Goal: Task Accomplishment & Management: Complete application form

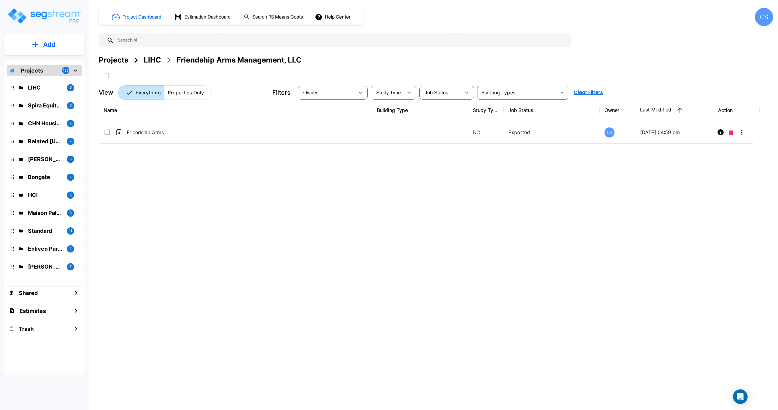
click at [0, 10] on div "Add Projects 135 LIHC 6 Spira Equity Partners 6 CHN Housing Partners 2 Related …" at bounding box center [44, 190] width 89 height 380
drag, startPoint x: 379, startPoint y: 20, endPoint x: 410, endPoint y: 0, distance: 36.7
click at [379, 20] on div "Project Dashboard Estimation Dashboard Search RS Means Costs Help Center CS" at bounding box center [436, 17] width 674 height 18
click at [124, 60] on div "Projects" at bounding box center [113, 60] width 29 height 11
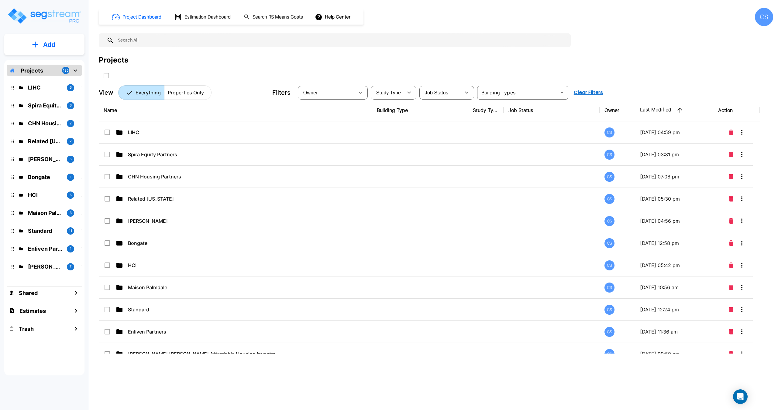
click at [156, 37] on input "text" at bounding box center [341, 40] width 454 height 14
type input "kern"
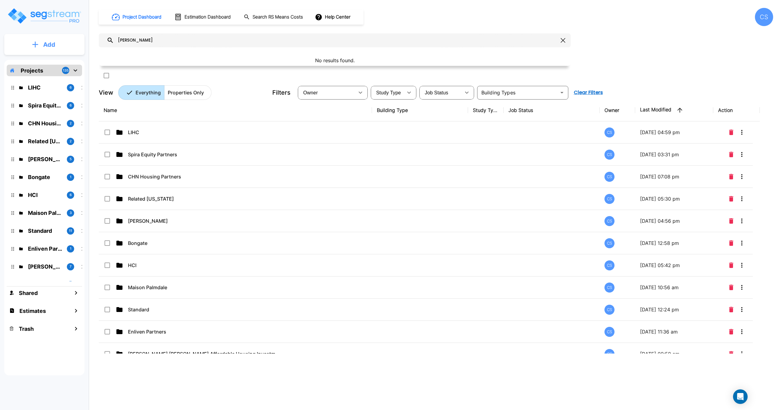
click at [53, 46] on p "Add" at bounding box center [49, 44] width 12 height 9
click at [46, 60] on p "Add Folder" at bounding box center [48, 61] width 25 height 7
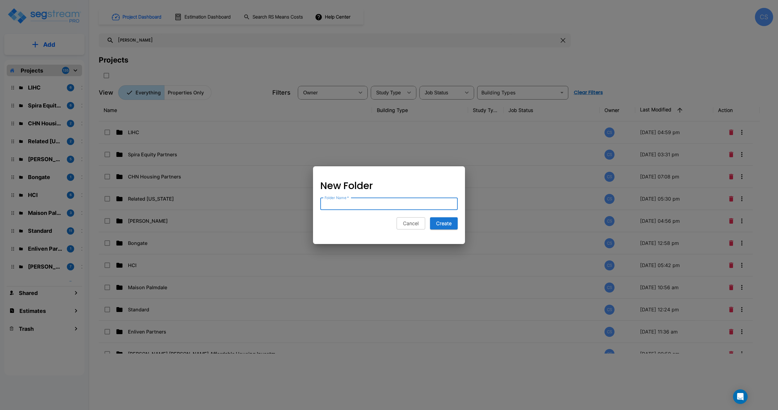
click at [366, 205] on input "Folder Name   *" at bounding box center [388, 204] width 137 height 12
click at [352, 202] on input "Folder Name   *" at bounding box center [388, 204] width 137 height 12
paste input "Housing Authority of the County of Kern"
type input "Housing Authority of the County of Kern"
click at [448, 223] on button "Create" at bounding box center [444, 224] width 28 height 12
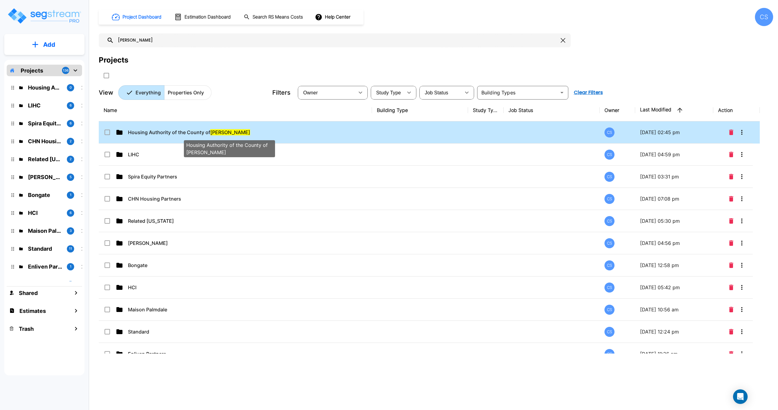
click at [170, 132] on span "Housing Authority of the County of Kern" at bounding box center [189, 132] width 122 height 7
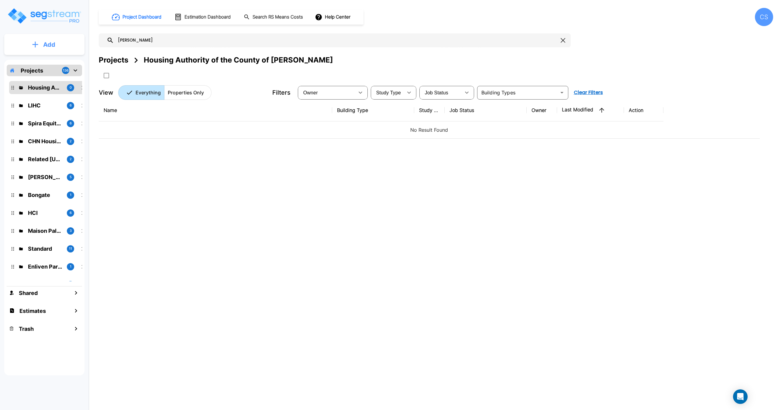
click at [56, 41] on button "Add" at bounding box center [44, 45] width 80 height 18
click at [50, 62] on p "Add Folder" at bounding box center [48, 61] width 25 height 7
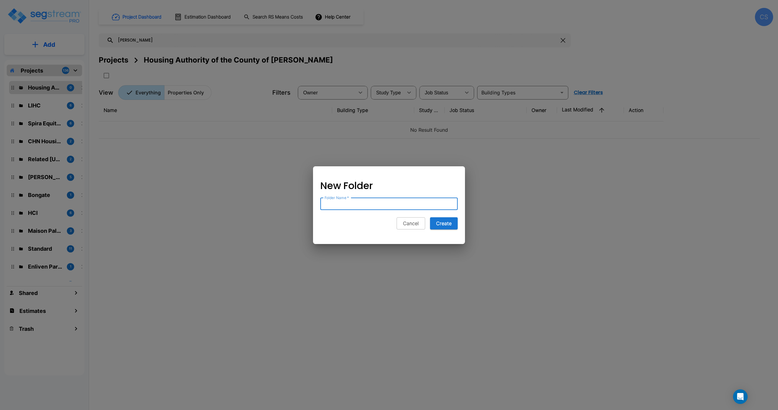
click at [399, 205] on input "Folder Name   *" at bounding box center [388, 204] width 137 height 12
type input "CityServe Kern LP"
click at [442, 221] on button "Create" at bounding box center [444, 224] width 28 height 12
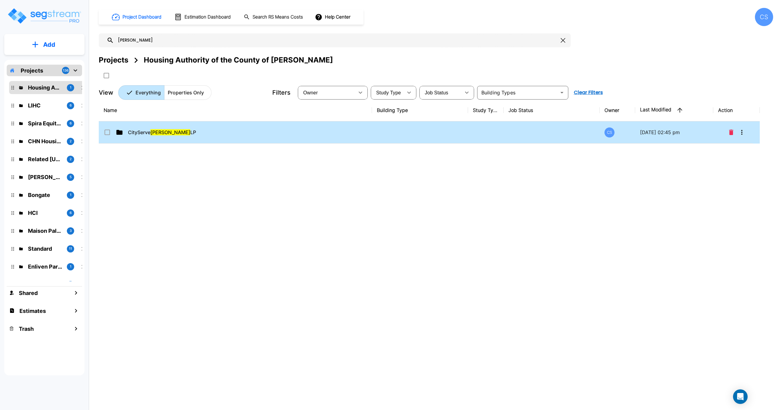
click at [161, 137] on td "CityServe Kern LP" at bounding box center [235, 133] width 273 height 22
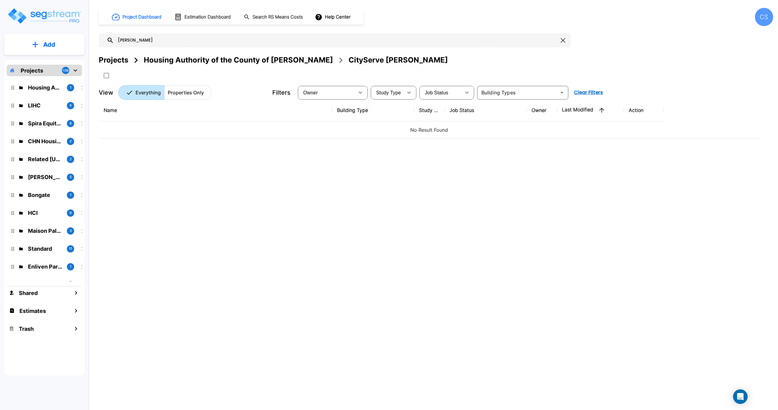
click at [42, 44] on button "Add" at bounding box center [44, 45] width 80 height 18
click at [46, 80] on p "Add Property" at bounding box center [48, 78] width 31 height 7
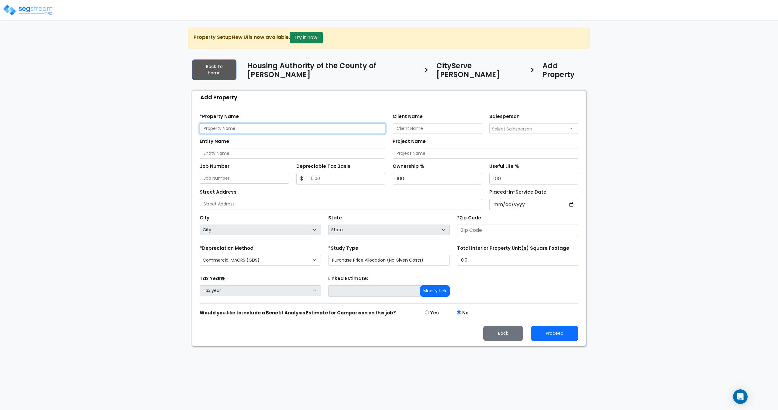
click at [262, 124] on input "text" at bounding box center [293, 128] width 186 height 11
paste input "CityServe Network Housing"
type input "CityServe Network Housing"
click at [251, 260] on div "*Depreciation Method Commercial MACRS (GDS) Commercial MACRS (GDS) Extended Com…" at bounding box center [260, 256] width 129 height 24
click at [257, 255] on select "Commercial MACRS (GDS) Commercial MACRS (GDS) Extended Commercial MACRS (ADS) C…" at bounding box center [260, 260] width 121 height 11
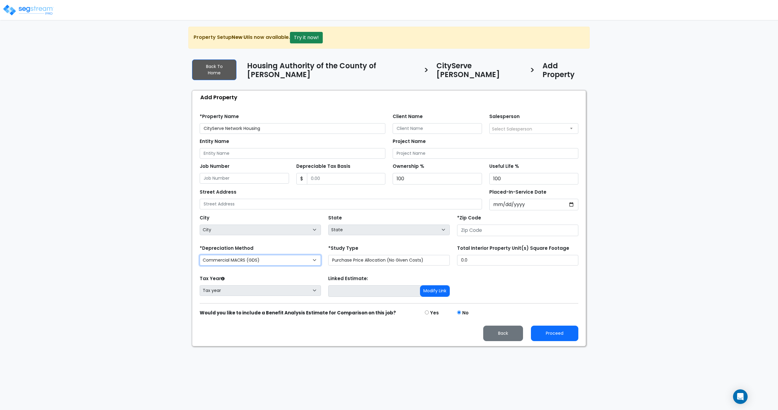
select select "CRM(_8"
click at [385, 255] on select "Purchase Price Allocation (No Given Costs) New Construction / Reno / TI's (Give…" at bounding box center [388, 260] width 121 height 11
select select "NEW"
click at [328, 255] on select "Purchase Price Allocation (No Given Costs) New Construction / Reno / TI's (Give…" at bounding box center [388, 260] width 121 height 11
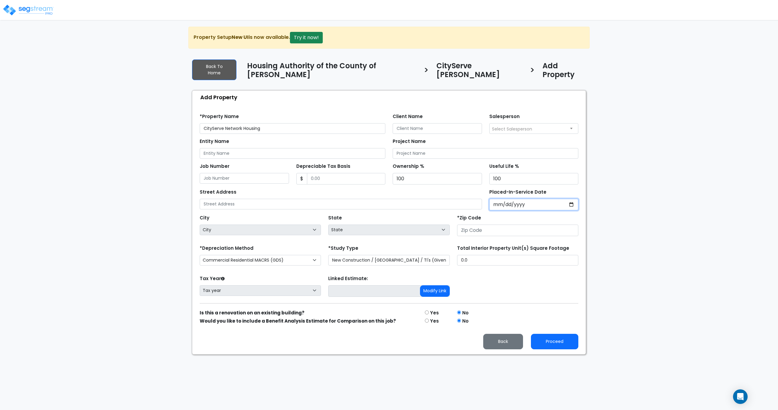
click at [503, 199] on input "Placed-In-Service Date" at bounding box center [533, 205] width 89 height 12
click at [514, 199] on input "Placed-In-Service Date" at bounding box center [533, 205] width 89 height 12
type input "0020-01-01"
select select "20"
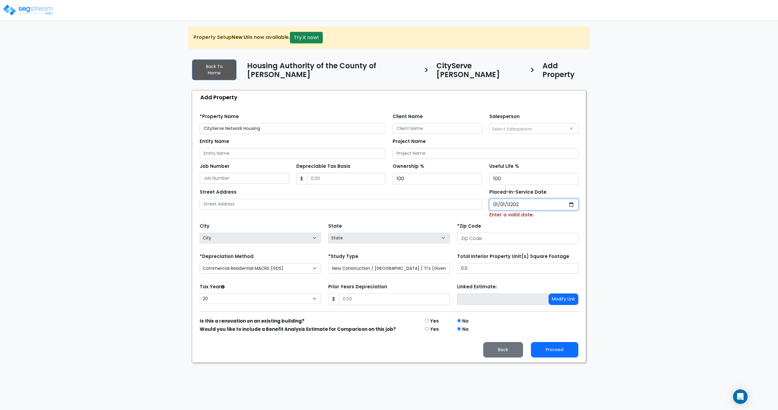
type input "2025-01-01"
select select "2025"
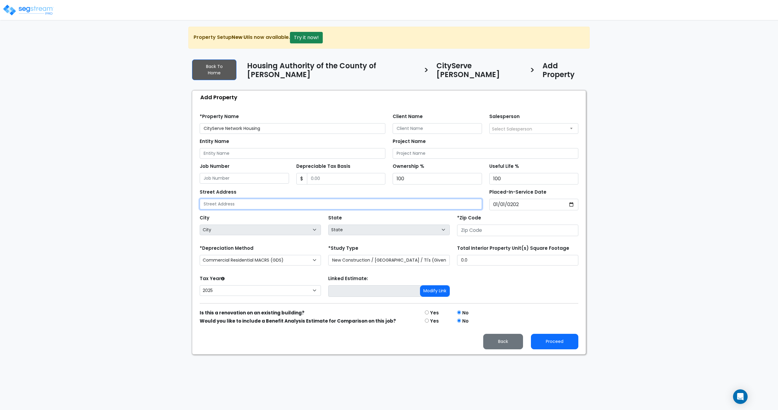
click at [331, 199] on input "text" at bounding box center [341, 204] width 282 height 11
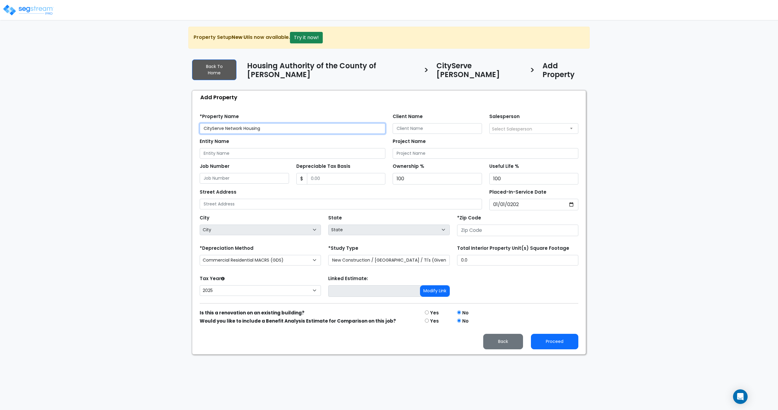
drag, startPoint x: 269, startPoint y: 124, endPoint x: 175, endPoint y: 122, distance: 93.9
click at [175, 122] on div "We are Building your Property. So please grab a coffee and let us do the heavy …" at bounding box center [389, 191] width 778 height 328
click at [486, 227] on input "number" at bounding box center [517, 231] width 121 height 12
paste input "93301"
type input "93301"
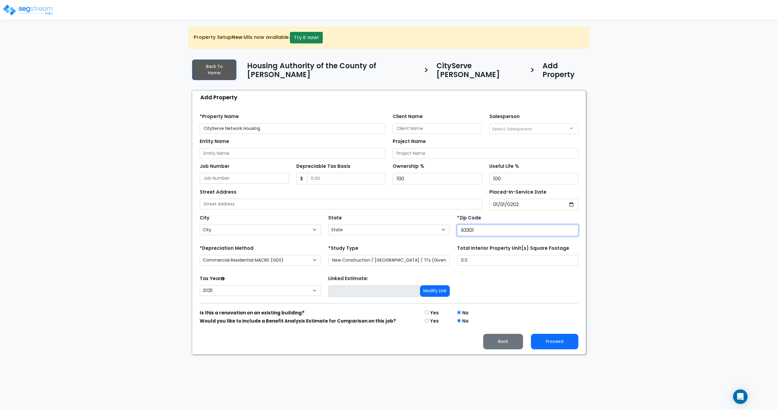
select select "CA"
type input "93301"
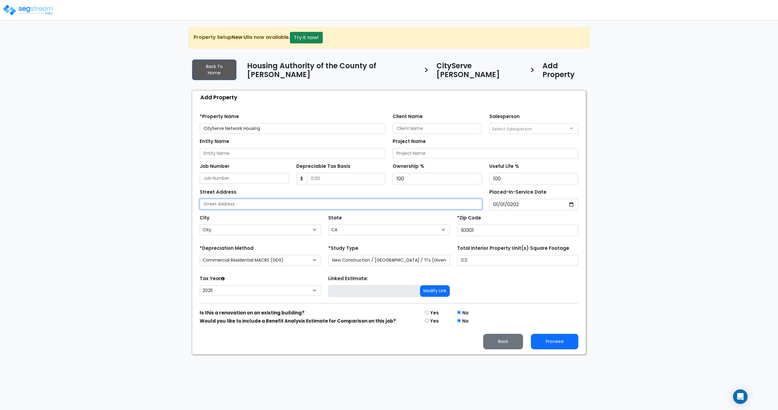
click at [449, 199] on input "text" at bounding box center [341, 204] width 282 height 11
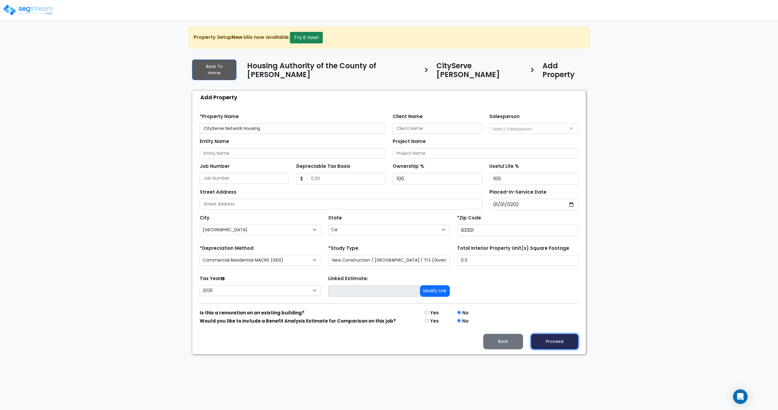
click at [556, 336] on button "Proceed" at bounding box center [554, 341] width 47 height 15
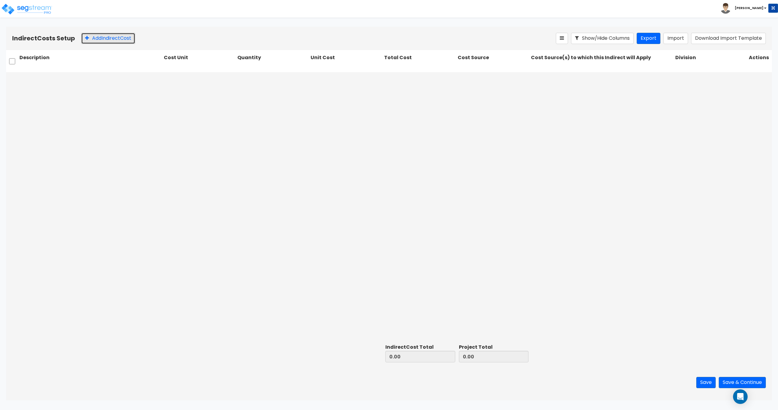
click at [110, 35] on button "Add Indirect Cost" at bounding box center [108, 38] width 54 height 11
click at [303, 135] on div "Select... 0 0.00 Select... Please Choose one or more Cost Sources Select..." at bounding box center [389, 207] width 766 height 270
click at [31, 9] on img at bounding box center [27, 9] width 52 height 12
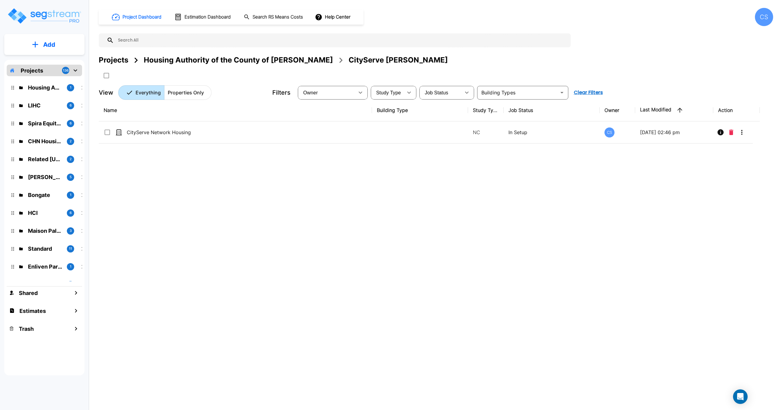
click at [132, 41] on input "text" at bounding box center [341, 40] width 454 height 14
click at [149, 39] on input "text" at bounding box center [341, 40] width 454 height 14
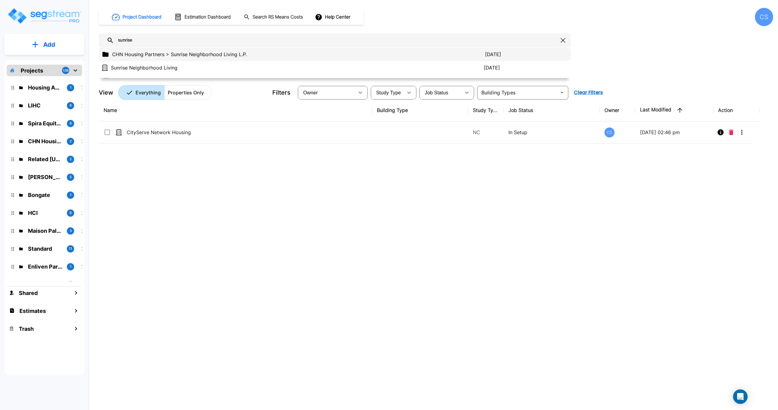
click at [170, 54] on p "CHN Housing Partners > Sunrise Neighborhood Living L.P." at bounding box center [298, 54] width 373 height 7
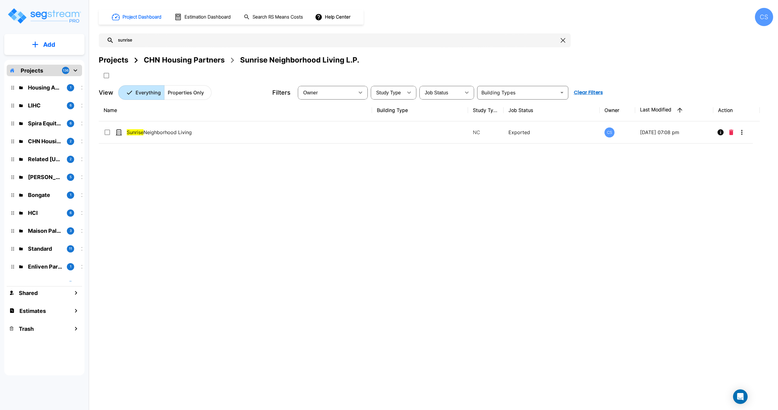
drag, startPoint x: 160, startPoint y: 40, endPoint x: 41, endPoint y: 36, distance: 118.9
click at [42, 36] on div "Add Projects 136 Housing Authority of the County of Kern 1 LIHC 6 Spira Equity …" at bounding box center [389, 205] width 778 height 410
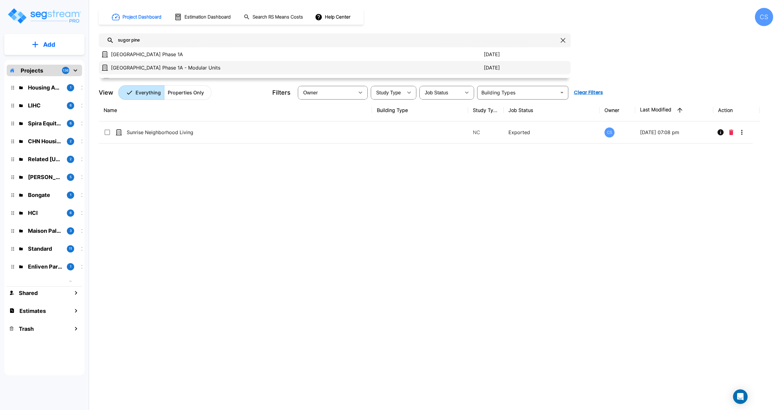
type input "sugar pine"
click at [158, 70] on p "[GEOGRAPHIC_DATA] Phase 1A - Modular Units" at bounding box center [297, 67] width 373 height 7
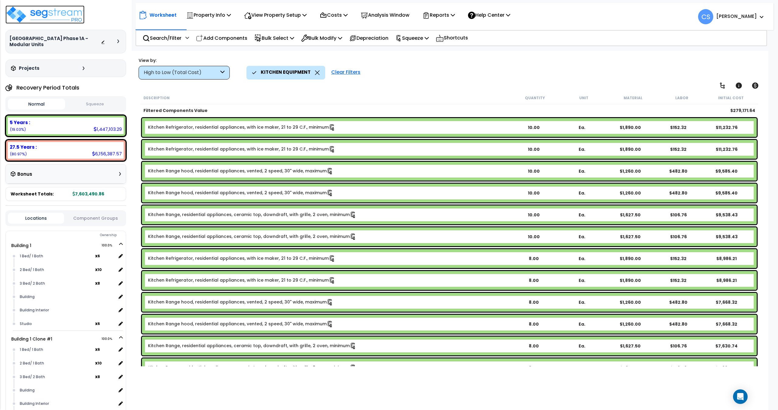
click at [70, 12] on img at bounding box center [44, 14] width 79 height 18
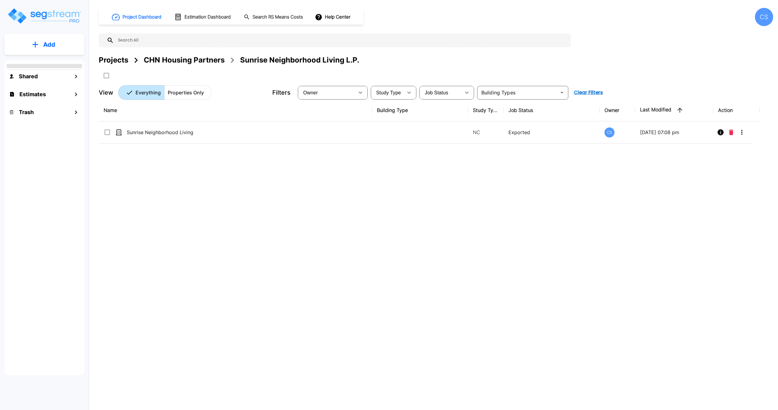
click at [214, 39] on input "text" at bounding box center [341, 40] width 454 height 14
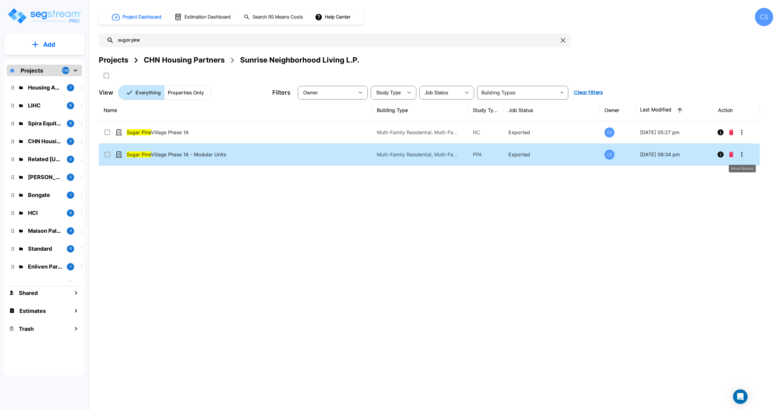
click at [740, 159] on button "More-Options" at bounding box center [742, 155] width 12 height 12
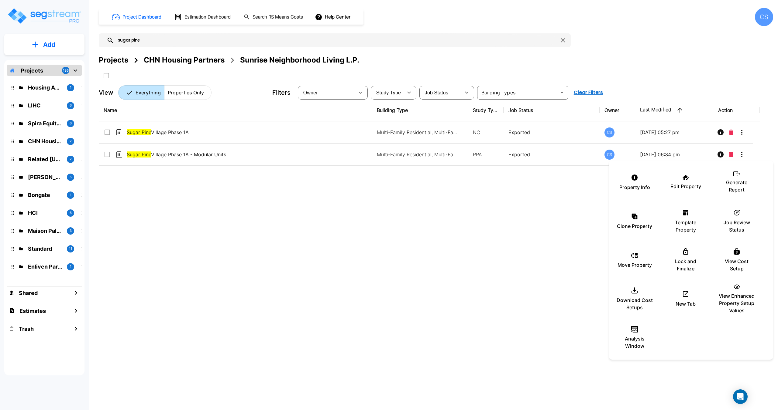
click at [207, 216] on div at bounding box center [389, 205] width 778 height 410
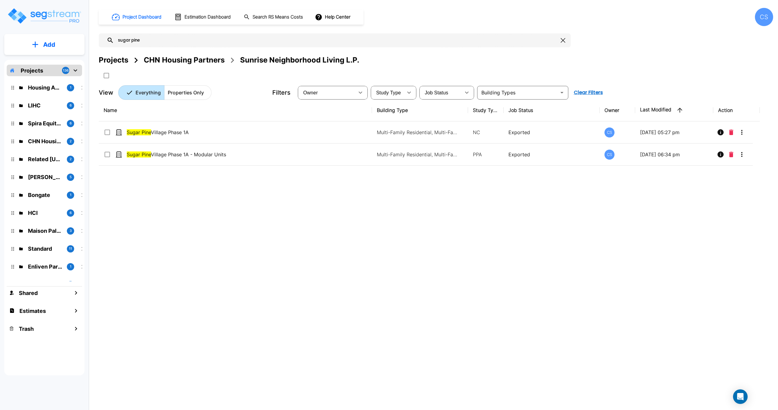
click at [157, 44] on input "sugar pine" at bounding box center [336, 40] width 444 height 14
drag, startPoint x: 167, startPoint y: 40, endPoint x: 67, endPoint y: 30, distance: 100.8
click at [68, 30] on div "Add Projects 136 Housing Authority of the County of Kern 1 LIHC 6 Spira Equity …" at bounding box center [389, 205] width 778 height 410
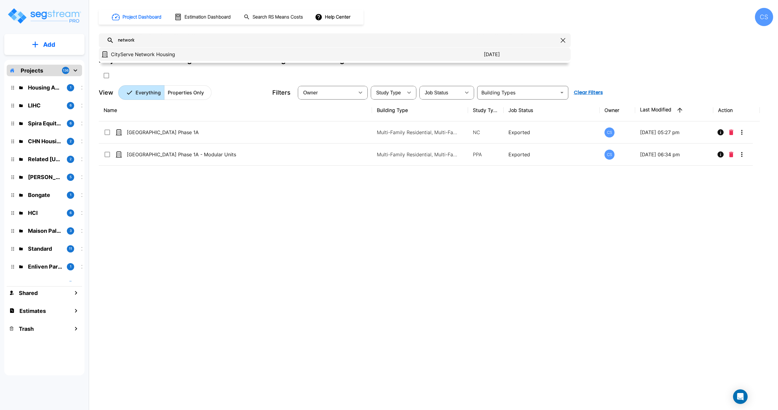
type input "network"
click at [146, 51] on p "CityServe Network Housing" at bounding box center [297, 54] width 373 height 7
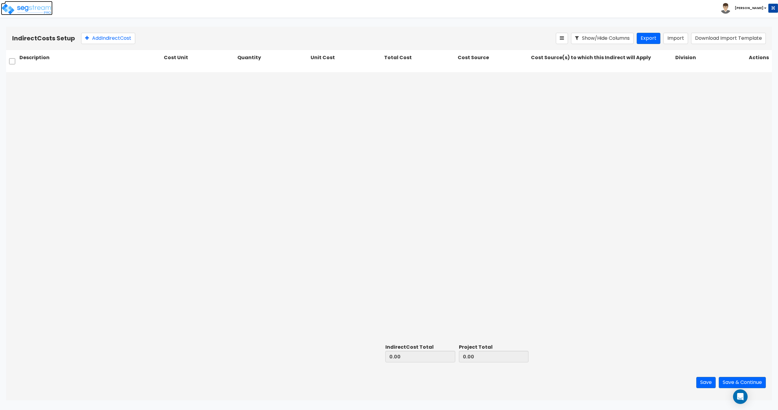
click at [35, 13] on img at bounding box center [27, 9] width 52 height 12
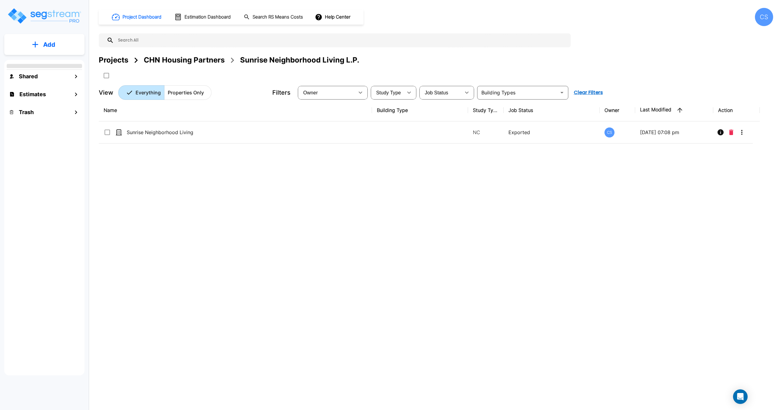
click at [174, 41] on input "text" at bounding box center [341, 40] width 454 height 14
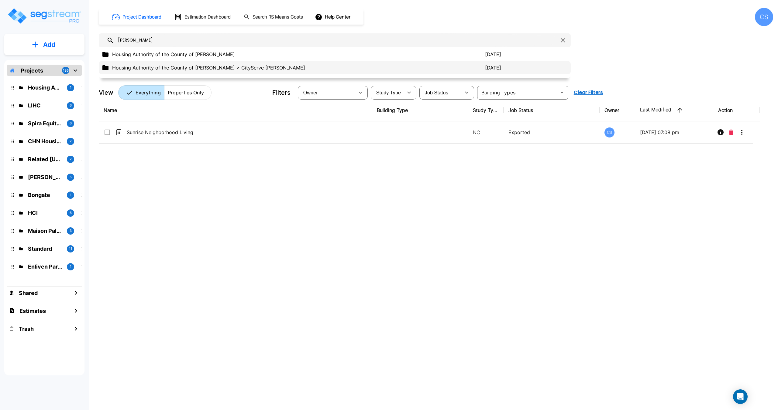
type input "kern"
click at [158, 71] on div "Housing Authority of the County of Kern > CityServe Kern LP 2025/09/10" at bounding box center [335, 67] width 472 height 13
click at [172, 69] on p "Housing Authority of the County of Kern > CityServe Kern LP" at bounding box center [298, 67] width 373 height 7
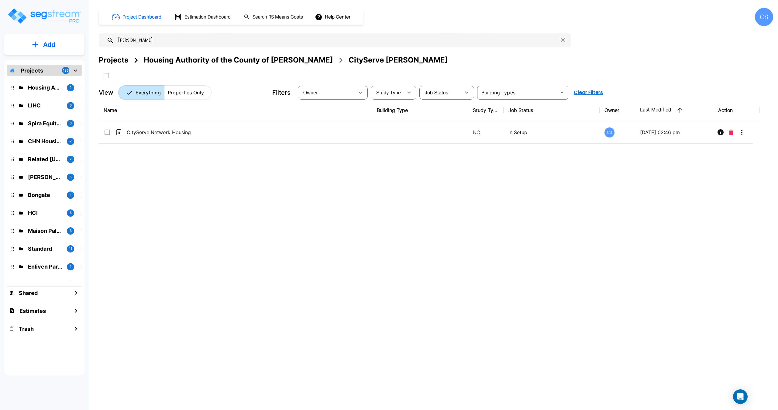
click at [35, 41] on button "Add" at bounding box center [44, 45] width 80 height 18
click at [50, 78] on p "Add Property" at bounding box center [48, 78] width 31 height 7
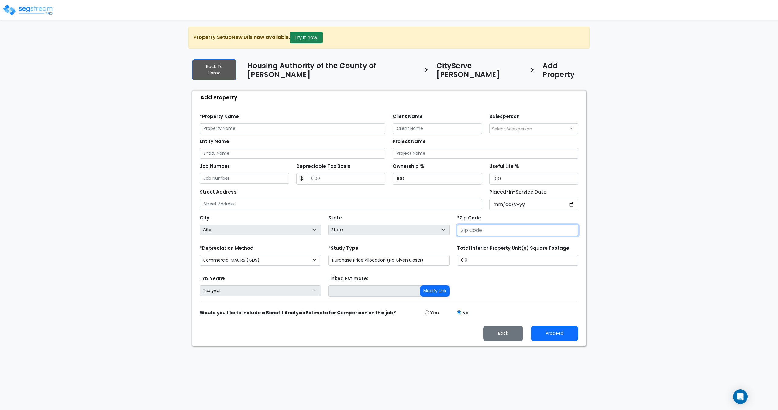
click at [487, 225] on input "number" at bounding box center [517, 231] width 121 height 12
paste input "93301"
type input "93301"
select select "CA"
type input "93301"
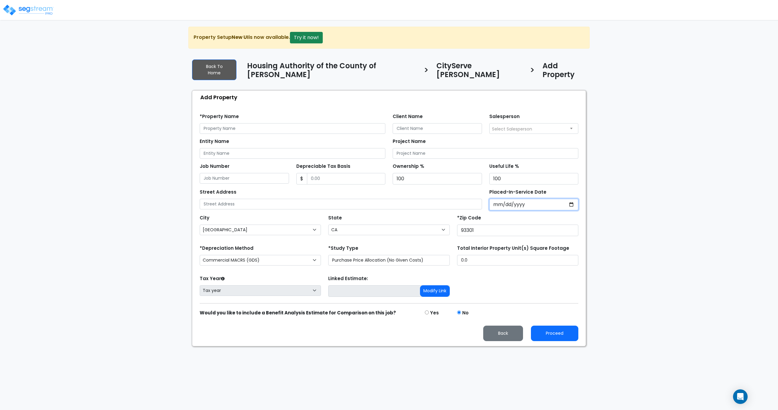
click at [503, 199] on input "Placed-In-Service Date" at bounding box center [533, 205] width 89 height 12
click at [502, 199] on input "Placed-In-Service Date" at bounding box center [533, 205] width 89 height 12
click at [512, 199] on input "Placed-In-Service Date" at bounding box center [533, 205] width 89 height 12
type input "0020-01-01"
select select "20"
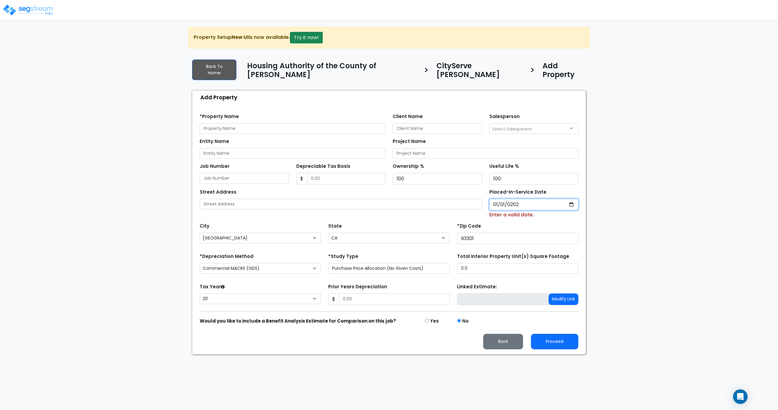
type input "2025-01-01"
select select "2025"
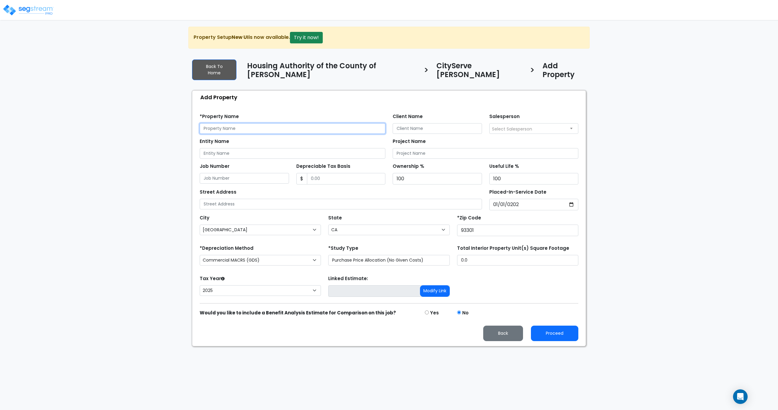
click at [259, 123] on input "text" at bounding box center [293, 128] width 186 height 11
paste input "CityServe Network Housing"
type input "CityServe Network Housing - Modular Units"
click at [265, 256] on select "Commercial MACRS (GDS) Commercial MACRS (GDS) Extended Commercial MACRS (ADS) C…" at bounding box center [260, 260] width 121 height 11
select select "CRM(_8"
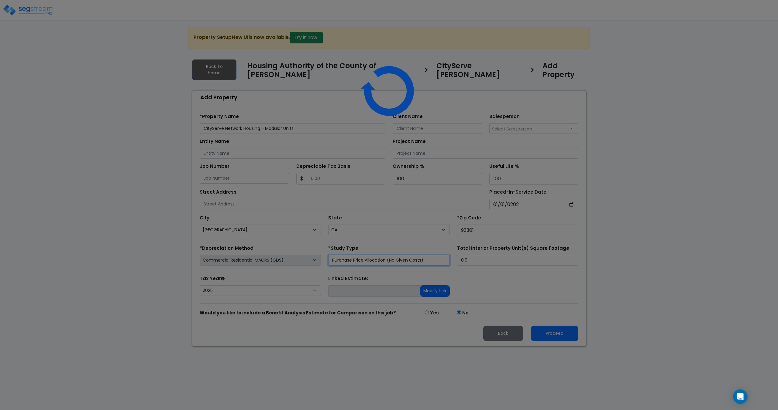
click at [359, 257] on select "Purchase Price Allocation (No Given Costs) New Construction / Reno / TI's (Give…" at bounding box center [388, 260] width 121 height 11
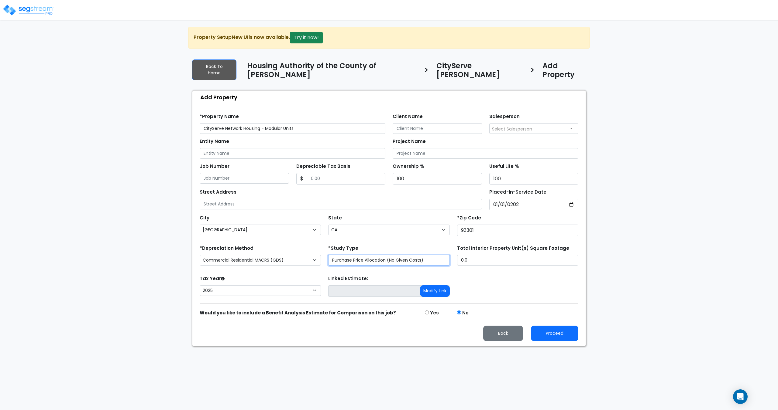
click at [328, 255] on select "Purchase Price Allocation (No Given Costs) New Construction / Reno / TI's (Give…" at bounding box center [388, 260] width 121 height 11
click at [557, 327] on button "Proceed" at bounding box center [554, 333] width 47 height 15
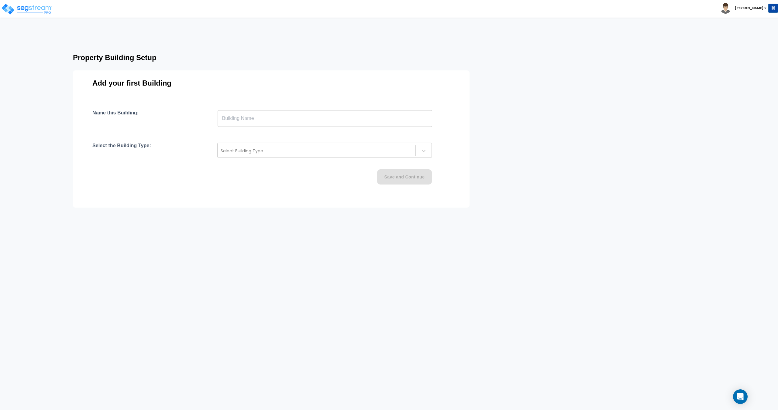
click at [269, 116] on input "text" at bounding box center [325, 118] width 214 height 17
type input "Building"
click at [233, 151] on div at bounding box center [317, 150] width 192 height 7
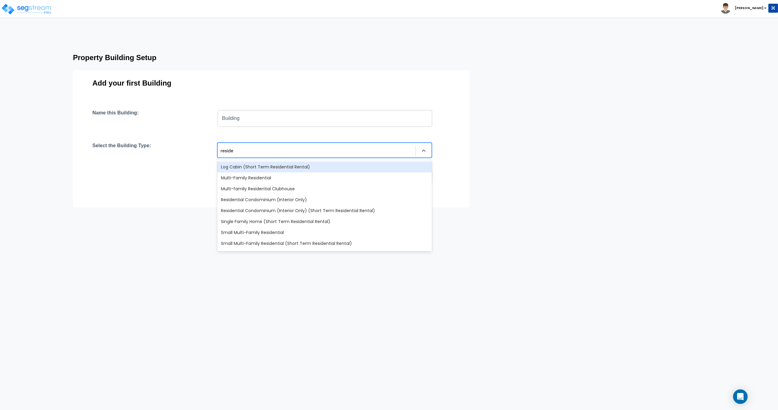
type input "residen"
click at [248, 178] on div "Multi-Family Residential" at bounding box center [324, 178] width 214 height 11
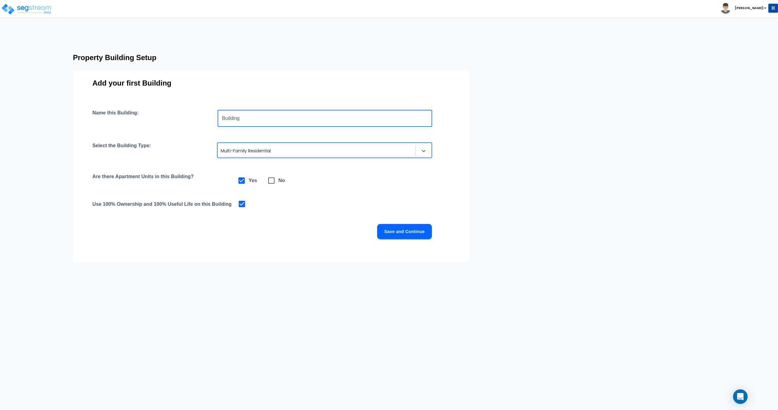
click at [265, 116] on input "Building" at bounding box center [325, 118] width 214 height 17
click at [319, 10] on div "Toggle navigation [PERSON_NAME]" at bounding box center [389, 9] width 778 height 18
drag, startPoint x: 207, startPoint y: 93, endPoint x: 247, endPoint y: 116, distance: 46.1
click at [207, 93] on div "Add your first Building Name this Building: Building ​ Select the Building Type…" at bounding box center [271, 166] width 396 height 192
click at [258, 120] on input "Building" at bounding box center [325, 118] width 214 height 17
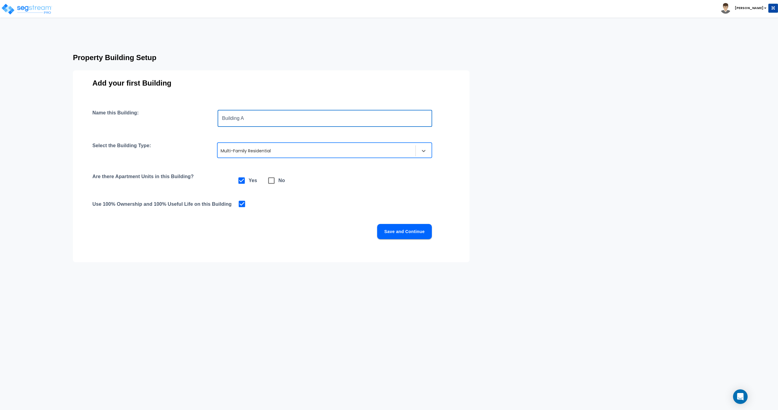
type input "Building A"
click at [203, 175] on h4 "Are there Apartment Units in this Building?" at bounding box center [151, 181] width 119 height 14
click at [395, 232] on button "Save and Continue" at bounding box center [404, 231] width 55 height 15
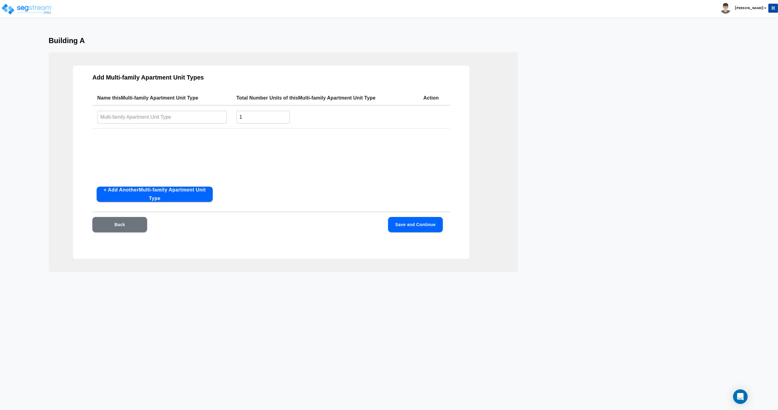
click at [540, 68] on div "Building A Add Multi-family Apartment Unit Types Name this Multi-family Apartme…" at bounding box center [389, 154] width 778 height 236
click at [165, 118] on input "text" at bounding box center [161, 117] width 129 height 13
type input "1 Bed/ 1 Bath"
click at [431, 235] on div "Back Save and Continue" at bounding box center [271, 233] width 358 height 33
click at [262, 122] on input "1" at bounding box center [262, 117] width 53 height 13
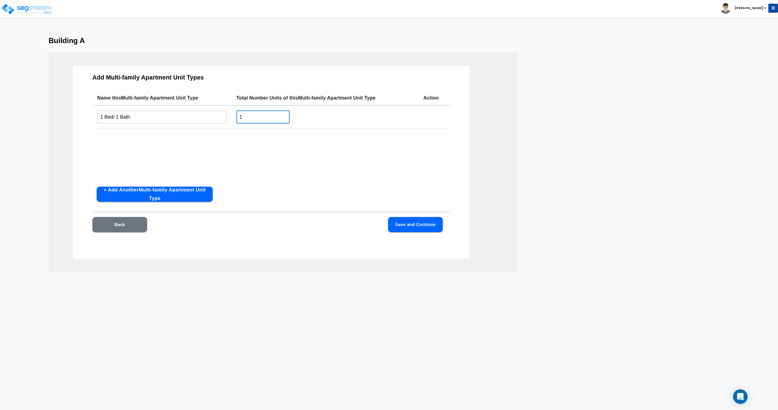
click at [255, 118] on input "1" at bounding box center [262, 117] width 53 height 13
drag, startPoint x: 249, startPoint y: 117, endPoint x: 282, endPoint y: 121, distance: 33.1
click at [249, 117] on input "1" at bounding box center [262, 117] width 53 height 13
drag, startPoint x: 224, startPoint y: 115, endPoint x: 210, endPoint y: 115, distance: 14.3
click at [210, 115] on tr "1 Bed/ 1 Bath ​ 1 ​" at bounding box center [271, 116] width 358 height 23
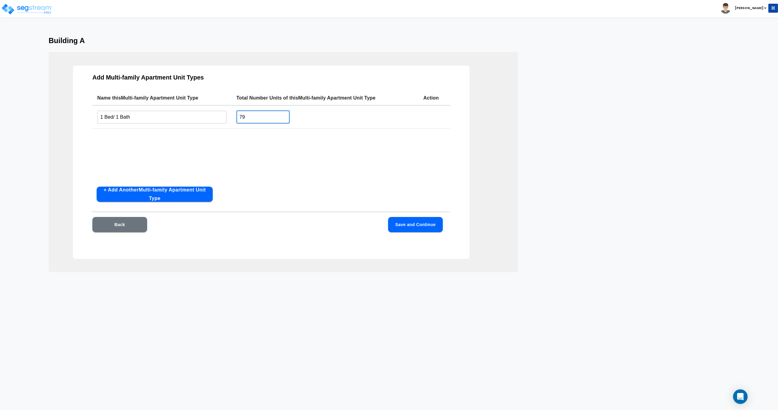
type input "79"
click at [412, 228] on button "Save and Continue" at bounding box center [415, 224] width 55 height 15
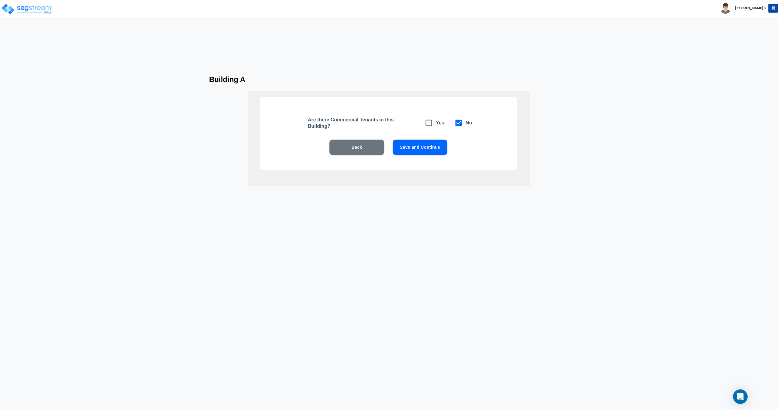
click at [404, 143] on button "Save and Continue" at bounding box center [420, 147] width 55 height 15
click at [403, 145] on button "Save and Continue" at bounding box center [420, 147] width 55 height 15
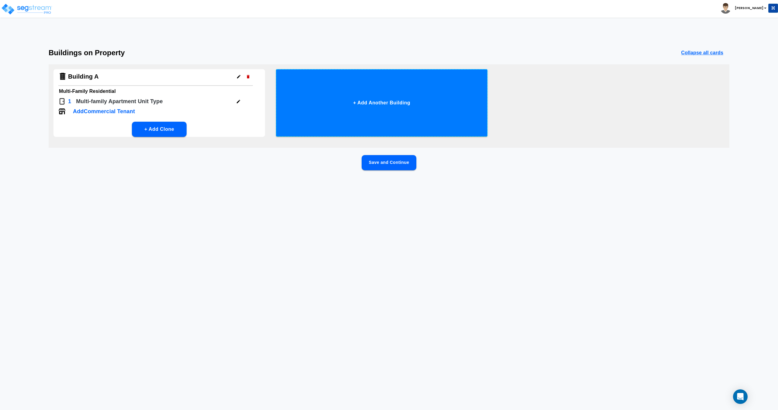
click at [376, 110] on button "+ Add Another Building" at bounding box center [381, 102] width 211 height 67
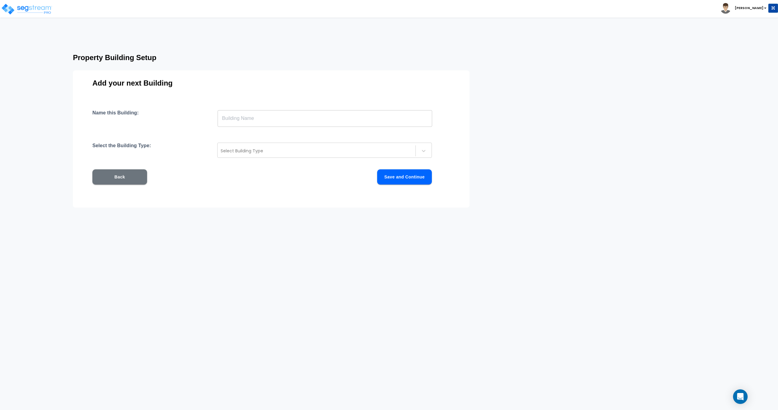
click at [265, 121] on input "text" at bounding box center [325, 118] width 214 height 17
type input "Building B"
click at [255, 149] on div at bounding box center [317, 150] width 192 height 7
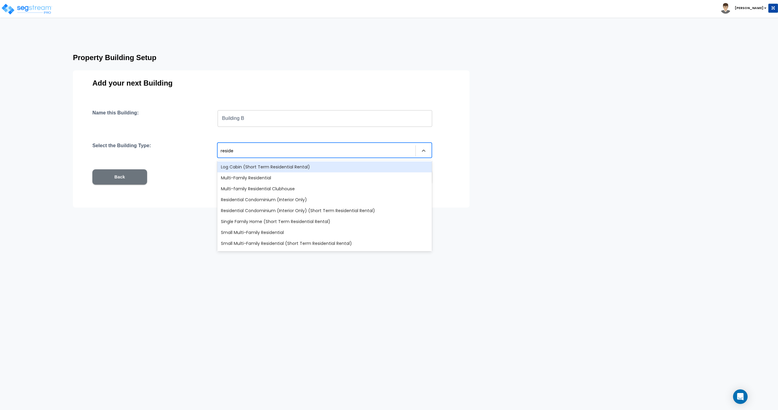
type input "residen"
click at [253, 177] on div "Multi-Family Residential" at bounding box center [324, 178] width 214 height 11
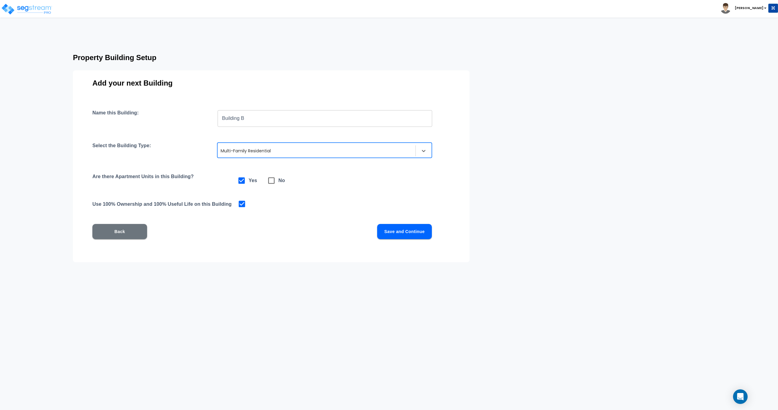
click at [403, 232] on button "Save and Continue" at bounding box center [404, 231] width 55 height 15
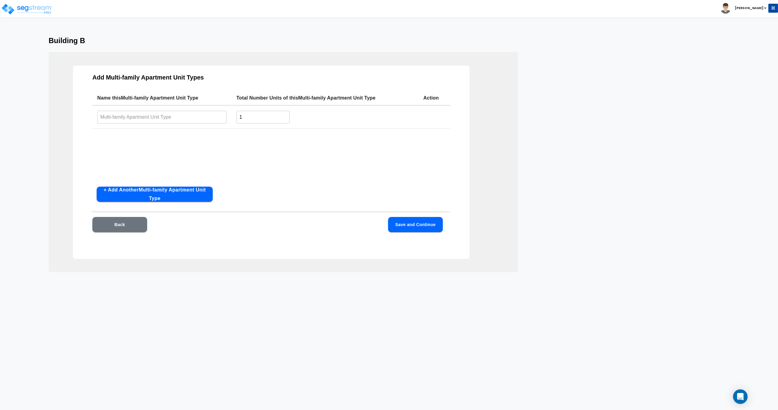
click at [175, 112] on input "text" at bounding box center [161, 117] width 129 height 13
click at [162, 117] on input "text" at bounding box center [161, 117] width 129 height 13
type input "1 Bed/ 1 Bath"
click at [275, 121] on input "1" at bounding box center [262, 117] width 53 height 13
drag, startPoint x: 229, startPoint y: 117, endPoint x: 172, endPoint y: 113, distance: 57.0
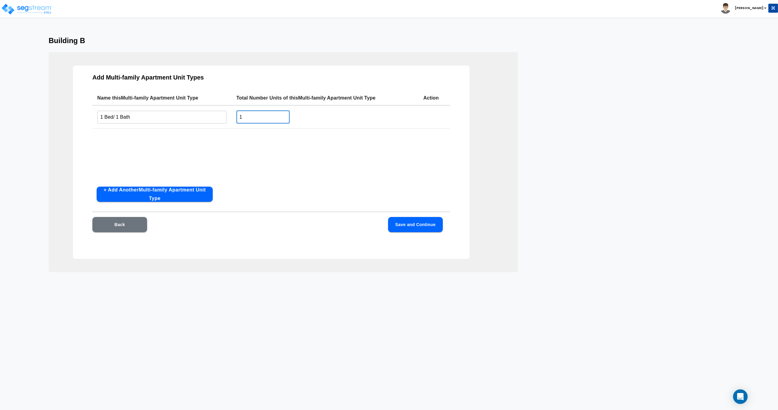
click at [219, 117] on tr "1 Bed/ 1 Bath ​ 1 ​" at bounding box center [271, 116] width 358 height 23
type input "47"
click at [396, 223] on button "Save and Continue" at bounding box center [415, 224] width 55 height 15
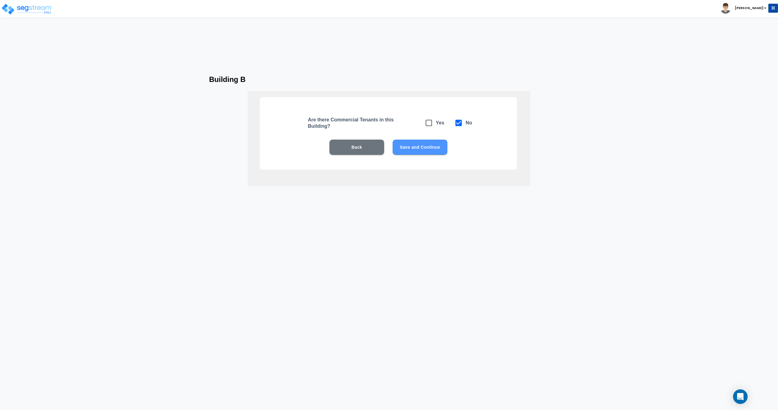
click at [417, 149] on button "Save and Continue" at bounding box center [420, 147] width 55 height 15
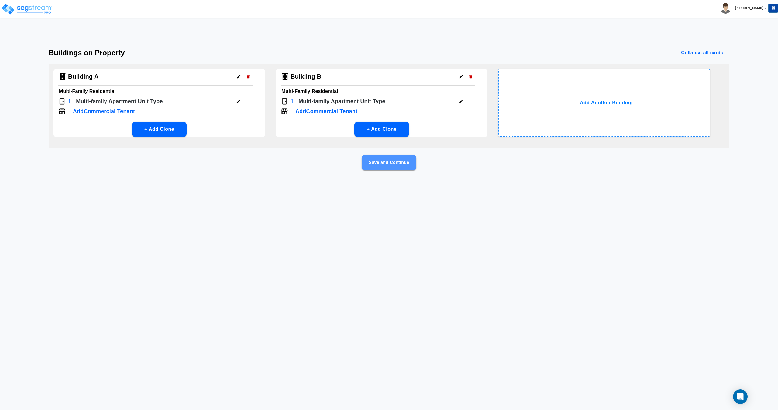
click at [402, 163] on button "Save and Continue" at bounding box center [389, 162] width 55 height 15
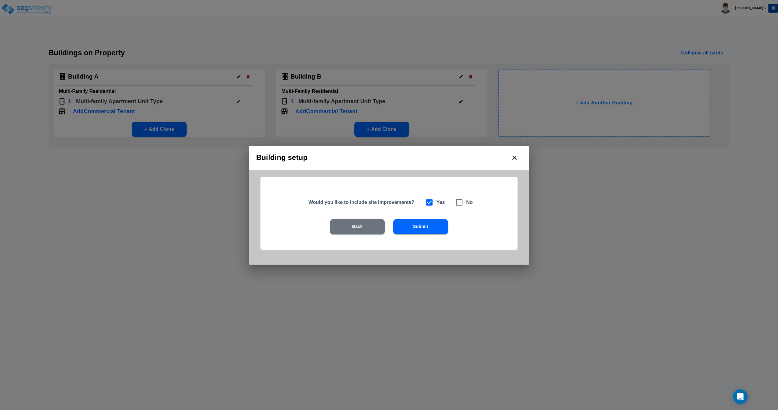
click at [434, 229] on button "Submit" at bounding box center [420, 226] width 55 height 15
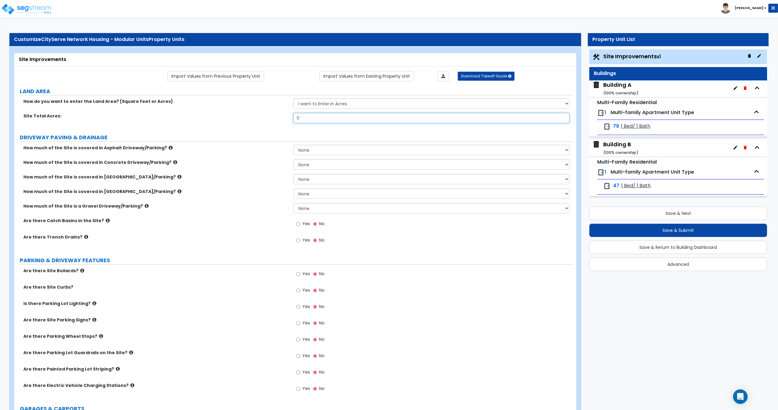
click at [316, 115] on input "0" at bounding box center [431, 118] width 276 height 10
drag, startPoint x: 286, startPoint y: 114, endPoint x: 239, endPoint y: 110, distance: 46.7
click at [249, 110] on div "How do you want to enter the Land Area? (Square Feet or Acres) I want to Enter …" at bounding box center [293, 112] width 549 height 29
type input "1.44"
click at [624, 94] on small "( 100 % ownership)" at bounding box center [620, 93] width 35 height 6
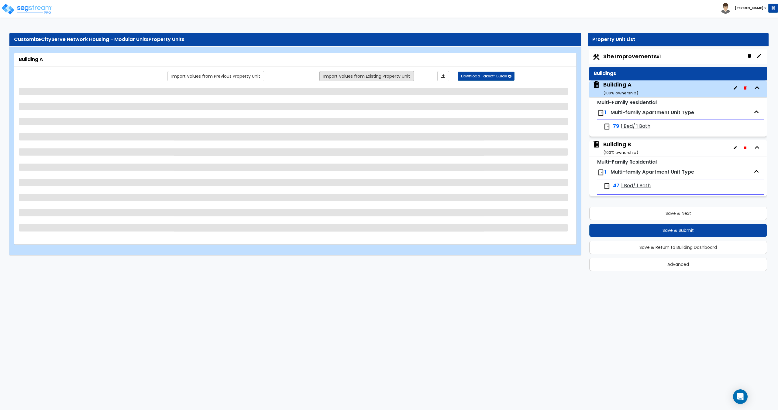
click at [330, 75] on link "Import Values from Existing Property Unit" at bounding box center [366, 76] width 94 height 10
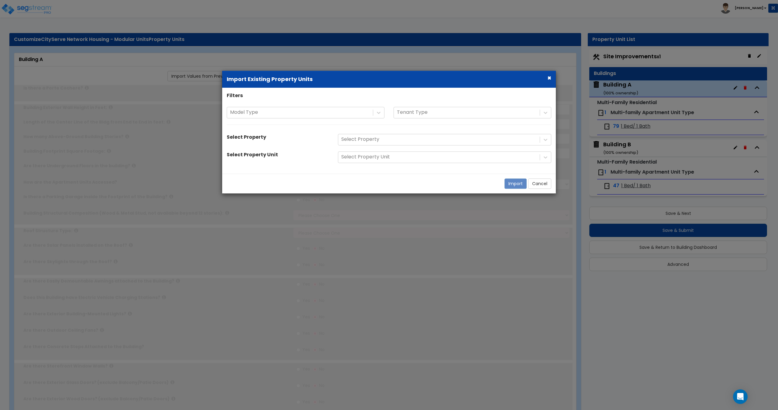
type input "1"
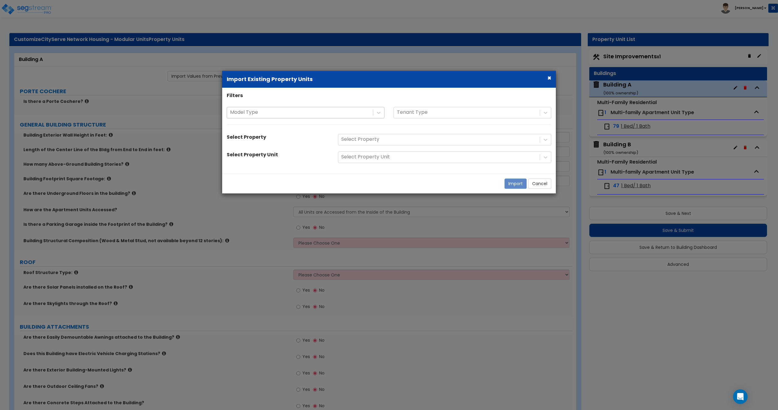
click at [331, 116] on div at bounding box center [300, 113] width 140 height 8
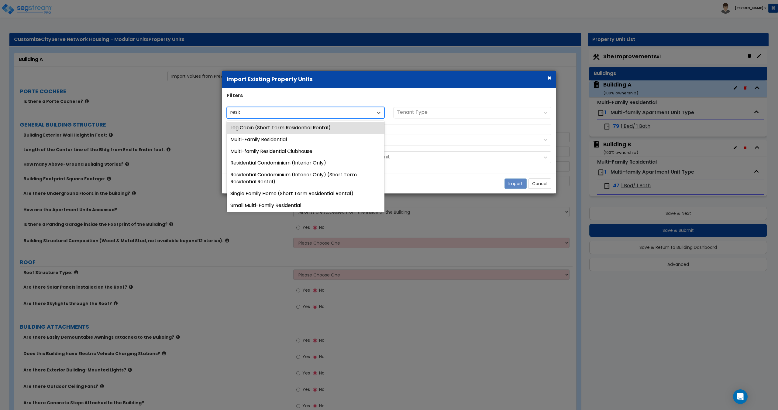
type input "residen"
click at [289, 141] on div "Multi-Family Residential" at bounding box center [306, 140] width 158 height 12
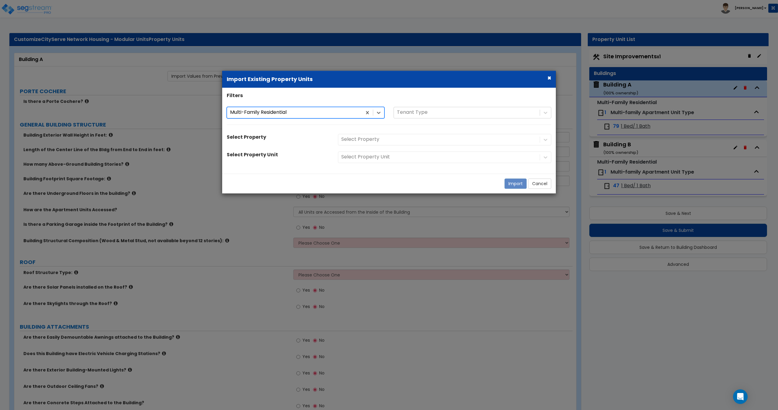
click at [367, 147] on div "Filters option Multi-Family Residential, selected. Multi-Family Residential Mul…" at bounding box center [389, 130] width 334 height 77
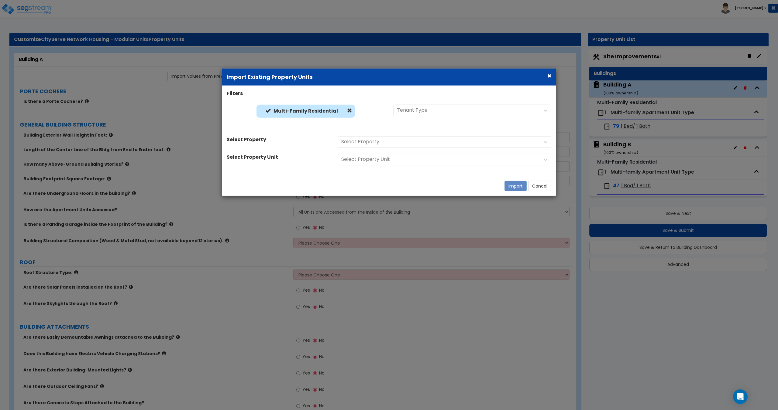
click at [369, 139] on div "Select Property" at bounding box center [444, 142] width 222 height 12
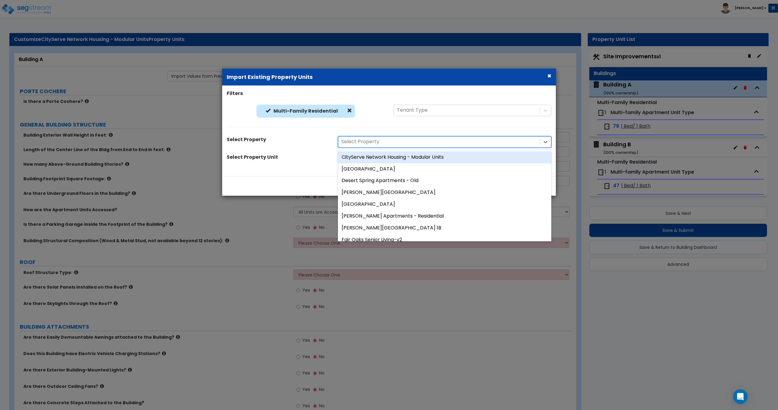
click at [369, 143] on div at bounding box center [438, 142] width 195 height 8
click at [380, 157] on div "CityServe Network Housing - Modular Units" at bounding box center [444, 157] width 213 height 12
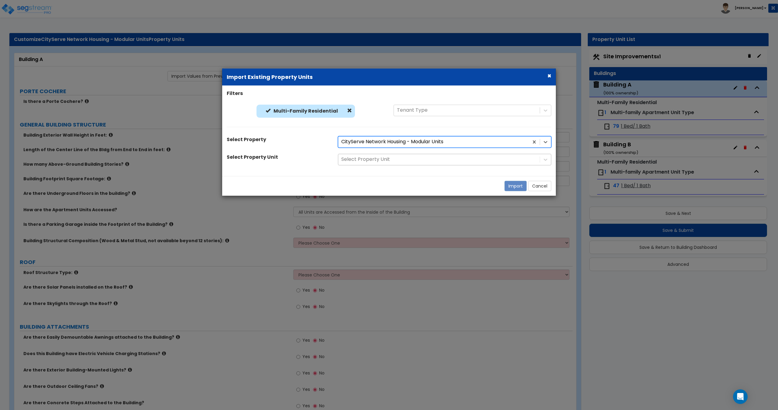
click at [379, 162] on div at bounding box center [438, 160] width 195 height 8
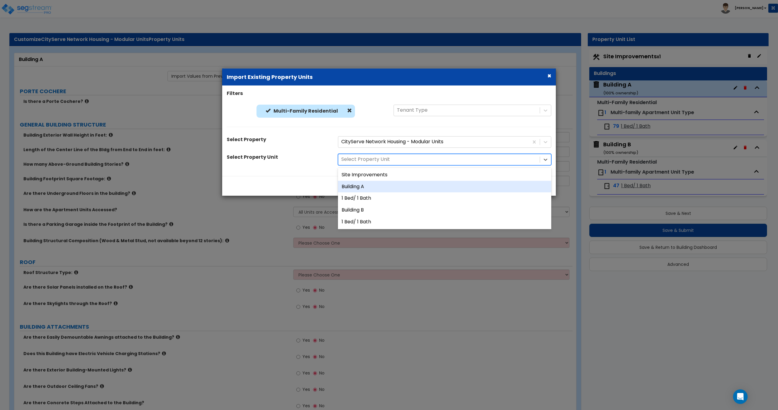
click at [368, 187] on div "Building A" at bounding box center [444, 187] width 213 height 12
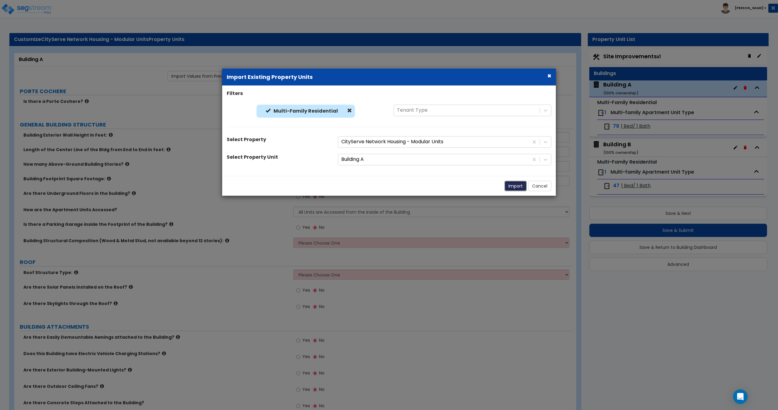
click at [505, 189] on button "Import" at bounding box center [515, 186] width 22 height 10
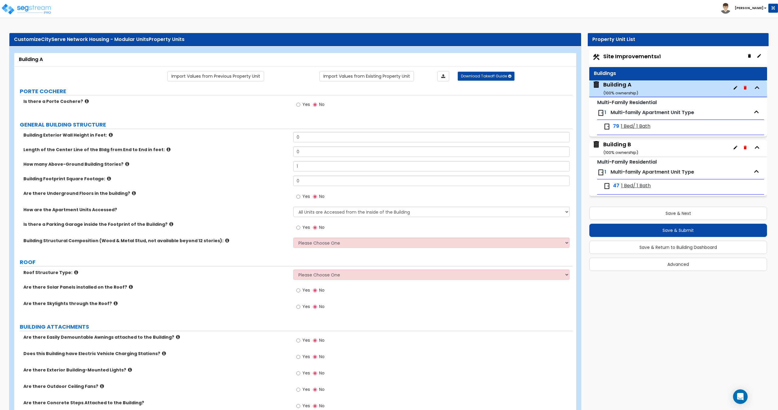
click at [626, 125] on span "1 Bed/ 1 Bath" at bounding box center [635, 126] width 29 height 7
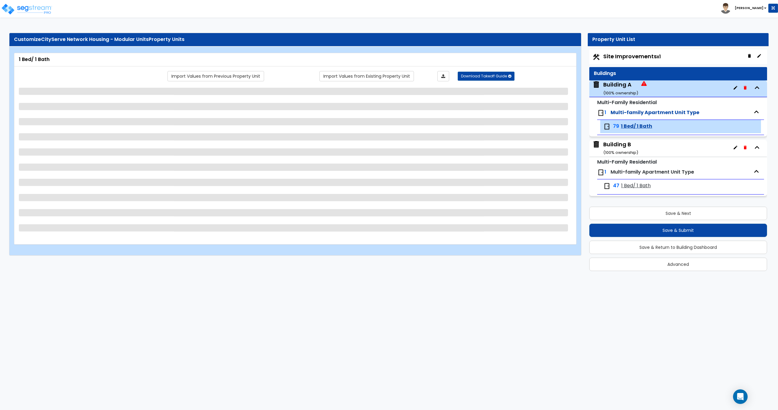
click at [627, 97] on div "Building A ( 100 % ownership) Multi-Family Residential 1 Multi-family Apartment…" at bounding box center [678, 139] width 178 height 116
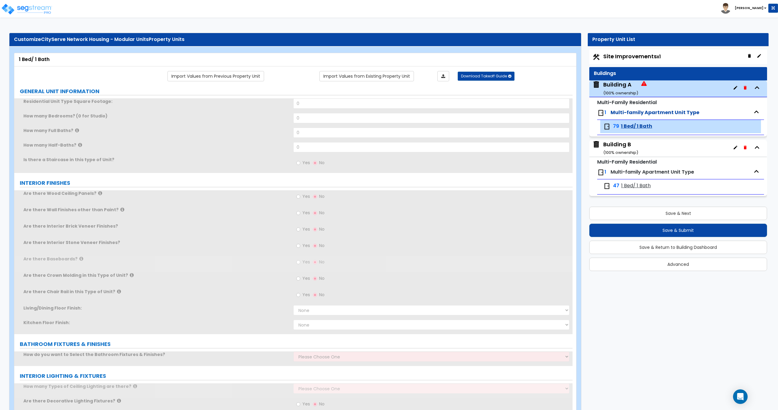
click at [624, 91] on small "( 100 % ownership)" at bounding box center [620, 93] width 35 height 6
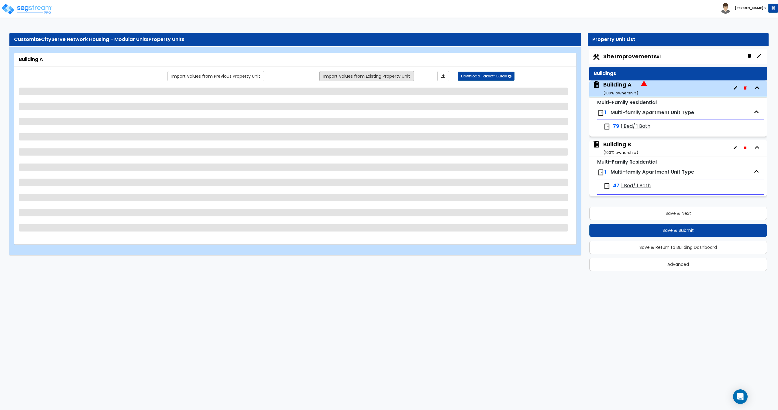
click at [330, 72] on link "Import Values from Existing Property Unit" at bounding box center [366, 76] width 94 height 10
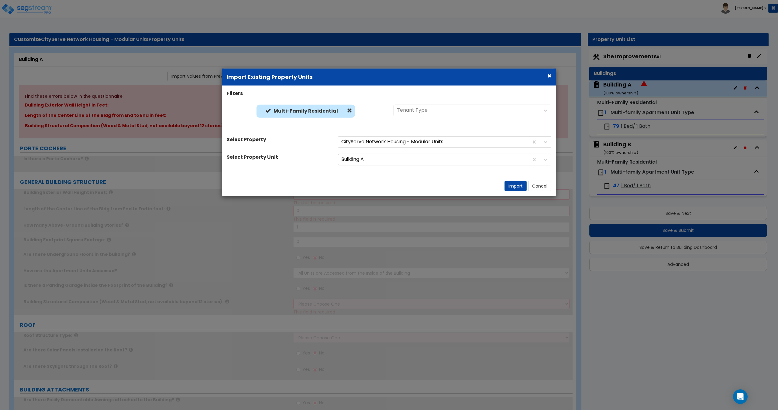
click at [373, 160] on div at bounding box center [433, 160] width 184 height 8
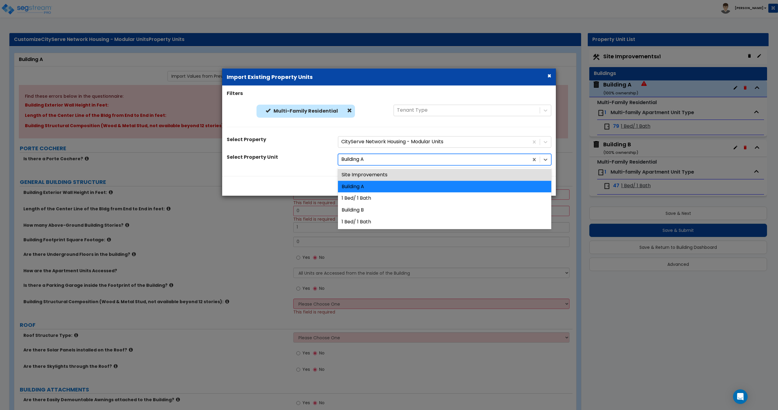
click at [379, 161] on div at bounding box center [433, 160] width 184 height 8
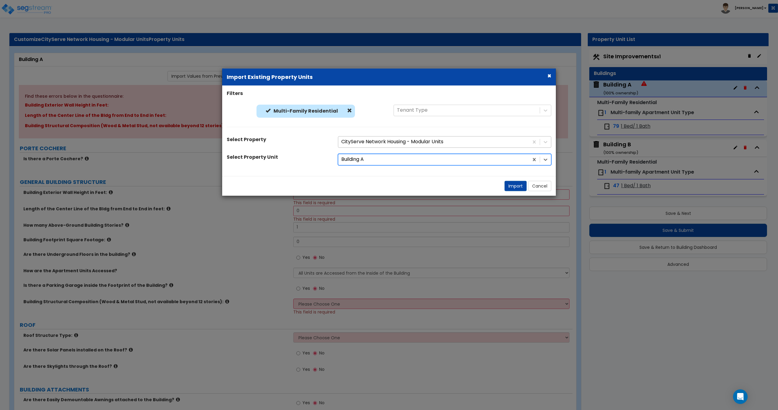
click at [382, 137] on div "CityServe Network Housing - Modular Units" at bounding box center [433, 142] width 190 height 11
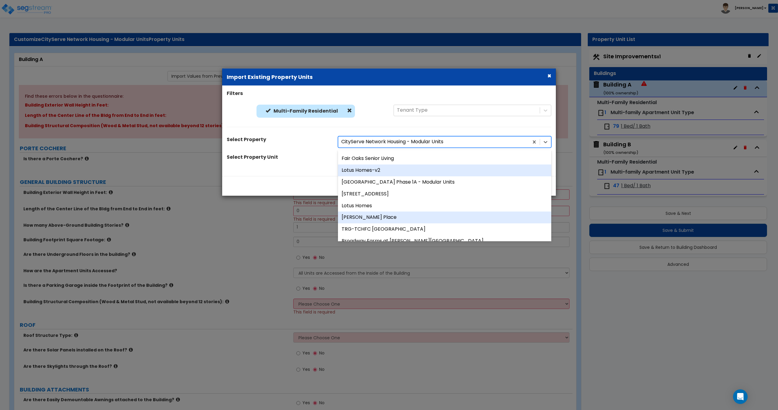
scroll to position [122, 0]
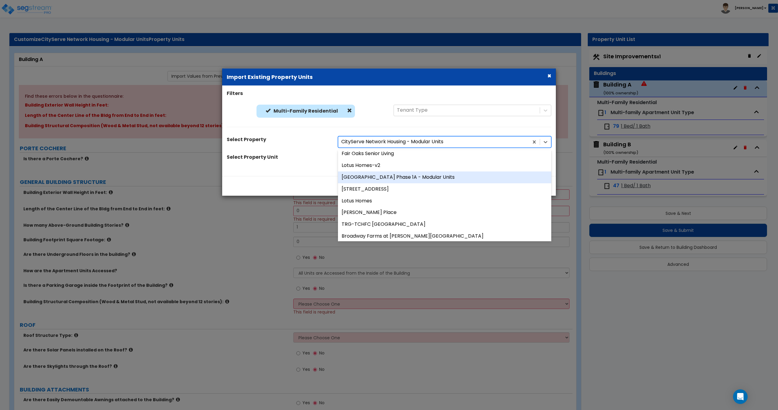
click at [392, 176] on div "Sugar Pine Village Phase 1A - Modular Units" at bounding box center [444, 178] width 213 height 12
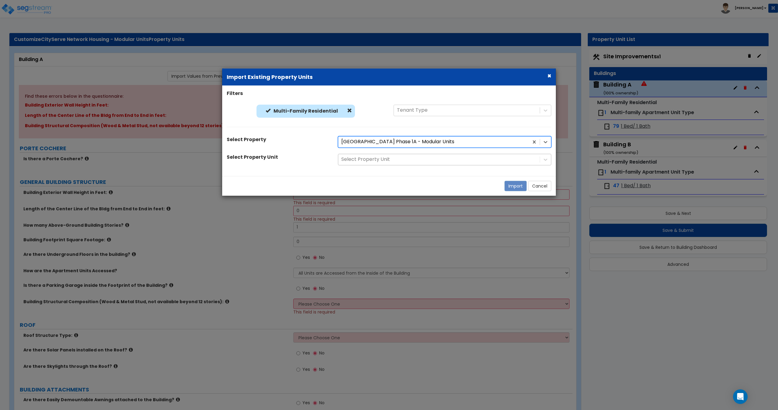
click at [374, 156] on div at bounding box center [438, 160] width 195 height 8
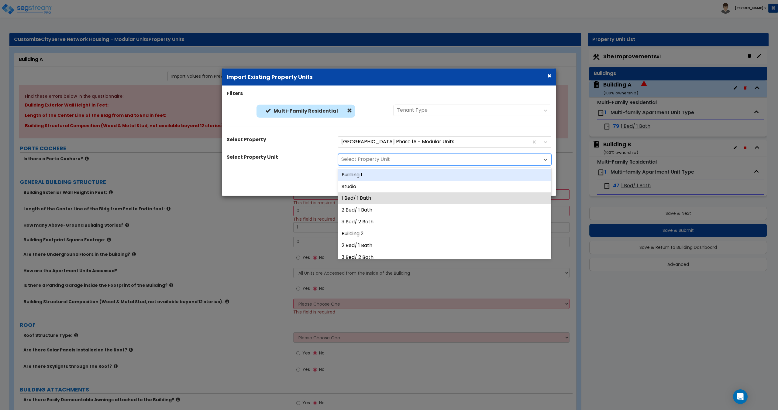
click at [365, 174] on div "Building 1" at bounding box center [444, 175] width 213 height 12
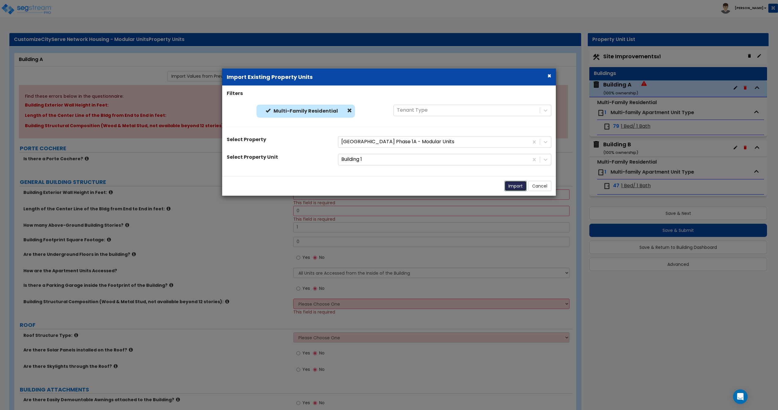
click at [513, 189] on button "Import" at bounding box center [515, 186] width 22 height 10
type input "43"
type input "147"
type input "3"
type input "9999"
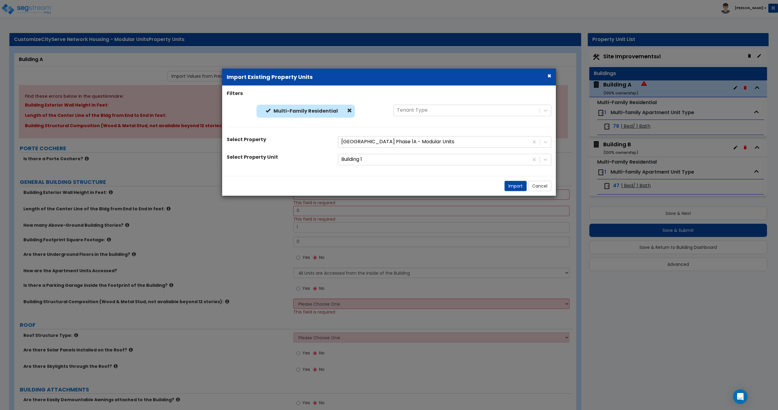
select select "7"
select select "1"
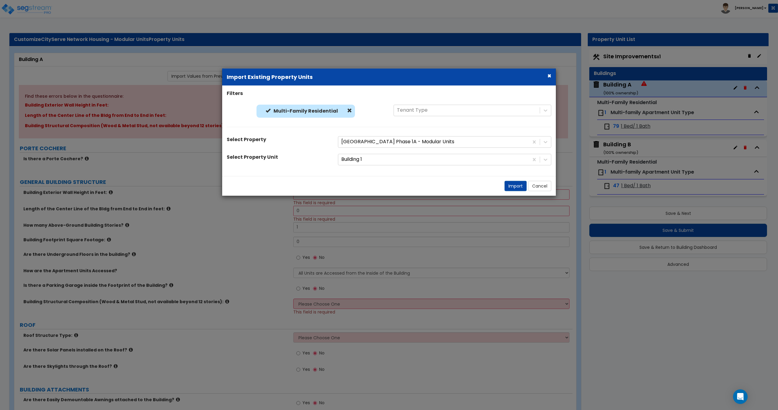
radio input "true"
select select "2"
select select "1"
select select "9"
select select "2"
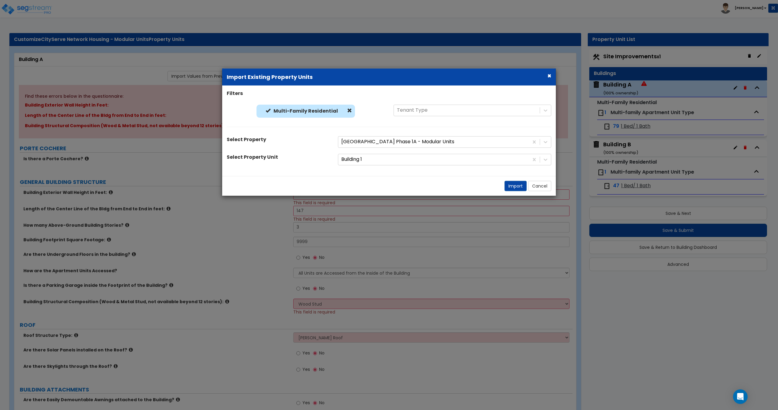
select select "1"
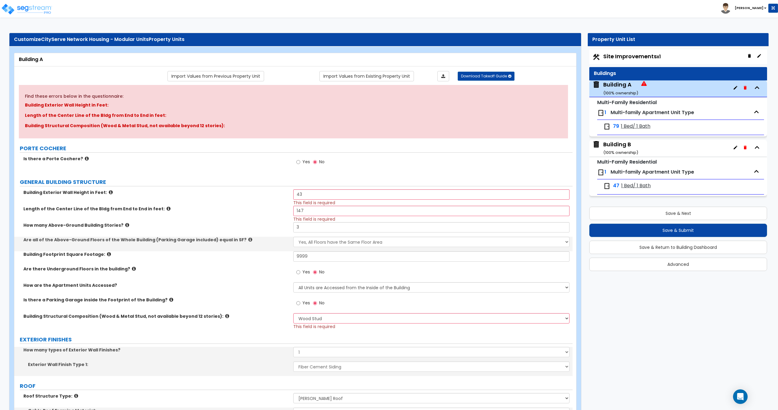
click at [630, 125] on span "1 Bed/ 1 Bath" at bounding box center [635, 126] width 29 height 7
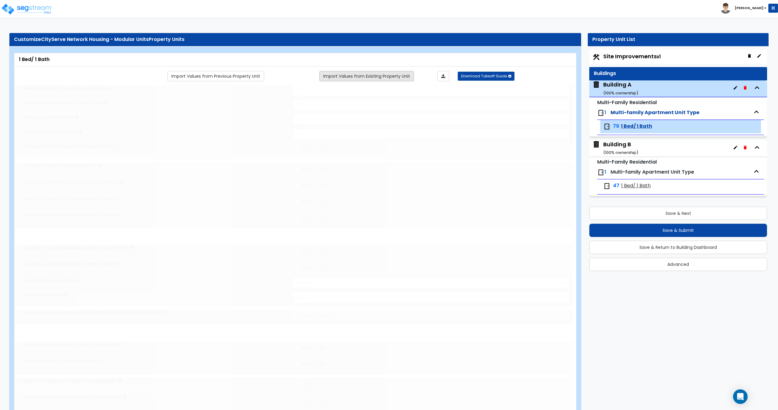
click at [338, 73] on link "Import Values from Existing Property Unit" at bounding box center [366, 76] width 94 height 10
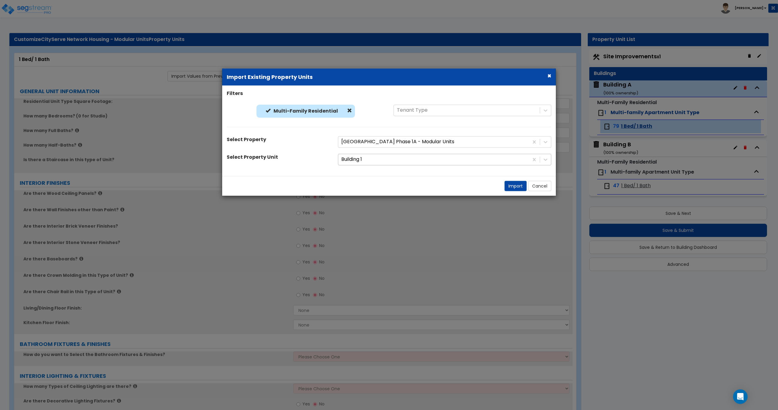
click at [365, 160] on div at bounding box center [433, 160] width 184 height 8
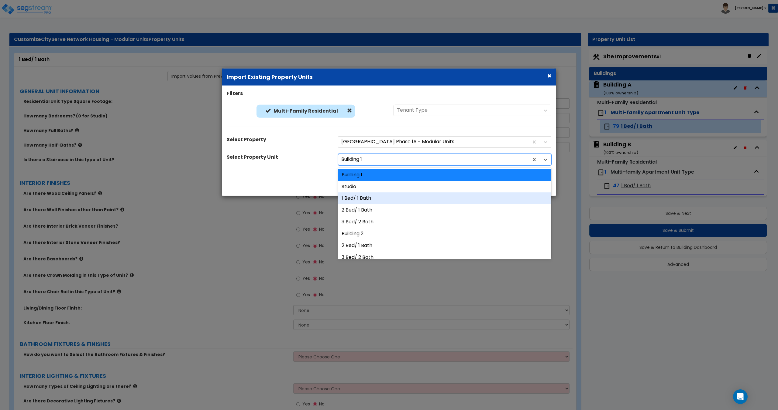
click at [359, 198] on div "1 Bed/ 1 Bath" at bounding box center [444, 199] width 213 height 12
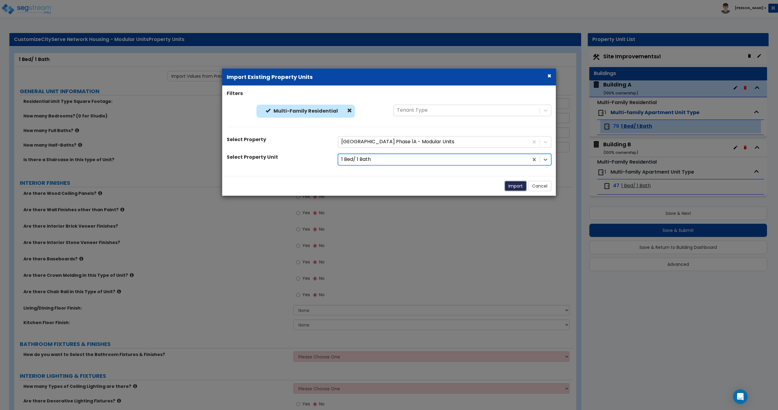
click at [519, 186] on button "Import" at bounding box center [515, 186] width 22 height 10
type input "640"
type input "1"
radio input "true"
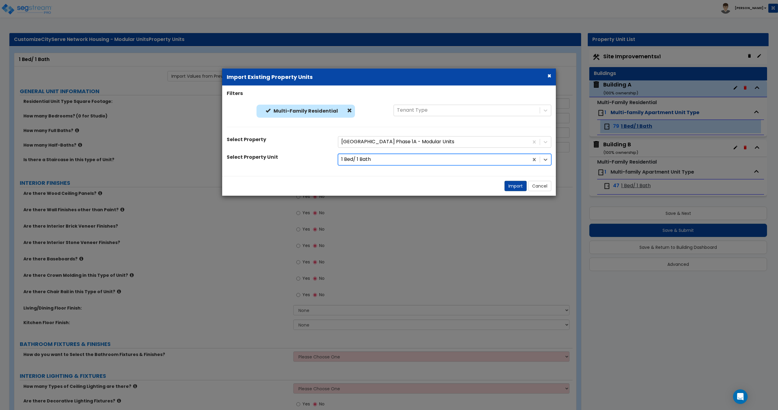
select select "4"
select select "1"
radio input "true"
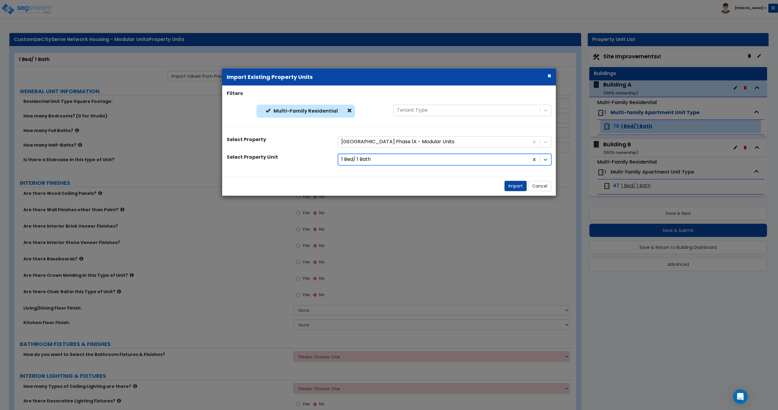
select select "2"
type input "8"
type input "12"
select select "2"
select select "1"
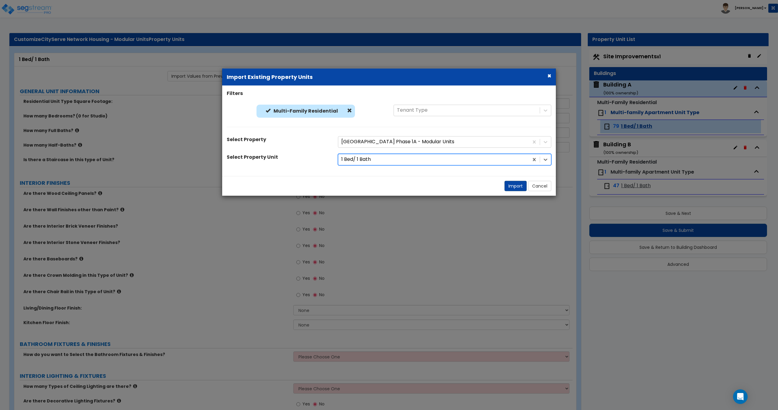
radio input "true"
select select "2"
select select "4"
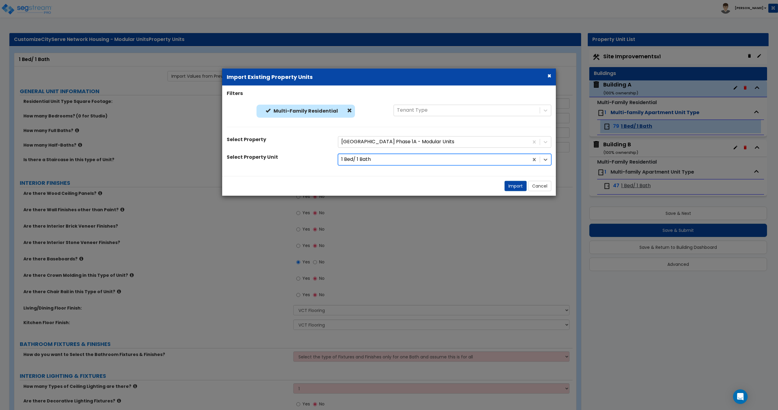
select select "2"
select select "3"
select select "2"
select select "4"
select select "2"
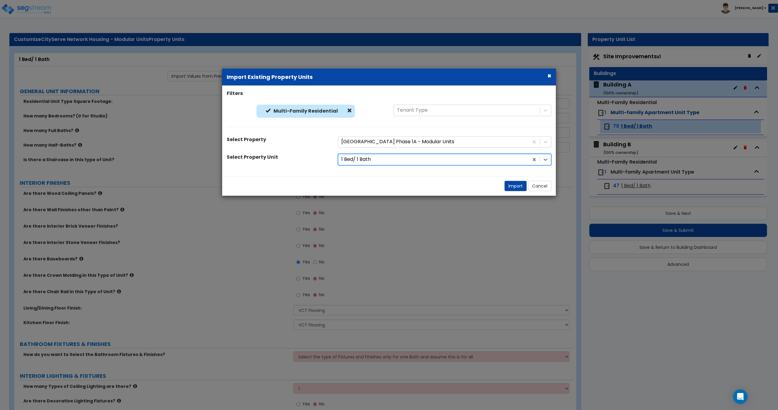
select select "1"
select select "2"
select select "1"
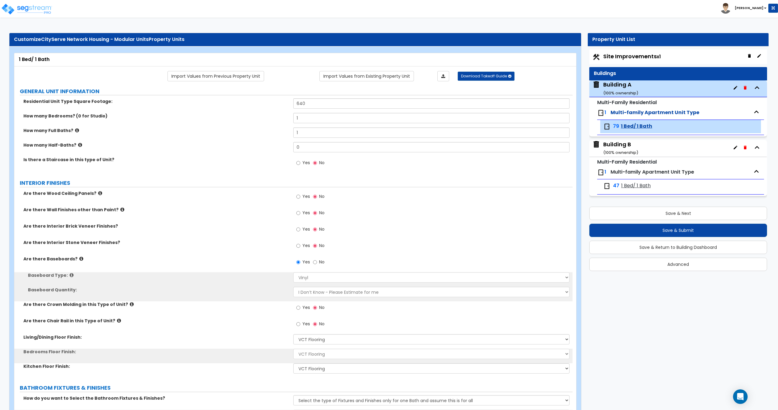
click at [614, 146] on div "Building B ( 100 % ownership)" at bounding box center [620, 148] width 35 height 15
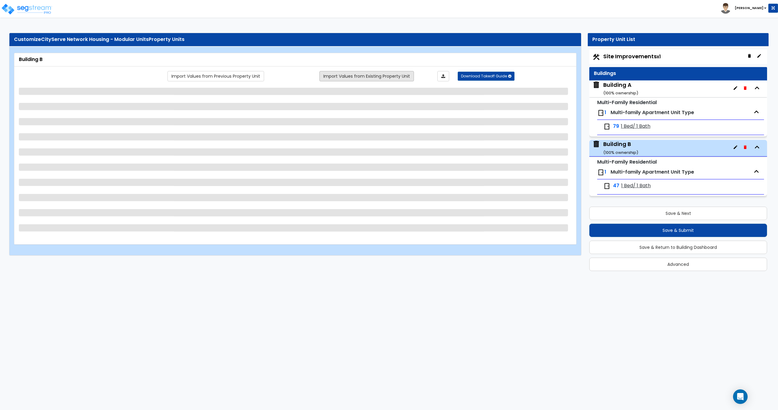
click at [346, 73] on link "Import Values from Existing Property Unit" at bounding box center [366, 76] width 94 height 10
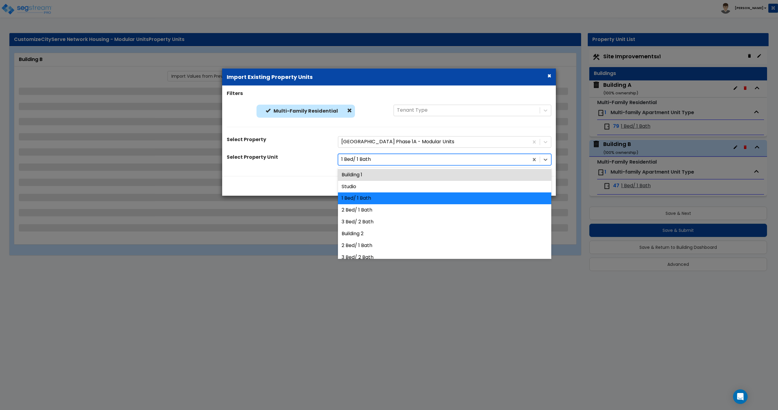
click at [366, 158] on div at bounding box center [433, 160] width 184 height 8
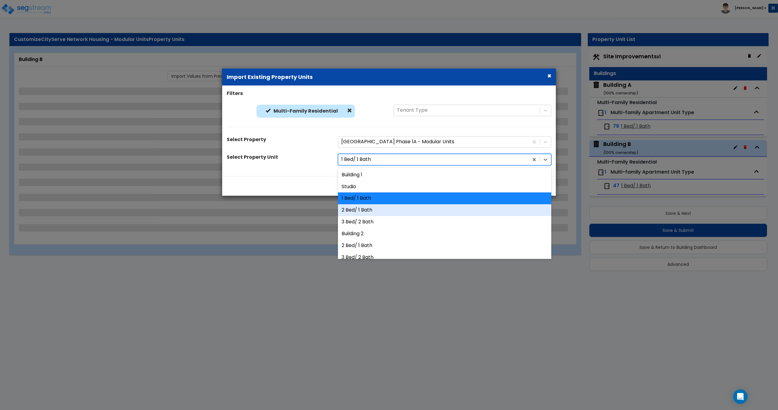
scroll to position [6, 0]
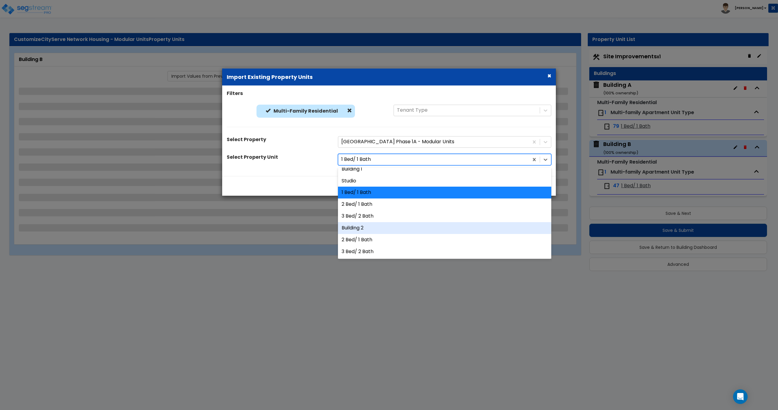
click at [355, 223] on div "Building 2" at bounding box center [444, 228] width 213 height 12
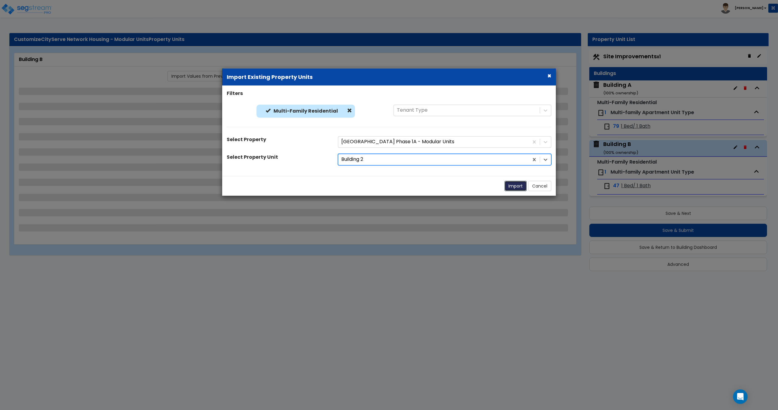
click at [515, 187] on button "Import" at bounding box center [515, 186] width 22 height 10
select select "7"
select select "1"
select select "9"
select select "1"
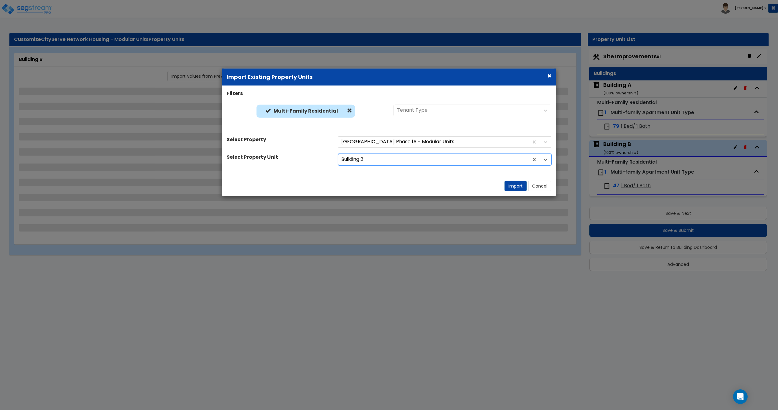
select select "2"
select select "1"
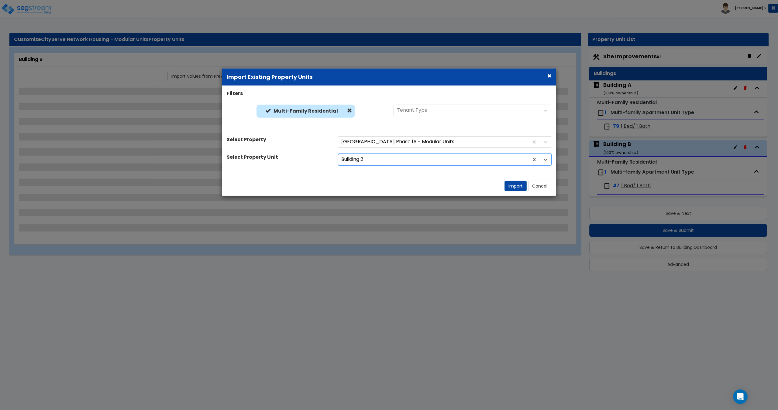
select select "1"
select select "2"
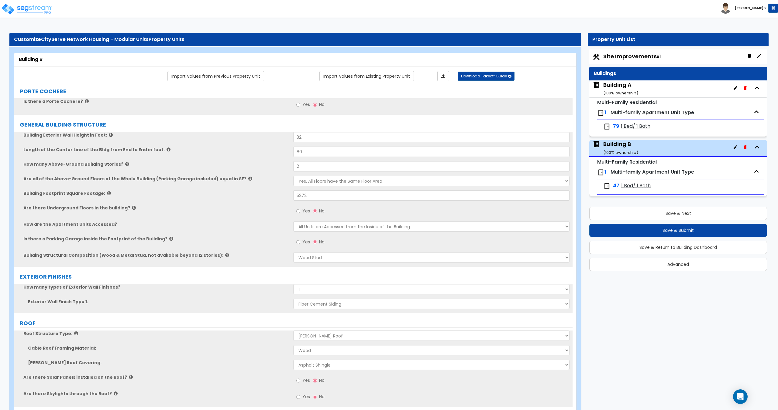
click at [620, 183] on div "47 1 Bed/ 1 Bath" at bounding box center [645, 186] width 85 height 7
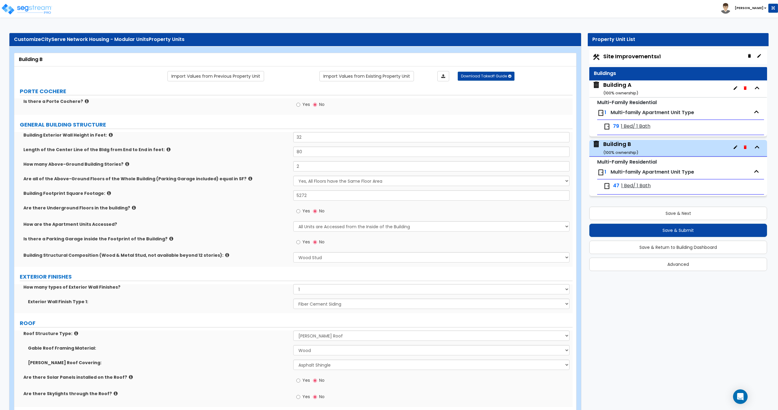
click at [623, 188] on span "1 Bed/ 1 Bath" at bounding box center [635, 186] width 29 height 7
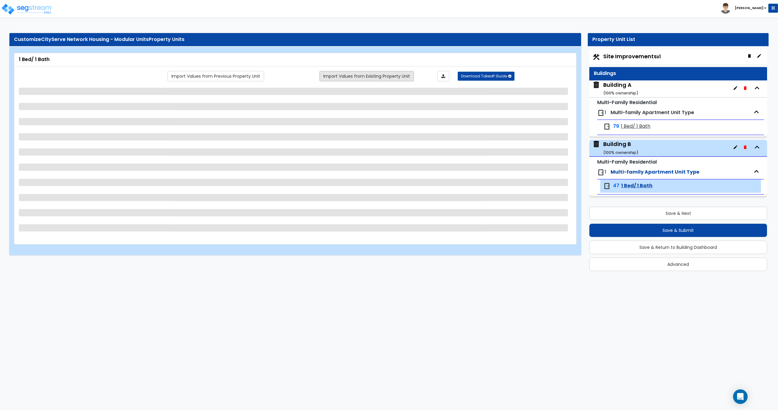
click at [336, 75] on link "Import Values from Existing Property Unit" at bounding box center [366, 76] width 94 height 10
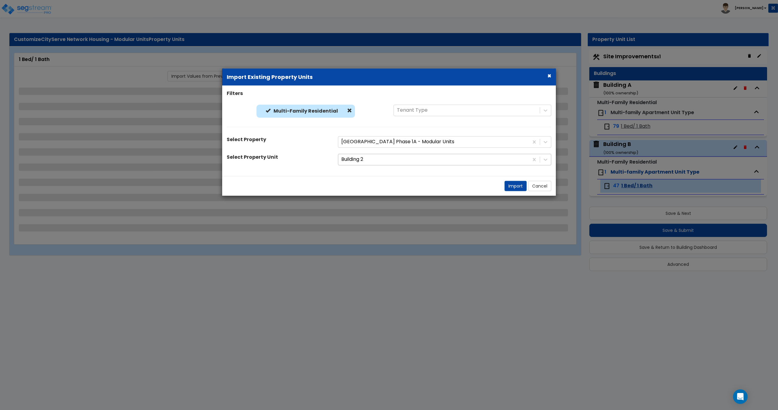
click at [363, 157] on div at bounding box center [433, 160] width 184 height 8
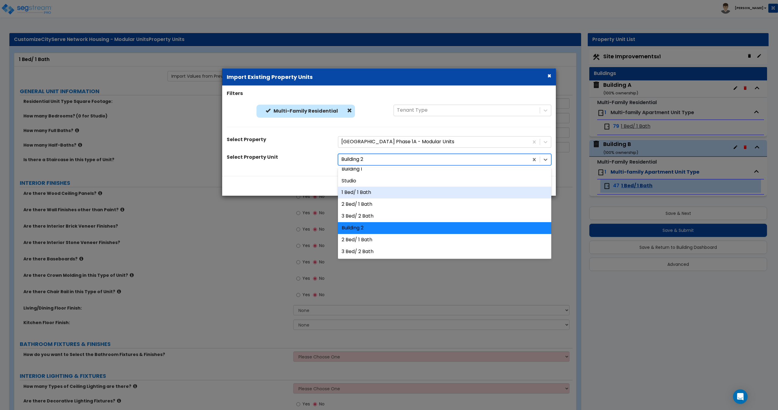
click at [362, 190] on div "1 Bed/ 1 Bath" at bounding box center [444, 193] width 213 height 12
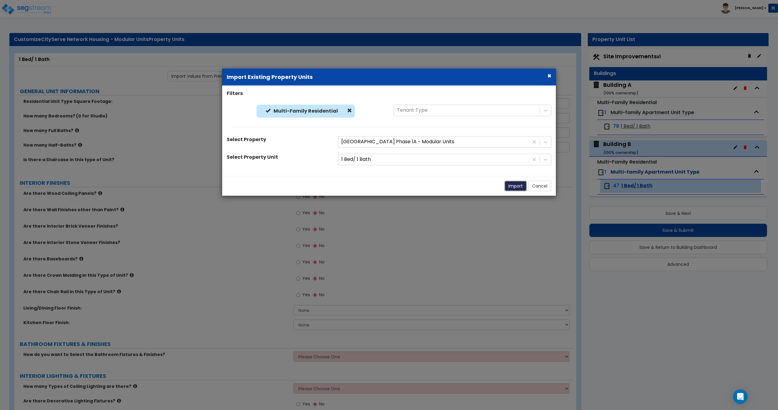
click at [509, 186] on button "Import" at bounding box center [515, 186] width 22 height 10
type input "640"
type input "1"
radio input "true"
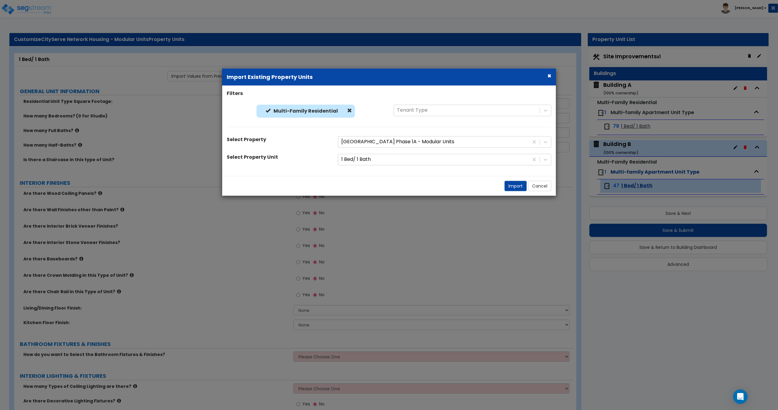
select select "4"
select select "1"
radio input "true"
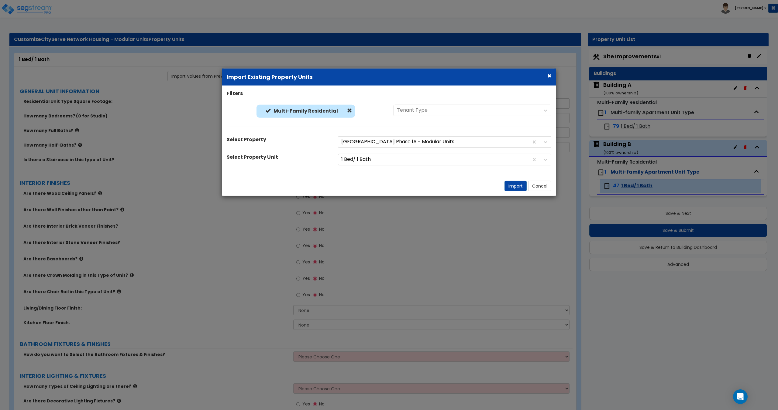
select select "2"
type input "8"
type input "12"
select select "2"
select select "1"
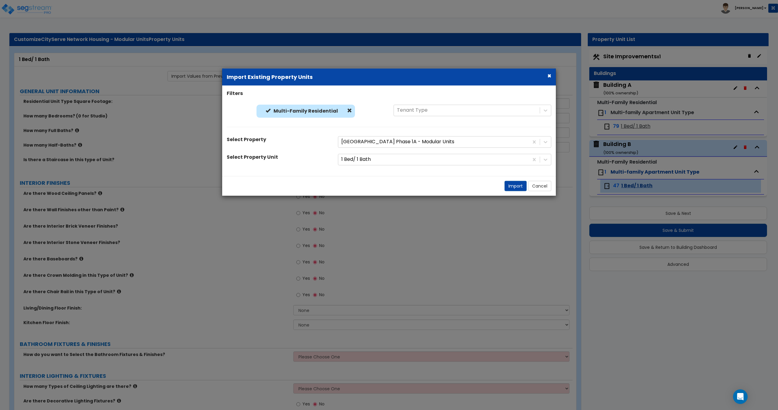
radio input "true"
select select "2"
select select "4"
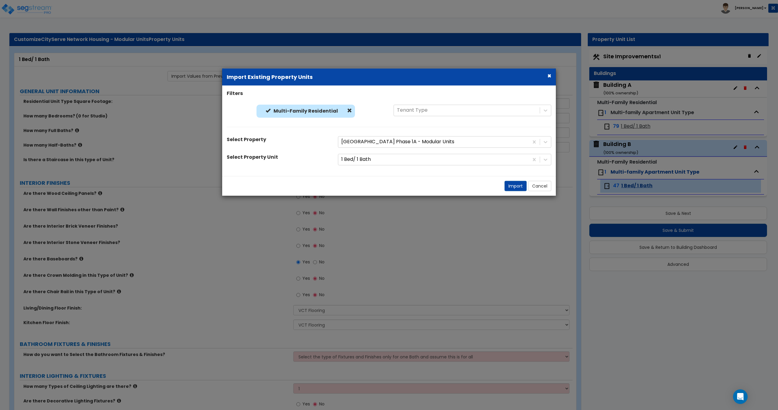
select select "2"
select select "3"
select select "2"
select select "4"
select select "2"
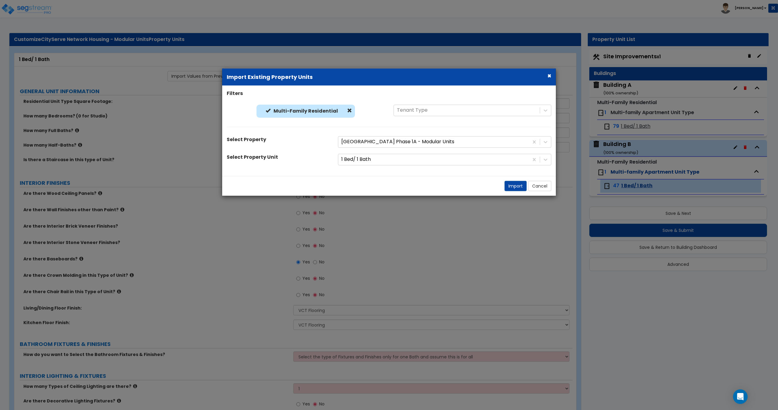
select select "1"
select select "2"
select select "1"
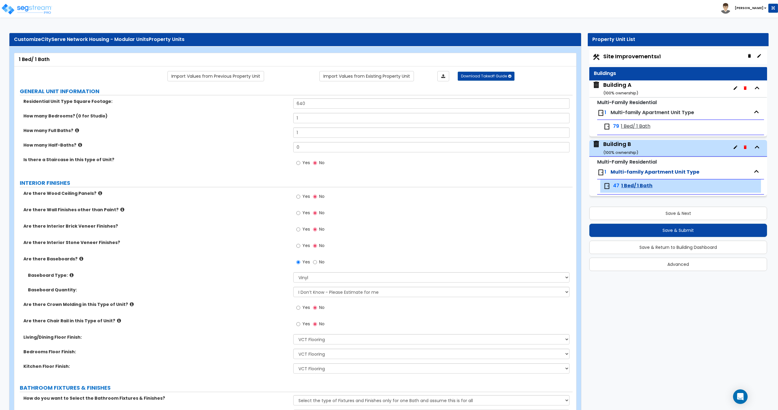
click at [629, 124] on span "1 Bed/ 1 Bath" at bounding box center [635, 126] width 29 height 7
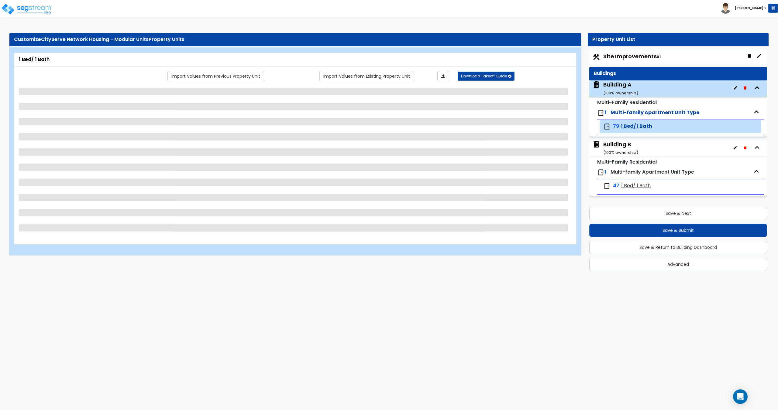
select select "2"
select select "4"
select select "1"
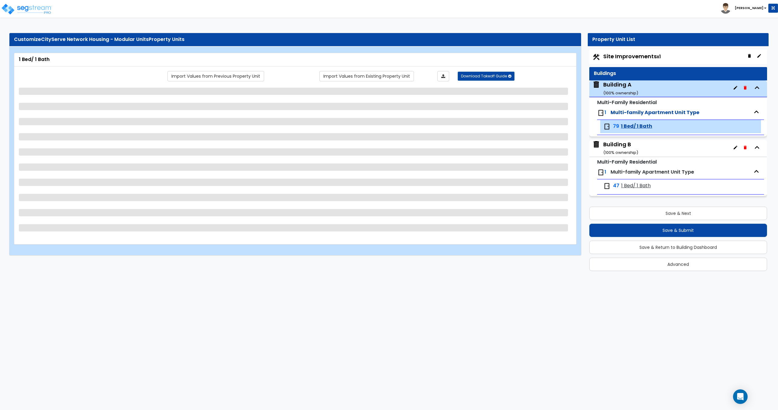
select select "3"
select select "2"
select select "4"
select select "2"
select select "1"
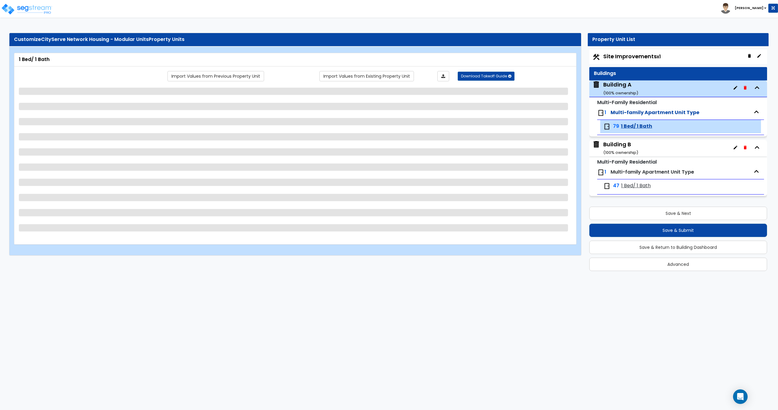
select select "1"
select select "2"
select select "1"
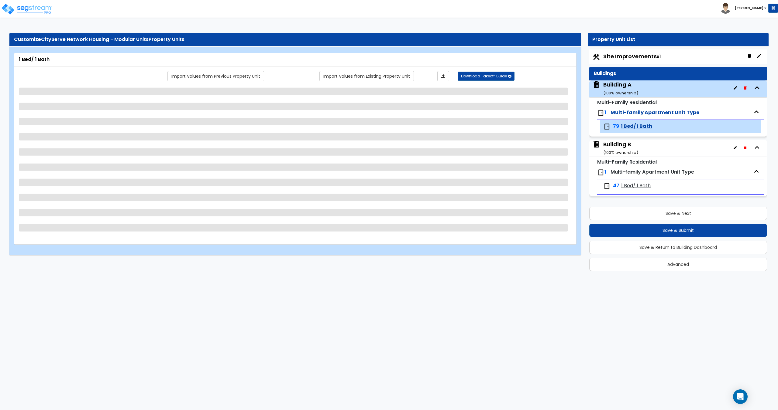
select select "1"
select select "2"
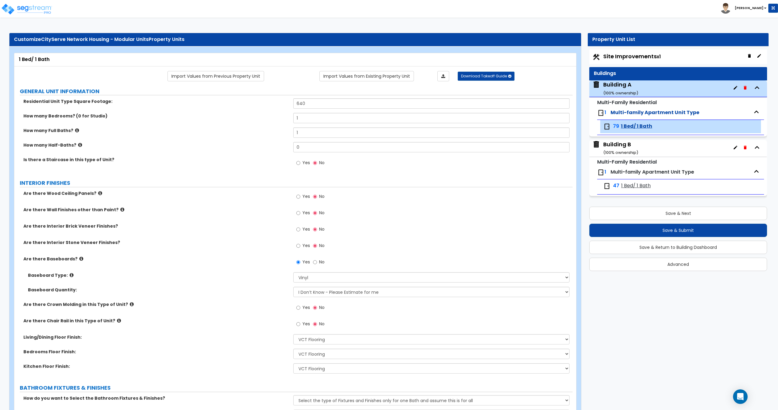
click at [620, 84] on div "Building A ( 100 % ownership)" at bounding box center [620, 88] width 35 height 15
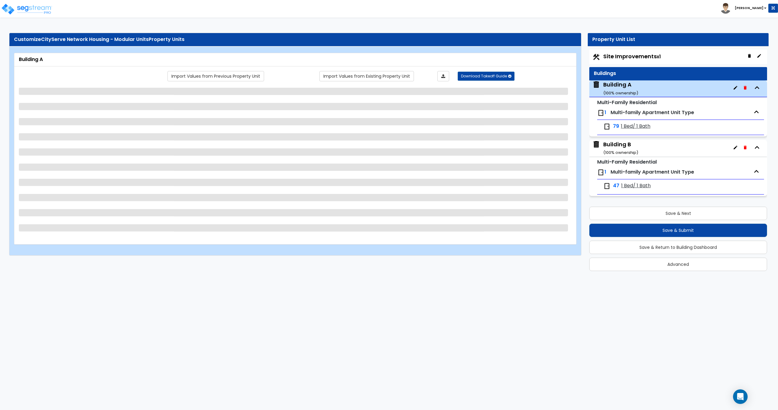
select select "7"
select select "1"
select select "9"
select select "1"
select select "2"
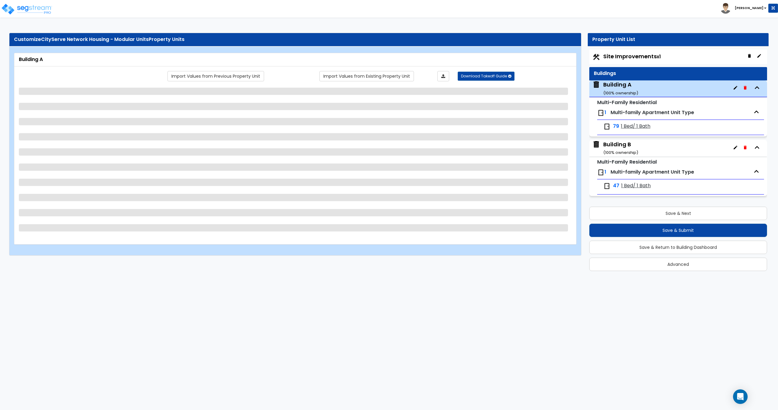
select select "1"
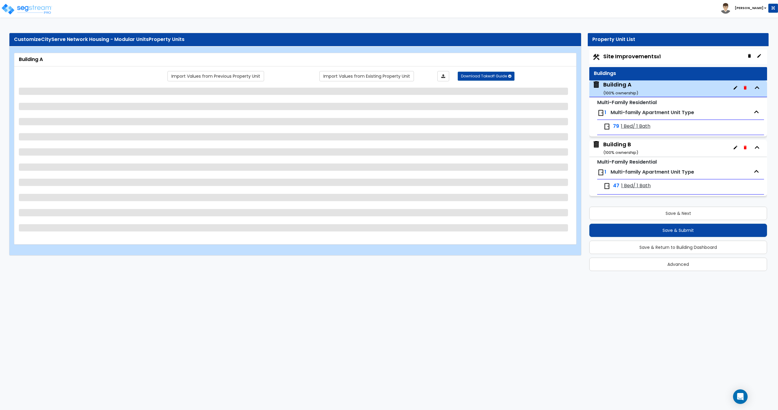
select select "2"
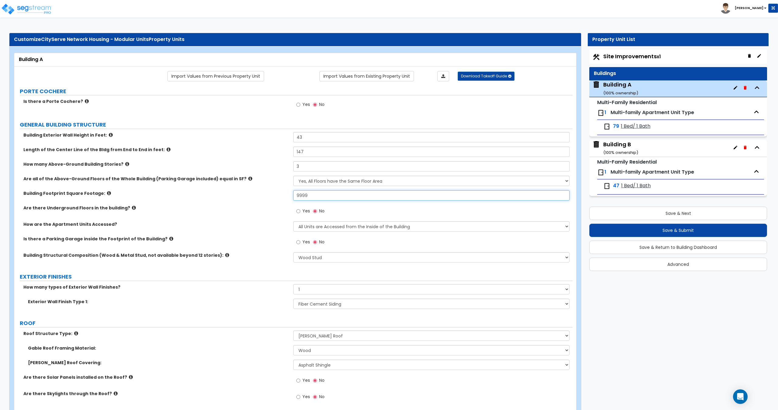
drag, startPoint x: 319, startPoint y: 197, endPoint x: 230, endPoint y: 195, distance: 89.3
click at [234, 195] on div "Building Footprint Square Footage: 9999" at bounding box center [293, 197] width 558 height 15
type input "5,600"
drag, startPoint x: 304, startPoint y: 146, endPoint x: 183, endPoint y: 125, distance: 122.2
click at [233, 135] on div "Building Exterior Wall Height in Feet: 43 Length of the Center Line of the Bldg…" at bounding box center [293, 199] width 549 height 135
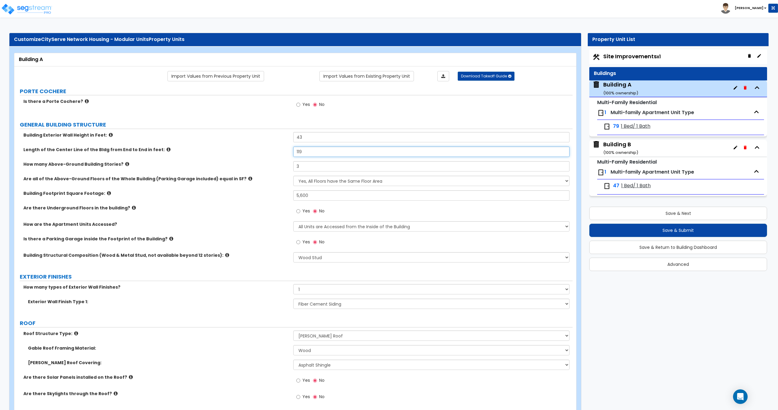
type input "119"
drag, startPoint x: 313, startPoint y: 135, endPoint x: 232, endPoint y: 138, distance: 80.9
click at [234, 138] on div "Building Exterior Wall Height in Feet: 43" at bounding box center [293, 139] width 558 height 15
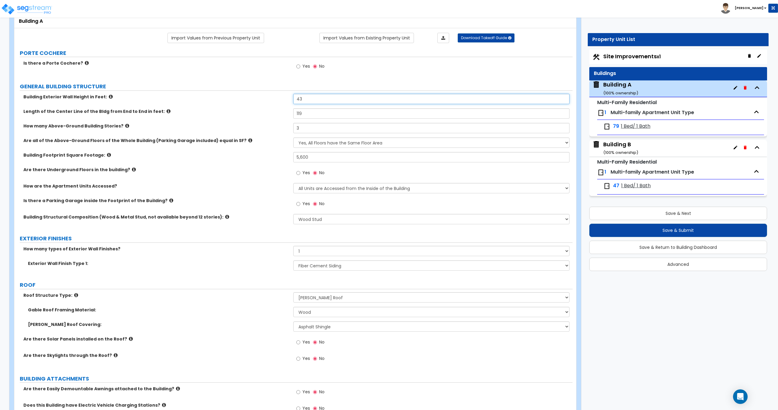
scroll to position [61, 0]
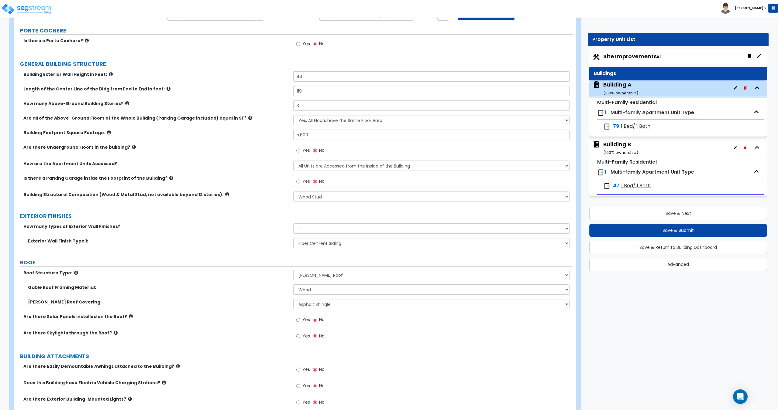
click at [266, 17] on div "Toggle navigation Craig" at bounding box center [389, 9] width 778 height 18
click at [325, 245] on select "Please Choose One No Finish/Shared Wall No Wall Brick Veneer Stone Veneer Wood …" at bounding box center [431, 243] width 276 height 10
click at [322, 196] on select "Please Choose One Reinforced Concrete Structural Steel Brick Masonry CMU Masonr…" at bounding box center [431, 197] width 276 height 10
select select "3"
click at [293, 192] on select "Please Choose One Reinforced Concrete Structural Steel Brick Masonry CMU Masonr…" at bounding box center [431, 197] width 276 height 10
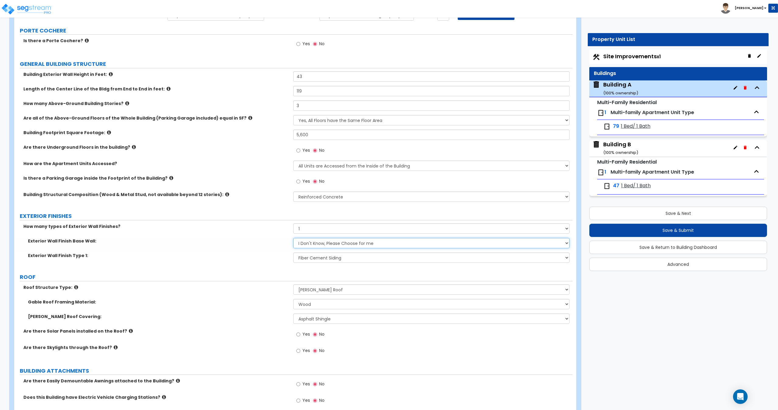
click at [317, 244] on select "I Don't Know, Please Choose for me Concrete Masonry Units (CMU) Cast-in-Place C…" at bounding box center [431, 243] width 276 height 10
select select "2"
click at [293, 238] on select "I Don't Know, Please Choose for me Concrete Masonry Units (CMU) Cast-in-Place C…" at bounding box center [431, 243] width 276 height 10
click at [312, 259] on select "Please Choose One No Finish/Shared Wall No Wall Brick Veneer Stone Veneer Wood …" at bounding box center [431, 258] width 276 height 10
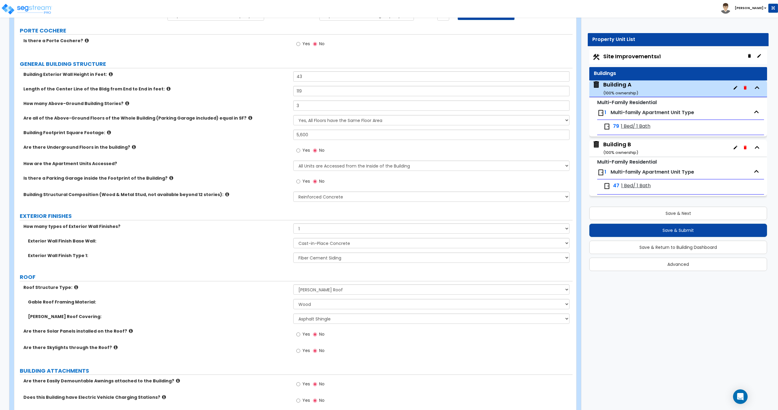
click at [262, 264] on div "Exterior Wall Finish Type 1: Please Choose One No Finish/Shared Wall No Wall Br…" at bounding box center [293, 260] width 558 height 15
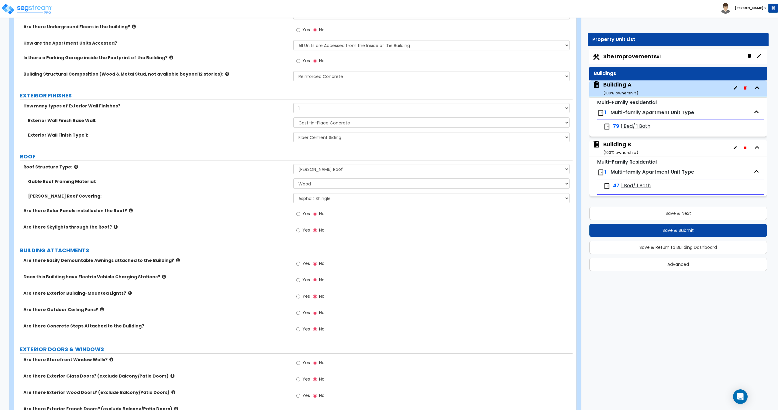
scroll to position [182, 0]
click at [314, 180] on select "I don't know, Please choose for me Metal Wood" at bounding box center [431, 183] width 276 height 10
click at [314, 185] on select "I don't know, Please choose for me Metal Wood" at bounding box center [431, 183] width 276 height 10
click at [306, 183] on select "I don't know, Please choose for me Metal Wood" at bounding box center [431, 183] width 276 height 10
click at [293, 178] on select "I don't know, Please choose for me Metal Wood" at bounding box center [431, 183] width 276 height 10
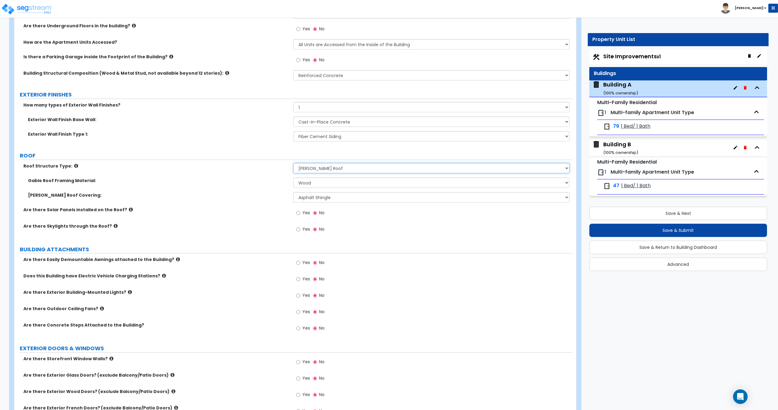
click at [311, 166] on select "Please Choose One Gable Roof Flat Roof Hybrid Gable & Flat Roof" at bounding box center [431, 168] width 276 height 10
select select "2"
click at [293, 163] on select "Please Choose One Gable Roof Flat Roof Hybrid Gable & Flat Roof" at bounding box center [431, 168] width 276 height 10
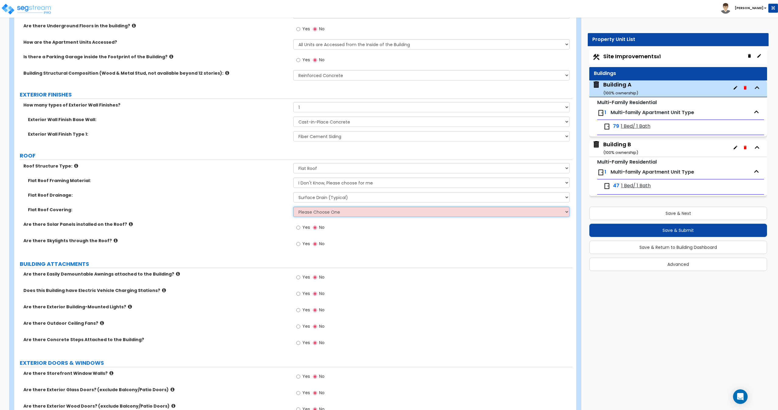
click at [318, 209] on select "Please Choose One Rolled Asphalt PVC Membrane Plastic (EPDM) Membrane Asphalt F…" at bounding box center [431, 212] width 276 height 10
select select "3"
click at [293, 207] on select "Please Choose One Rolled Asphalt PVC Membrane Plastic (EPDM) Membrane Asphalt F…" at bounding box center [431, 212] width 276 height 10
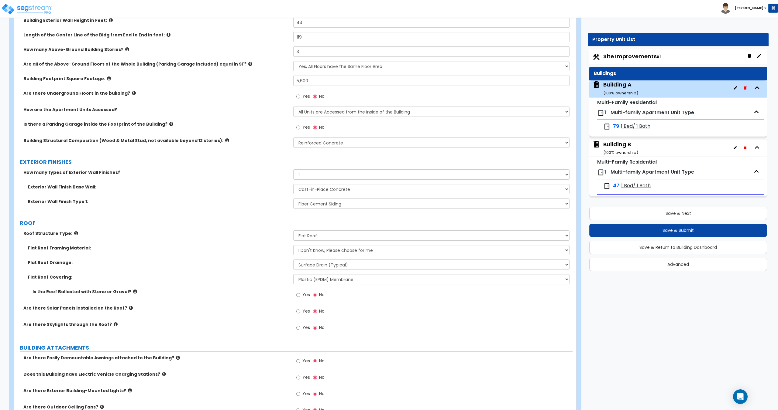
scroll to position [0, 0]
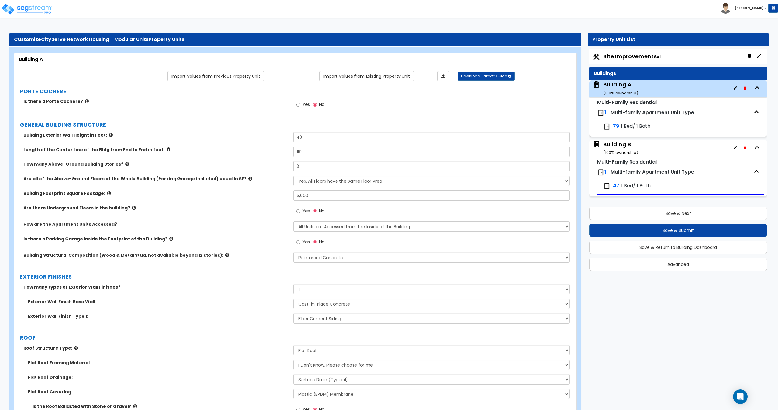
click at [630, 147] on div "Building B ( 100 % ownership)" at bounding box center [620, 148] width 35 height 15
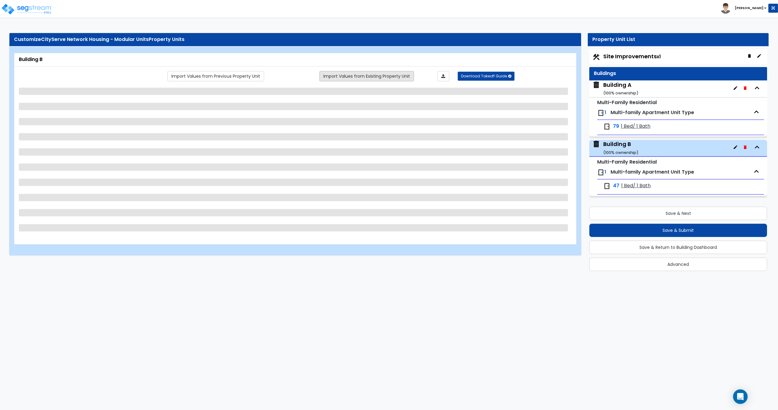
click at [352, 75] on link "Import Values from Existing Property Unit" at bounding box center [366, 76] width 94 height 10
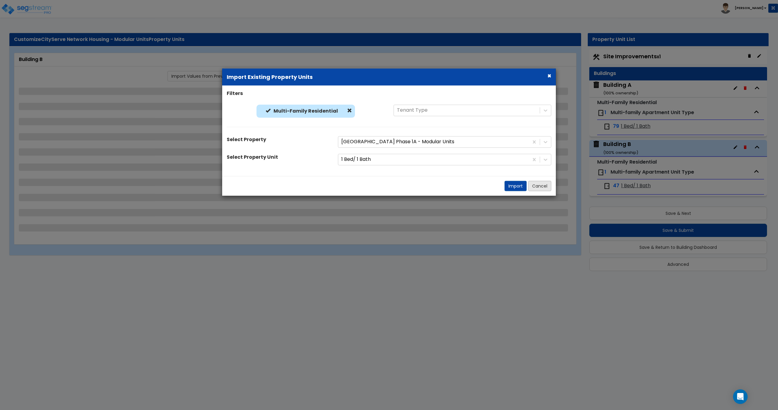
select select "7"
select select "1"
select select "9"
select select "1"
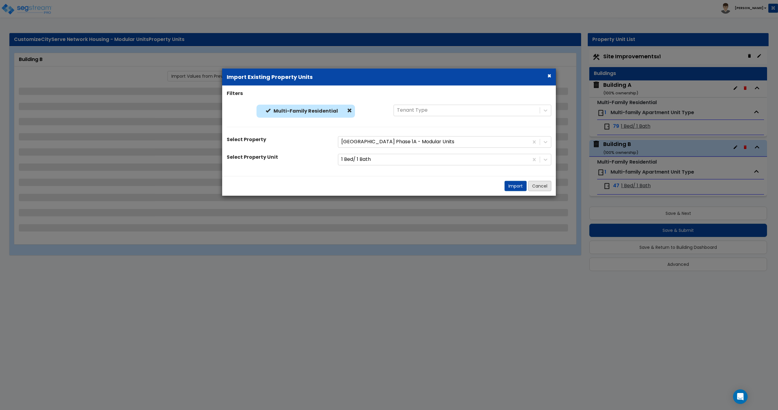
select select "1"
select select "2"
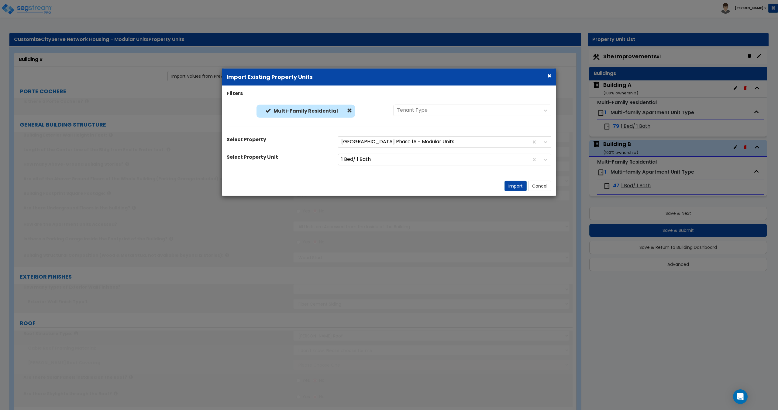
select select "2"
select select "1"
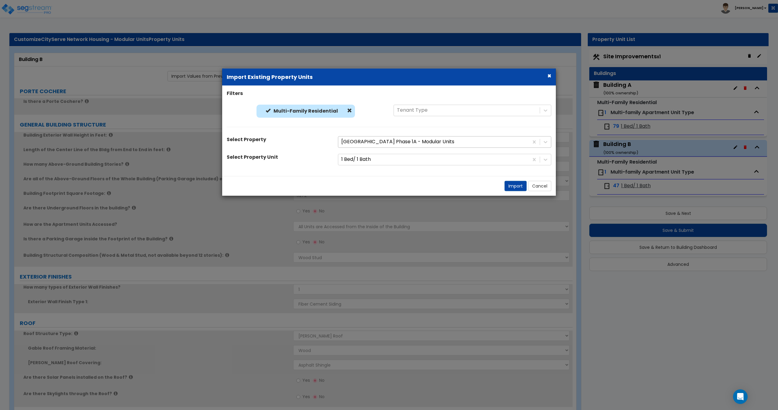
click at [357, 144] on div at bounding box center [433, 142] width 184 height 8
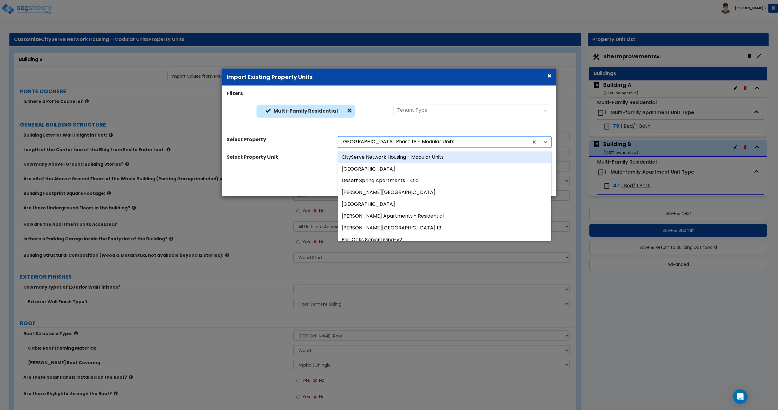
click at [367, 156] on div "CityServe Network Housing - Modular Units" at bounding box center [444, 157] width 213 height 12
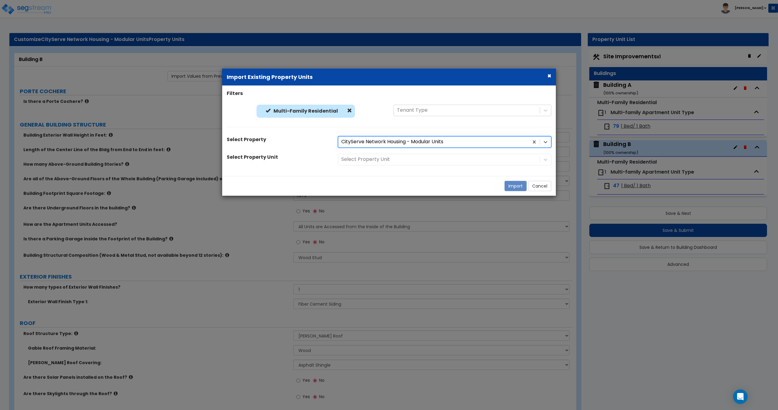
click at [365, 164] on div "Select Property Unit" at bounding box center [438, 159] width 201 height 11
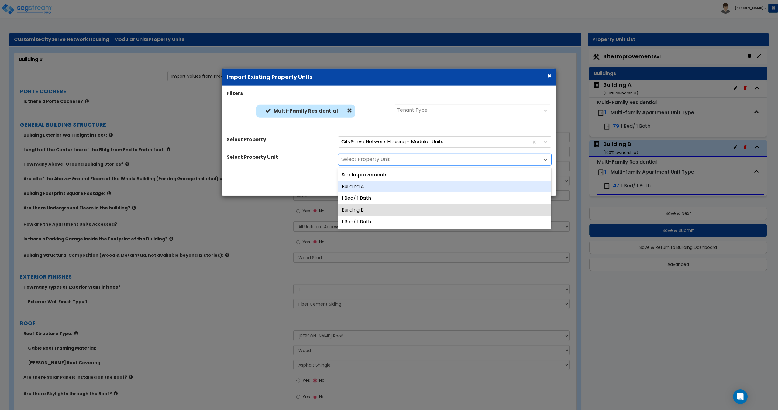
click at [362, 184] on div "Building A" at bounding box center [444, 187] width 213 height 12
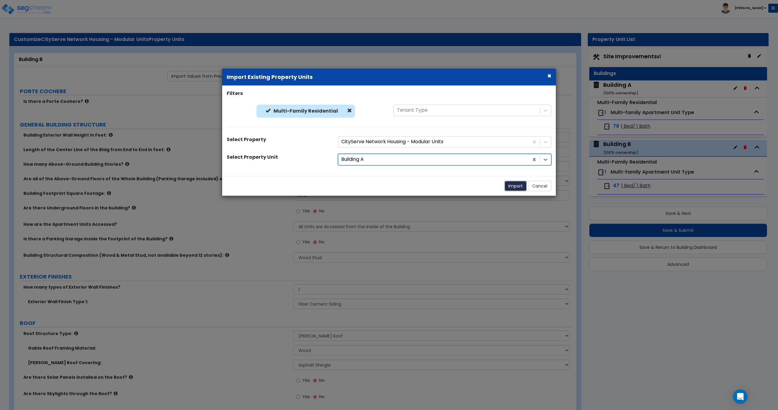
click at [523, 185] on button "Import" at bounding box center [515, 186] width 22 height 10
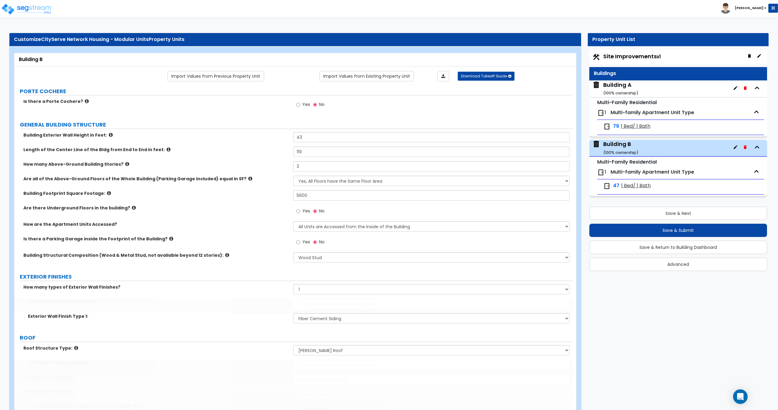
type input "43"
type input "119"
type input "3"
type input "5600"
select select "3"
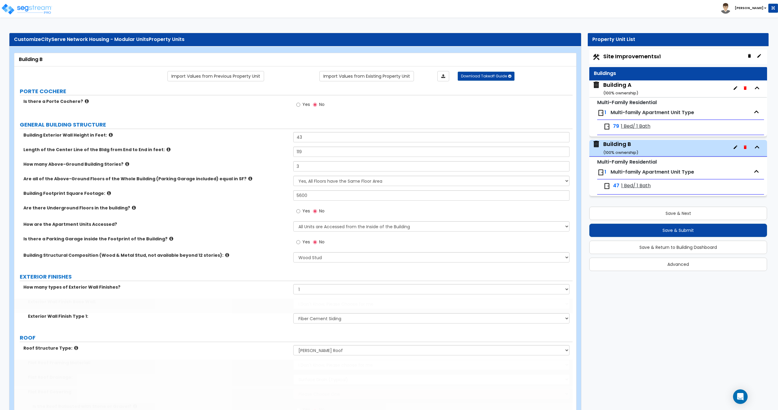
select select "2"
select select "3"
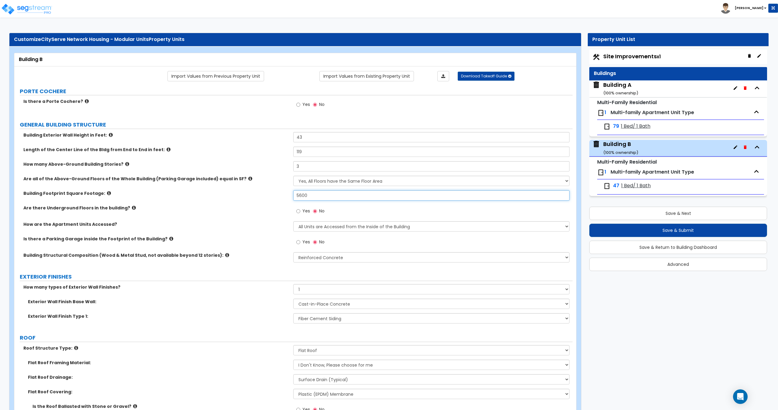
drag, startPoint x: 325, startPoint y: 194, endPoint x: 219, endPoint y: 201, distance: 106.0
click at [229, 199] on div "Building Footprint Square Footage: 5600" at bounding box center [293, 197] width 558 height 15
type input "2,230"
drag, startPoint x: 312, startPoint y: 137, endPoint x: 326, endPoint y: 136, distance: 13.4
click at [326, 136] on input "43" at bounding box center [431, 137] width 276 height 10
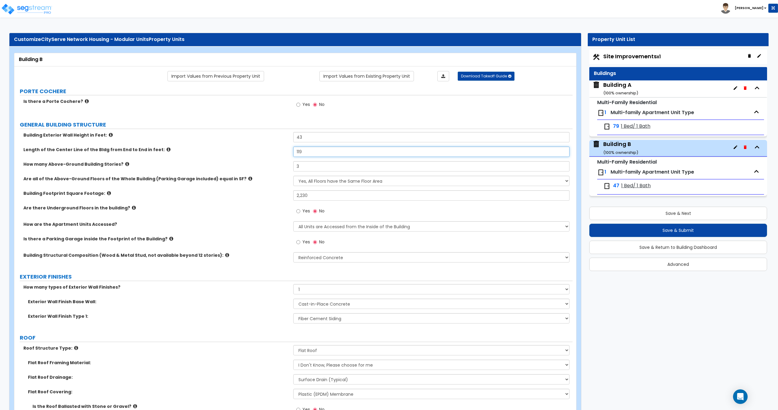
drag, startPoint x: 322, startPoint y: 153, endPoint x: 163, endPoint y: 147, distance: 159.6
click at [204, 145] on div "Building Exterior Wall Height in Feet: 43 Length of the Center Line of the Bldg…" at bounding box center [293, 199] width 549 height 135
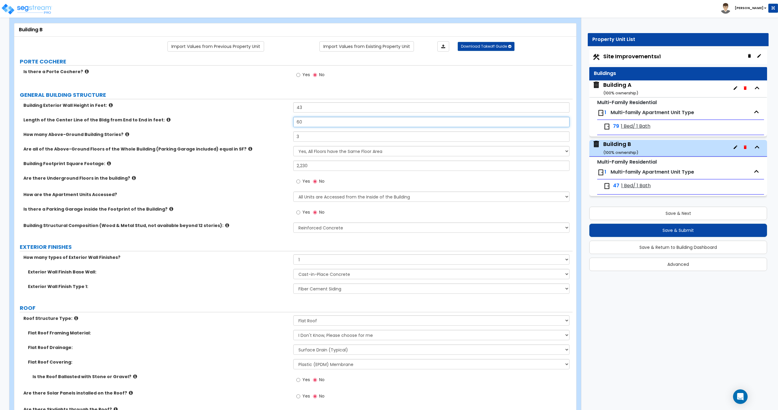
scroll to position [30, 0]
type input "60"
drag, startPoint x: 302, startPoint y: 133, endPoint x: 245, endPoint y: 134, distance: 56.8
click at [246, 134] on div "How many Above-Ground Building Stories? 3" at bounding box center [293, 138] width 558 height 15
type input "4"
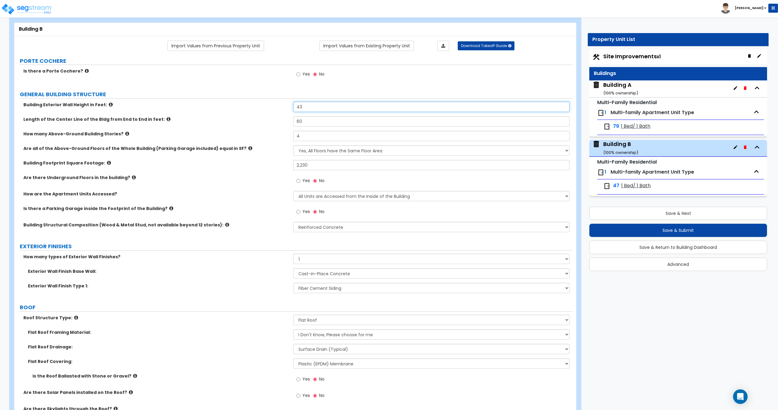
drag, startPoint x: 315, startPoint y: 108, endPoint x: 229, endPoint y: 106, distance: 85.4
click at [232, 105] on div "Building Exterior Wall Height in Feet: 43" at bounding box center [293, 109] width 558 height 15
type input "44"
click at [621, 89] on div "Building A ( 100 % ownership)" at bounding box center [620, 88] width 35 height 15
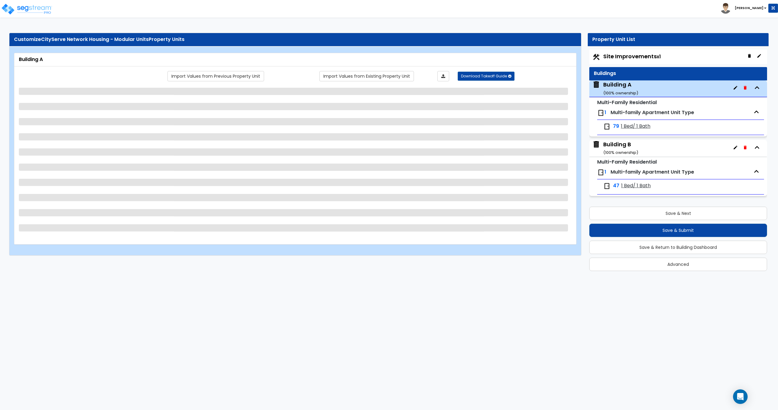
select select "3"
select select "1"
select select "2"
select select "9"
select select "2"
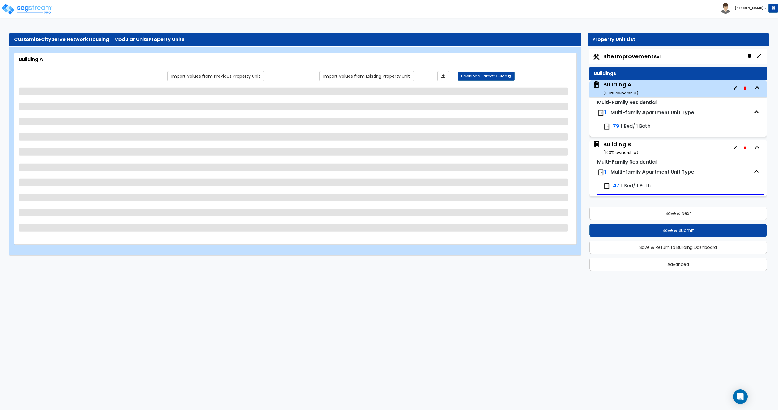
select select "3"
select select "1"
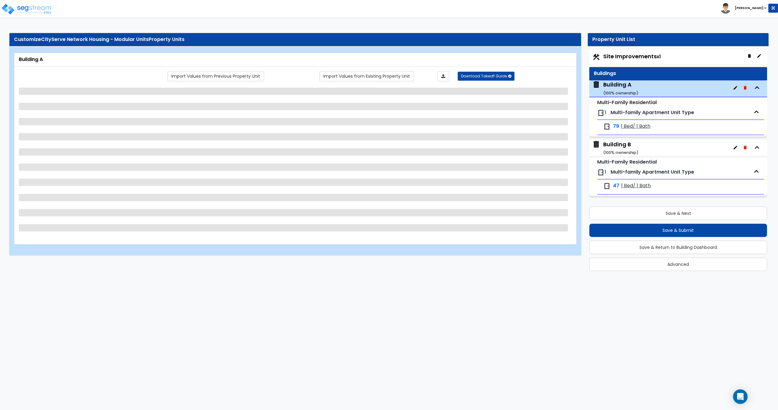
select select "2"
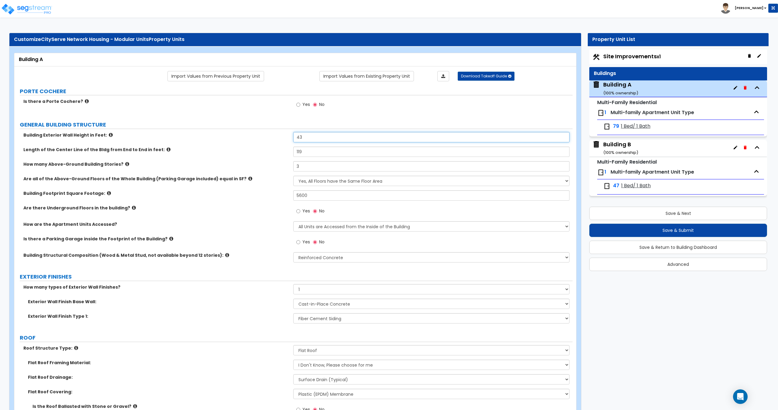
drag, startPoint x: 309, startPoint y: 135, endPoint x: 233, endPoint y: 146, distance: 77.3
click at [233, 146] on div "Building Exterior Wall Height in Feet: 43" at bounding box center [293, 139] width 558 height 15
type input "44"
drag, startPoint x: 307, startPoint y: 166, endPoint x: 309, endPoint y: 164, distance: 3.5
click at [252, 170] on div "How many Above-Ground Building Stories? 3" at bounding box center [293, 168] width 558 height 15
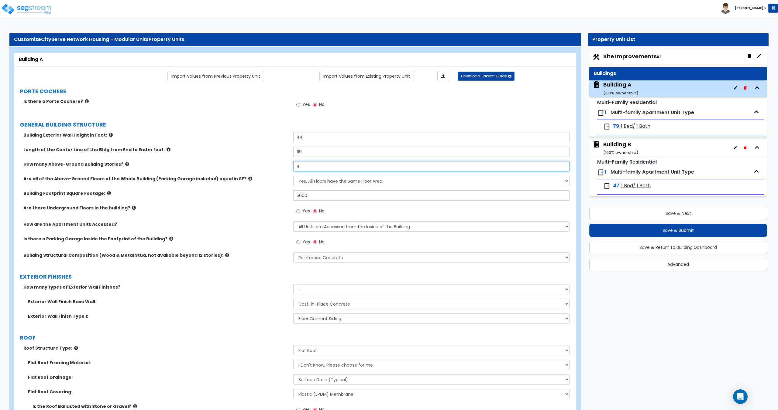
type input "4"
click at [312, 155] on input "119" at bounding box center [431, 152] width 276 height 10
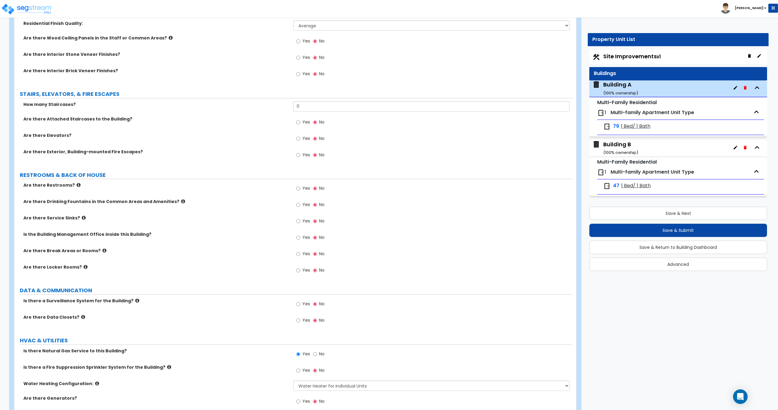
scroll to position [855, 0]
click at [643, 133] on div "79 1 Bed/ 1 Bath" at bounding box center [680, 127] width 167 height 15
click at [642, 128] on span "1 Bed/ 1 Bath" at bounding box center [635, 126] width 29 height 7
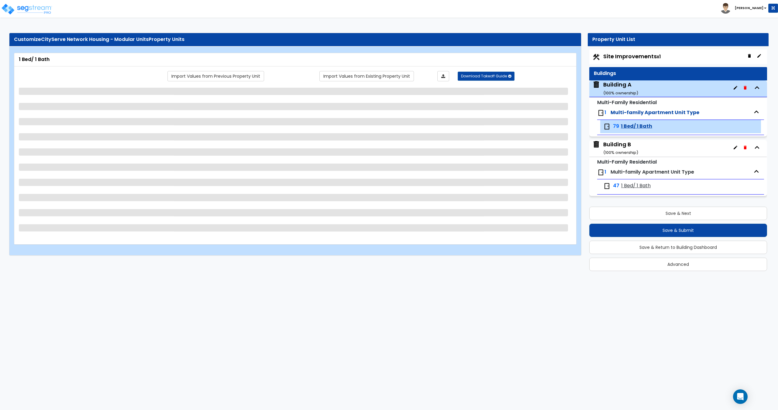
select select "4"
select select "1"
select select "3"
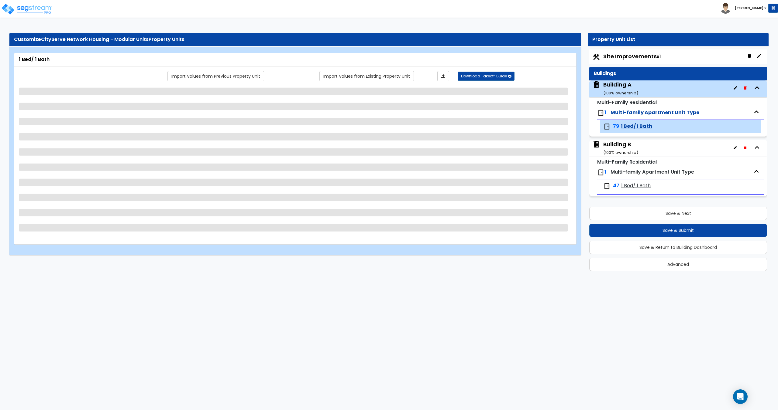
select select "4"
select select "2"
select select "1"
select select "2"
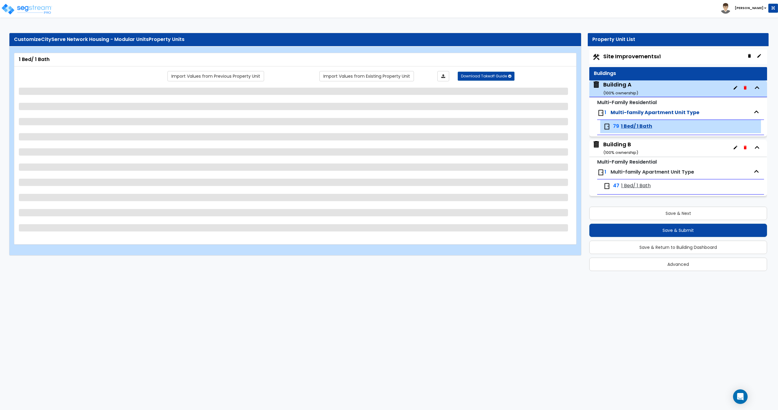
select select "1"
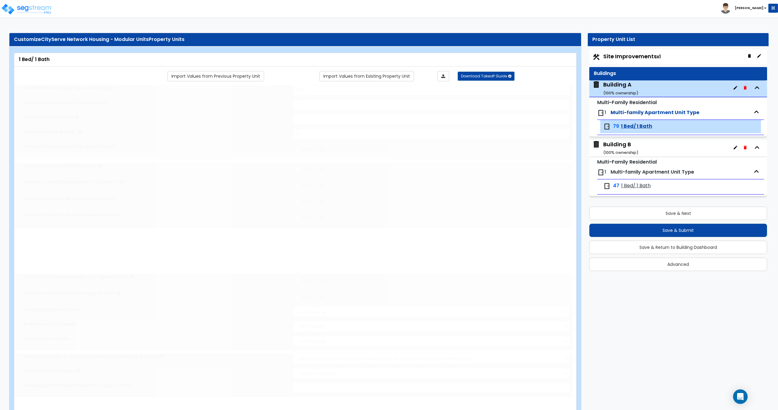
radio input "true"
select select "2"
select select "1"
select select "2"
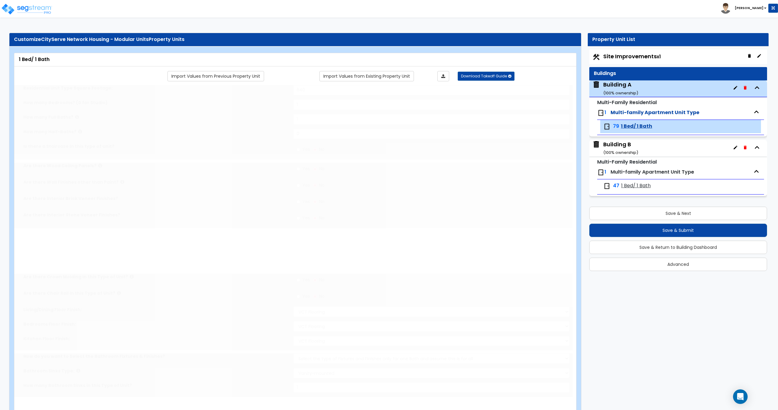
select select "1"
radio input "true"
select select "2"
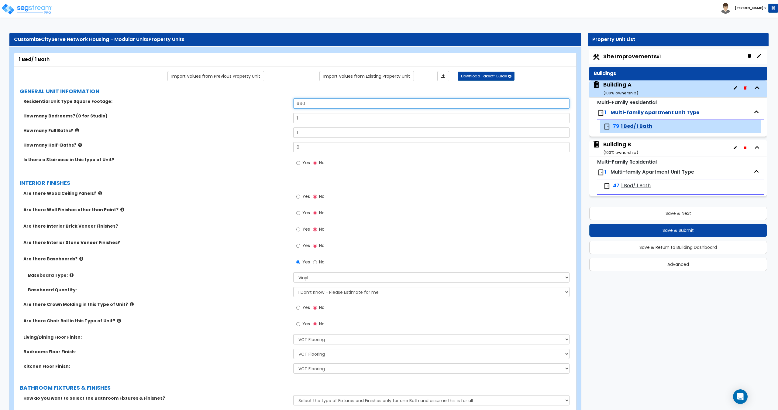
drag, startPoint x: 314, startPoint y: 103, endPoint x: 210, endPoint y: 99, distance: 104.3
click at [252, 103] on div "Residential Unit Type Square Footage: 640" at bounding box center [293, 105] width 558 height 15
type input "130"
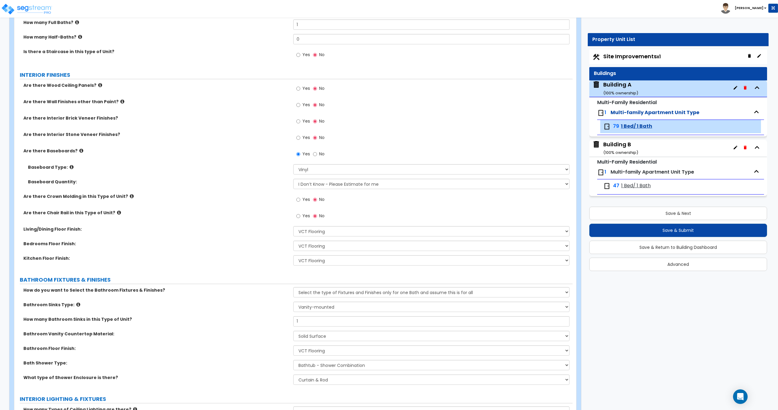
scroll to position [91, 0]
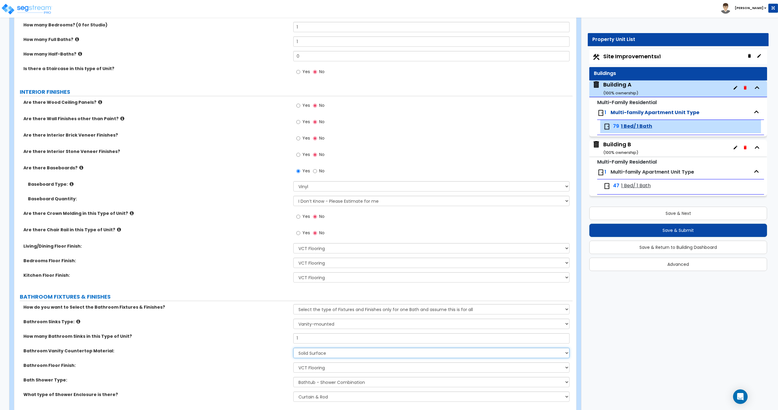
click at [322, 357] on select "None Plastic Laminate Solid Surface Stone Quartz Marble Tile Wood" at bounding box center [431, 353] width 276 height 10
select select "4"
click at [293, 348] on select "None Plastic Laminate Solid Surface Stone Quartz Marble Tile Wood" at bounding box center [431, 353] width 276 height 10
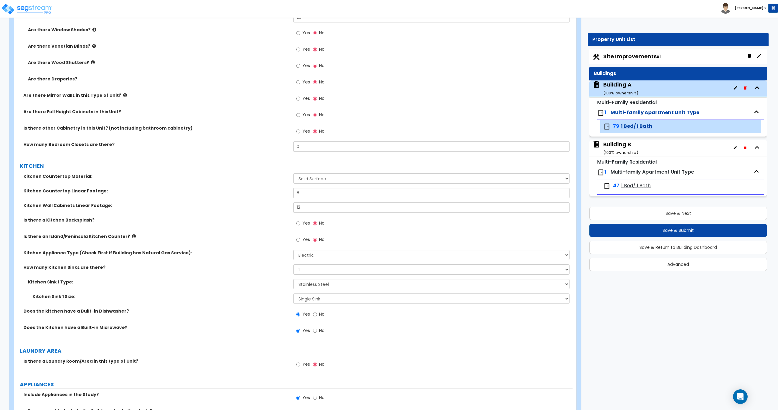
scroll to position [619, 0]
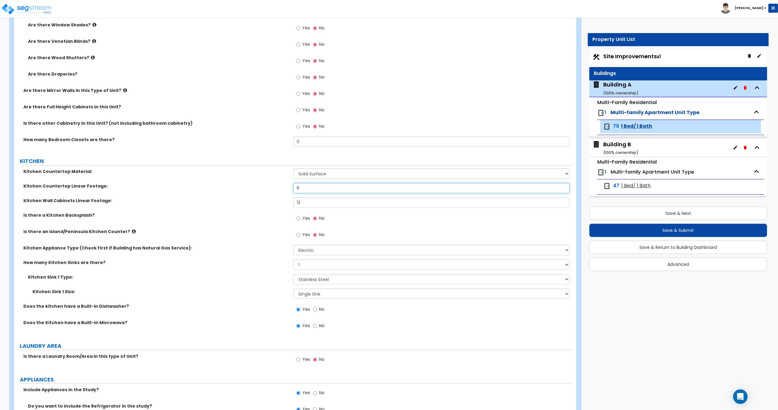
drag, startPoint x: 316, startPoint y: 189, endPoint x: 211, endPoint y: 202, distance: 105.1
click at [238, 198] on div "Kitchen Countertop Material: Please Choose One Plastic Laminate Solid Surface S…" at bounding box center [293, 253] width 549 height 168
type input "4"
drag, startPoint x: 163, startPoint y: 203, endPoint x: 138, endPoint y: 208, distance: 25.4
click at [153, 205] on div "Kitchen Wall Cabinets Linear Footage: 12" at bounding box center [293, 205] width 558 height 15
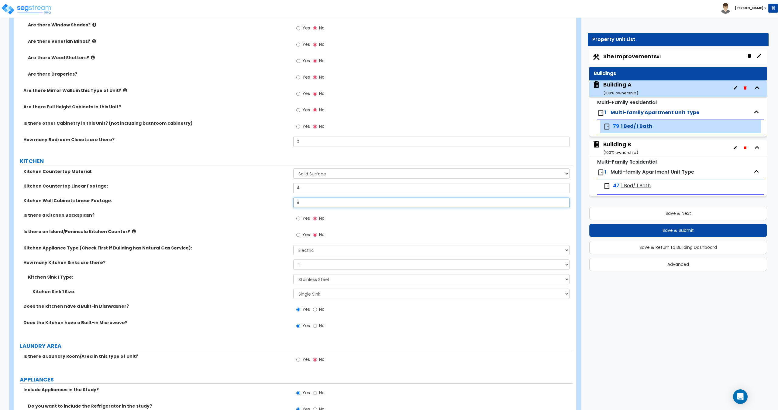
type input "8"
click at [298, 220] on input "Yes" at bounding box center [298, 218] width 4 height 7
radio input "true"
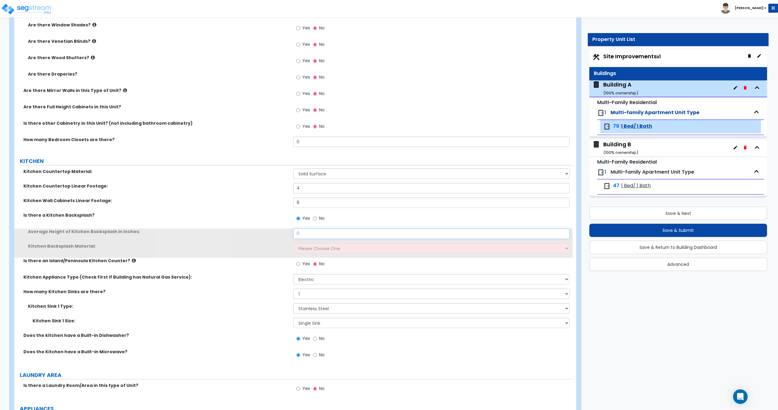
click at [321, 235] on input "0" at bounding box center [431, 234] width 276 height 10
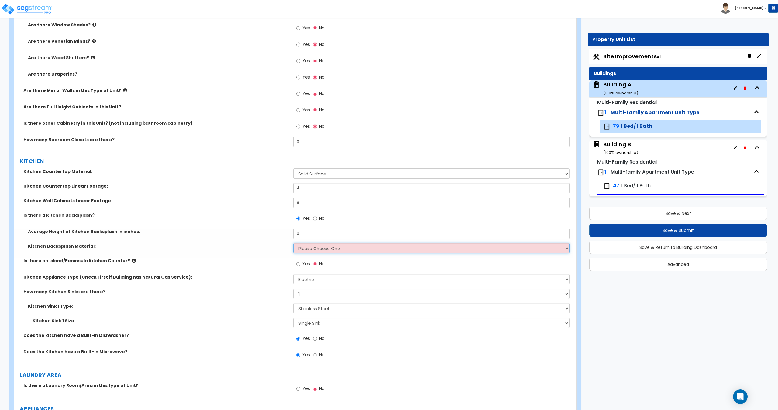
click at [317, 251] on select "Please Choose One Plastic Laminate Solid Surface Stone Quartz Tile Stainless St…" at bounding box center [431, 248] width 276 height 10
select select "4"
click at [293, 243] on select "Please Choose One Plastic Laminate Solid Surface Stone Quartz Tile Stainless St…" at bounding box center [431, 248] width 276 height 10
drag, startPoint x: 293, startPoint y: 236, endPoint x: 228, endPoint y: 232, distance: 64.2
click at [278, 236] on div "Average Height of Kitchen Backsplash in inches: 0" at bounding box center [293, 236] width 558 height 15
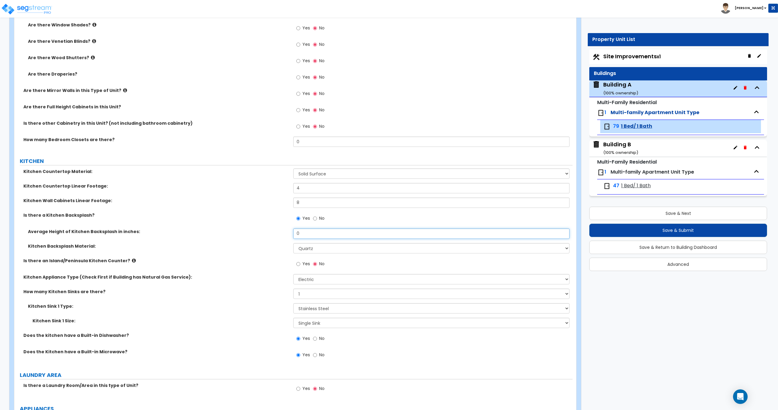
click at [304, 235] on input "0" at bounding box center [431, 234] width 276 height 10
drag, startPoint x: 317, startPoint y: 233, endPoint x: 246, endPoint y: 234, distance: 71.7
click at [259, 234] on div "Average Height of Kitchen Backsplash in inches: 0" at bounding box center [293, 236] width 558 height 15
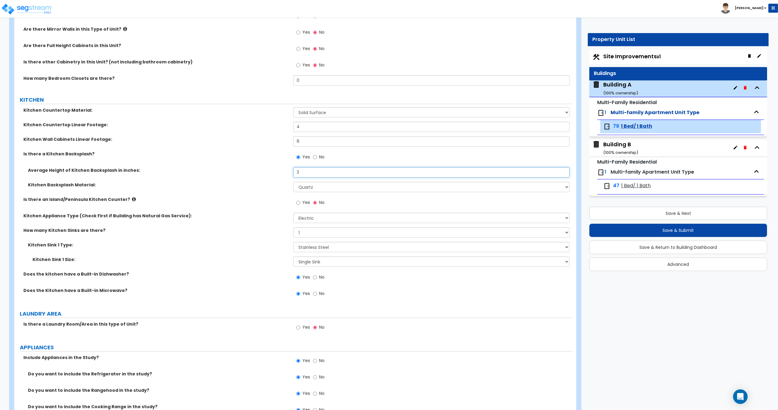
scroll to position [711, 0]
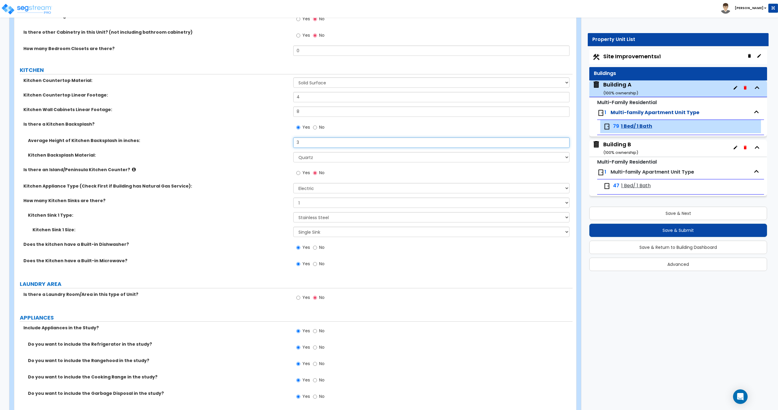
type input "3"
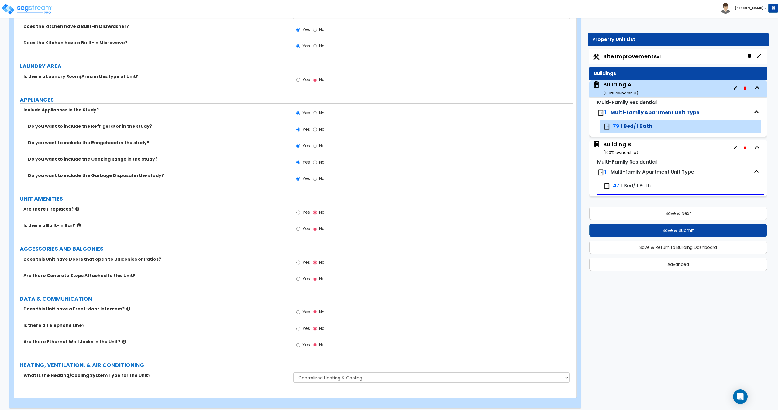
scroll to position [927, 0]
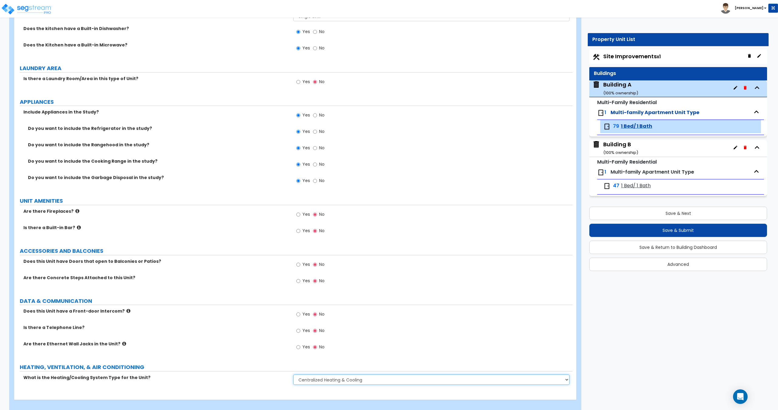
click at [349, 380] on select "None Heat Only Centralized Heating & Cooling Thru Wall Air Conditioners Mini Sp…" at bounding box center [431, 380] width 276 height 10
drag, startPoint x: 349, startPoint y: 380, endPoint x: 338, endPoint y: 378, distance: 11.4
click at [349, 380] on select "None Heat Only Centralized Heating & Cooling Thru Wall Air Conditioners Mini Sp…" at bounding box center [431, 380] width 276 height 10
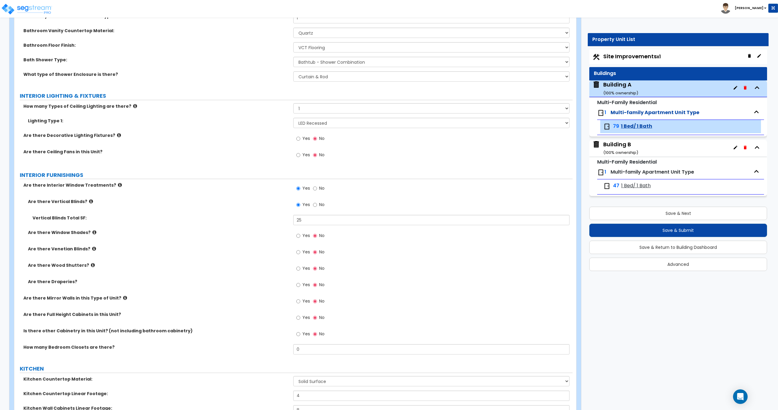
scroll to position [407, 0]
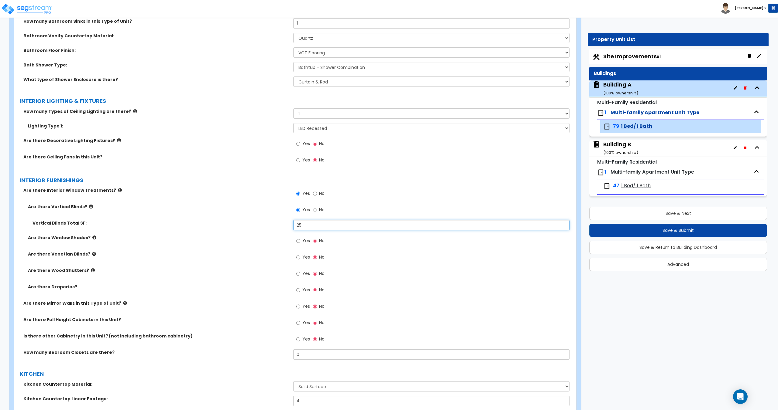
drag, startPoint x: 310, startPoint y: 224, endPoint x: 213, endPoint y: 229, distance: 97.1
click at [256, 227] on div "Vertical Blinds Total SF: 25" at bounding box center [293, 227] width 558 height 15
drag, startPoint x: 304, startPoint y: 225, endPoint x: 266, endPoint y: 222, distance: 38.7
click at [283, 225] on div "Vertical Blinds Total SF: 10" at bounding box center [293, 227] width 558 height 15
drag, startPoint x: 317, startPoint y: 223, endPoint x: 219, endPoint y: 235, distance: 99.2
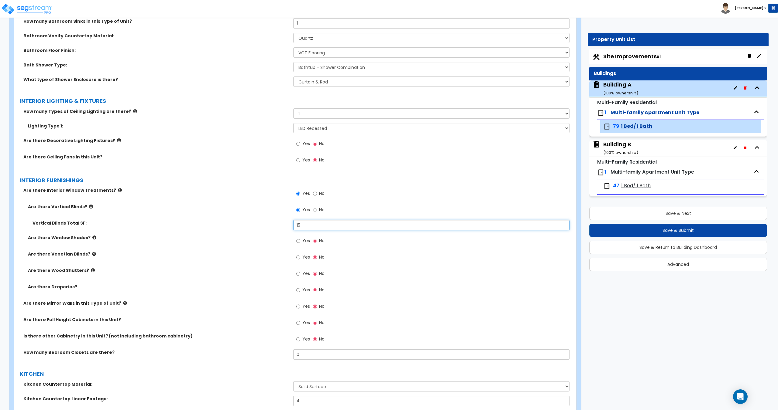
click at [225, 235] on div "Are there Vertical Blinds? Yes No Vertical Blinds Total SF: 15 Are there Window…" at bounding box center [293, 252] width 549 height 97
type input "12"
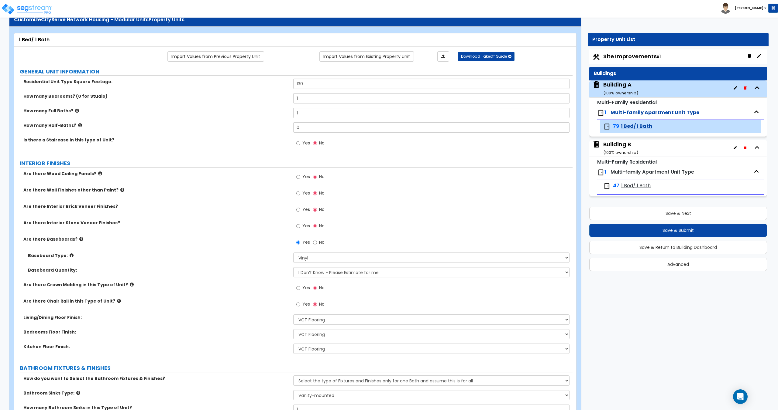
scroll to position [0, 0]
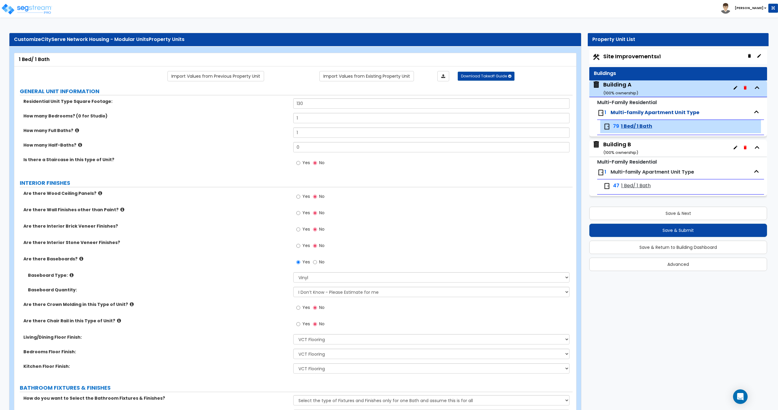
click at [637, 184] on span "1 Bed/ 1 Bath" at bounding box center [635, 186] width 29 height 7
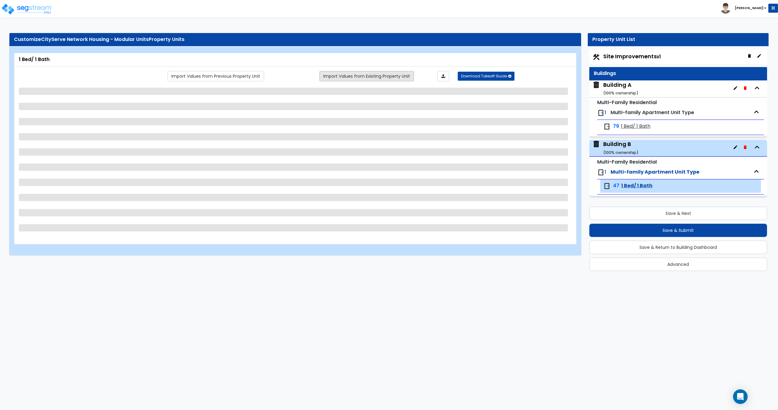
click at [347, 72] on link "Import Values from Existing Property Unit" at bounding box center [366, 76] width 94 height 10
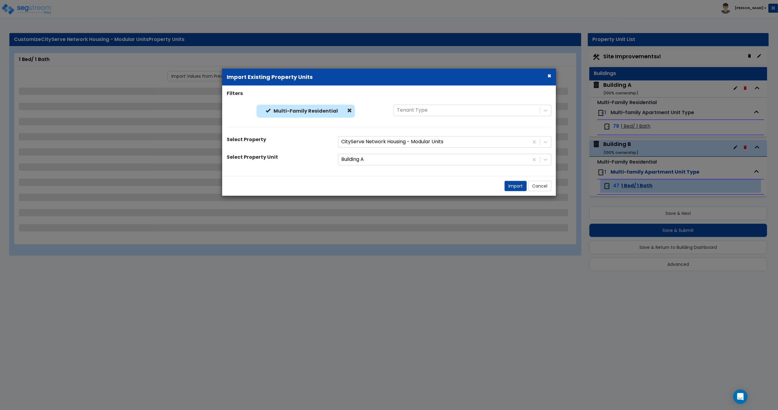
select select "2"
select select "4"
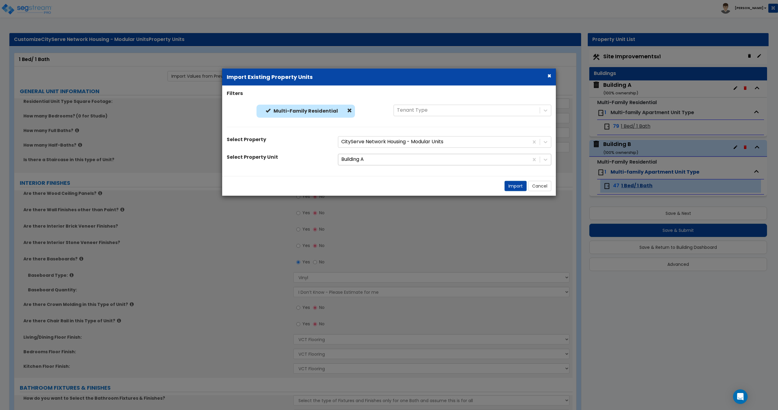
click at [355, 157] on div at bounding box center [433, 160] width 184 height 8
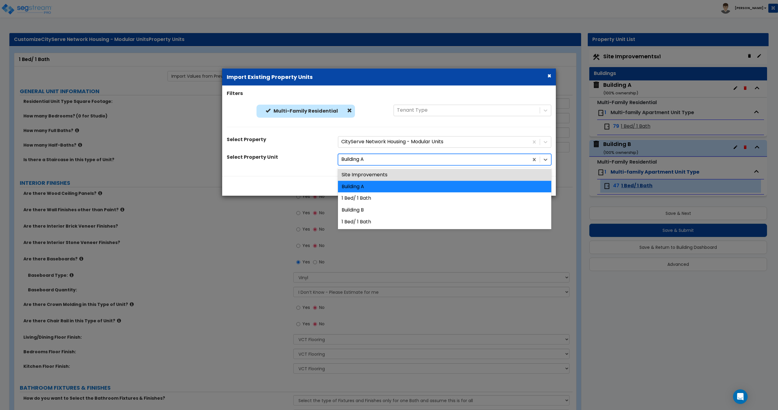
click at [365, 159] on div at bounding box center [433, 160] width 184 height 8
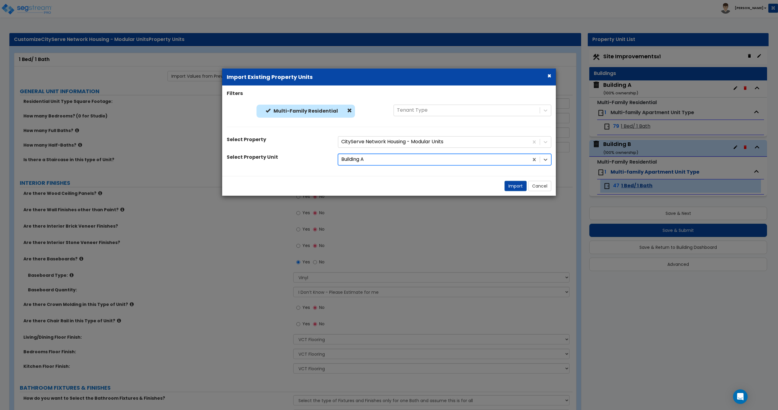
click at [358, 160] on div at bounding box center [433, 160] width 184 height 8
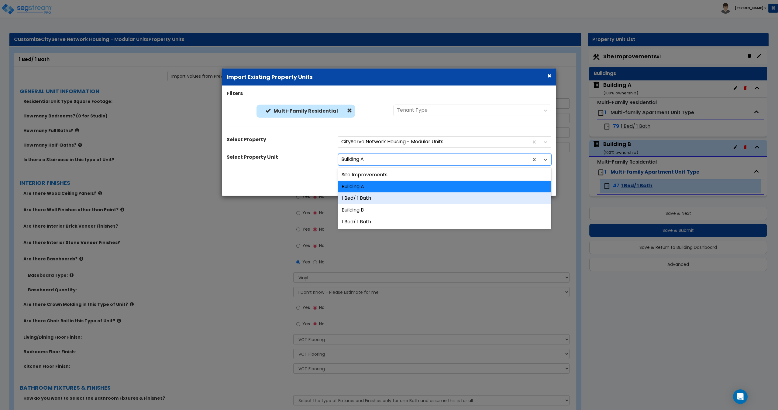
click at [362, 197] on div "1 Bed/ 1 Bath" at bounding box center [444, 199] width 213 height 12
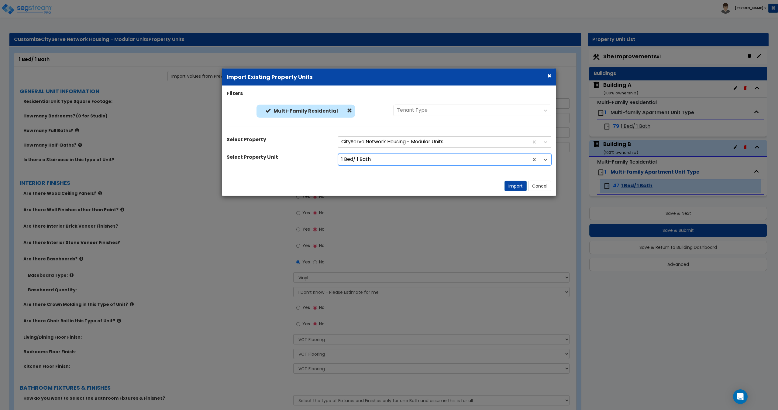
click at [386, 142] on div at bounding box center [433, 142] width 184 height 8
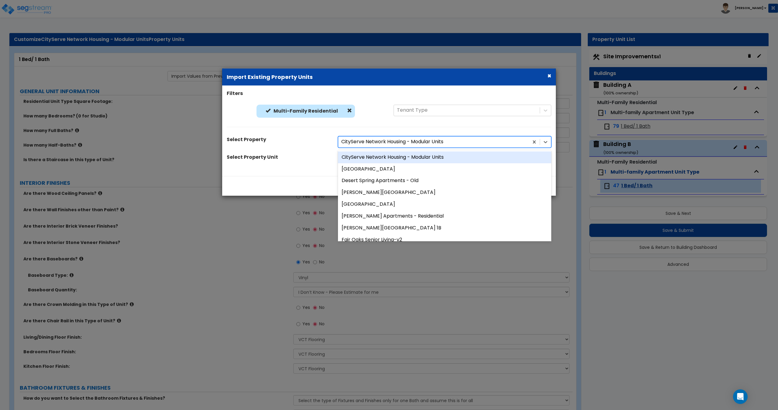
click at [378, 153] on div "CityServe Network Housing - Modular Units" at bounding box center [444, 157] width 213 height 12
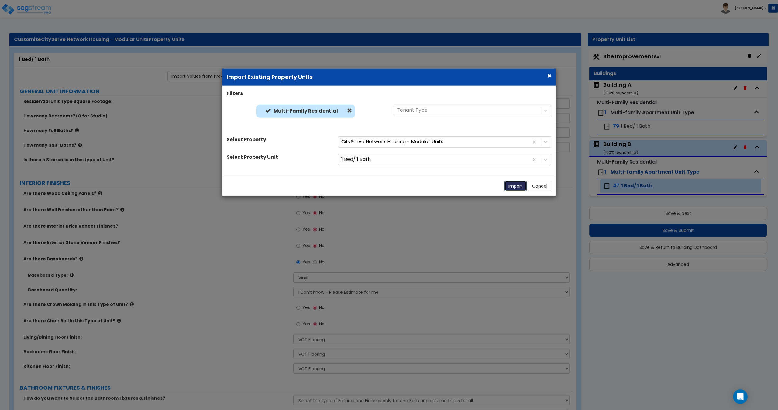
click at [514, 186] on button "Import" at bounding box center [515, 186] width 22 height 10
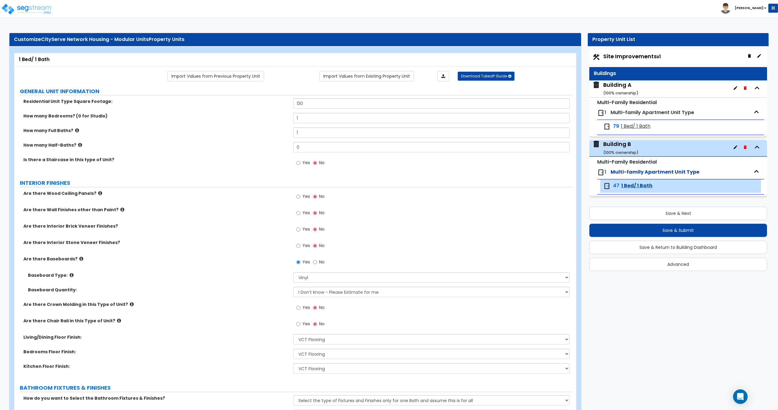
click at [628, 129] on span "1 Bed/ 1 Bath" at bounding box center [635, 126] width 29 height 7
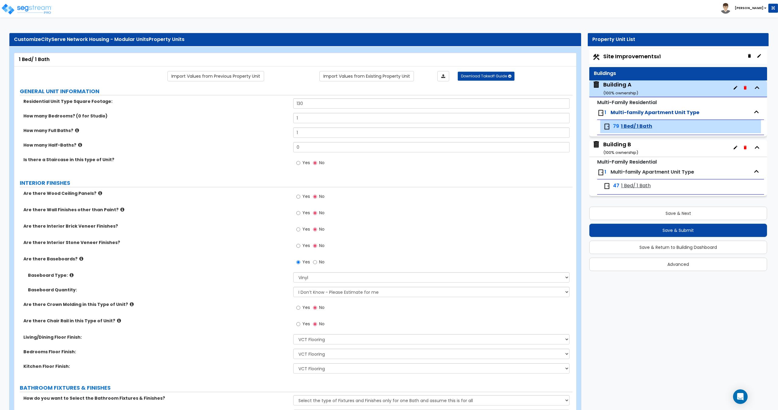
click at [624, 57] on span "Site Improvements x1" at bounding box center [631, 57] width 57 height 8
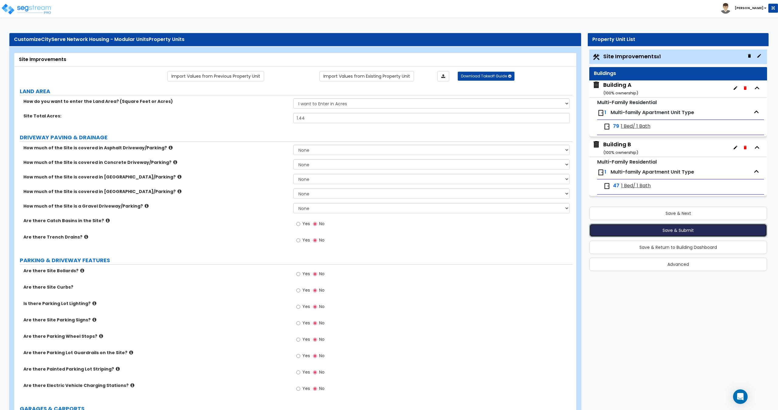
click at [647, 232] on button "Save & Submit" at bounding box center [678, 230] width 178 height 13
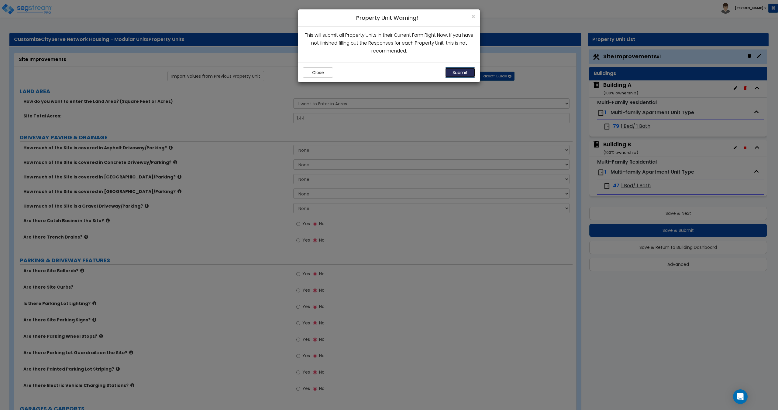
click at [459, 77] on button "Submit" at bounding box center [460, 72] width 30 height 10
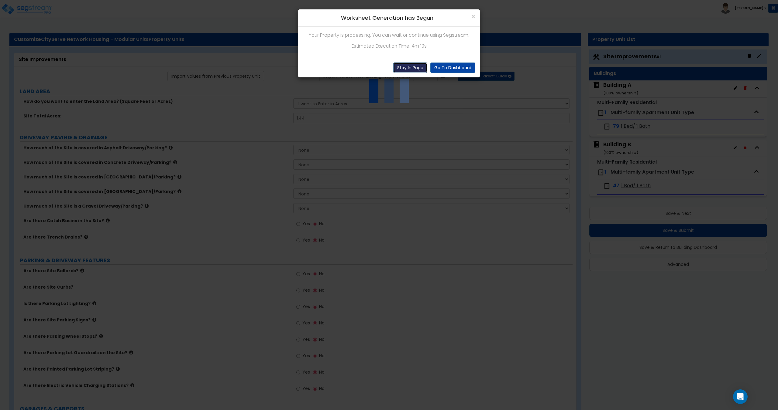
click at [406, 63] on button "Stay In Page" at bounding box center [410, 68] width 34 height 10
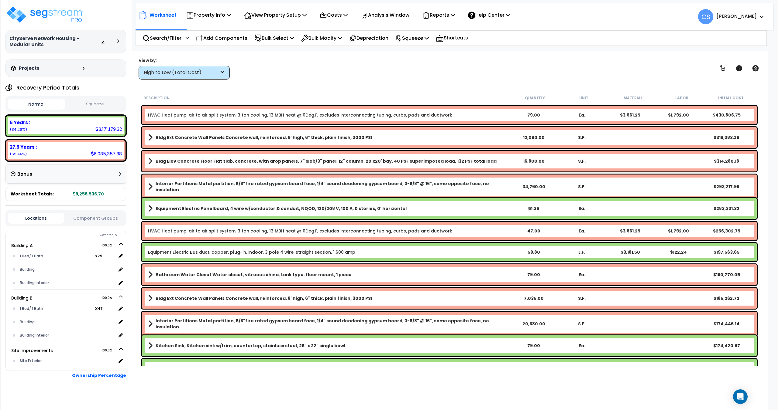
click at [317, 4] on div "Worksheet Property Info Property Setup Add Property Unit Template property Clon…" at bounding box center [455, 13] width 638 height 21
